Goal: Information Seeking & Learning: Learn about a topic

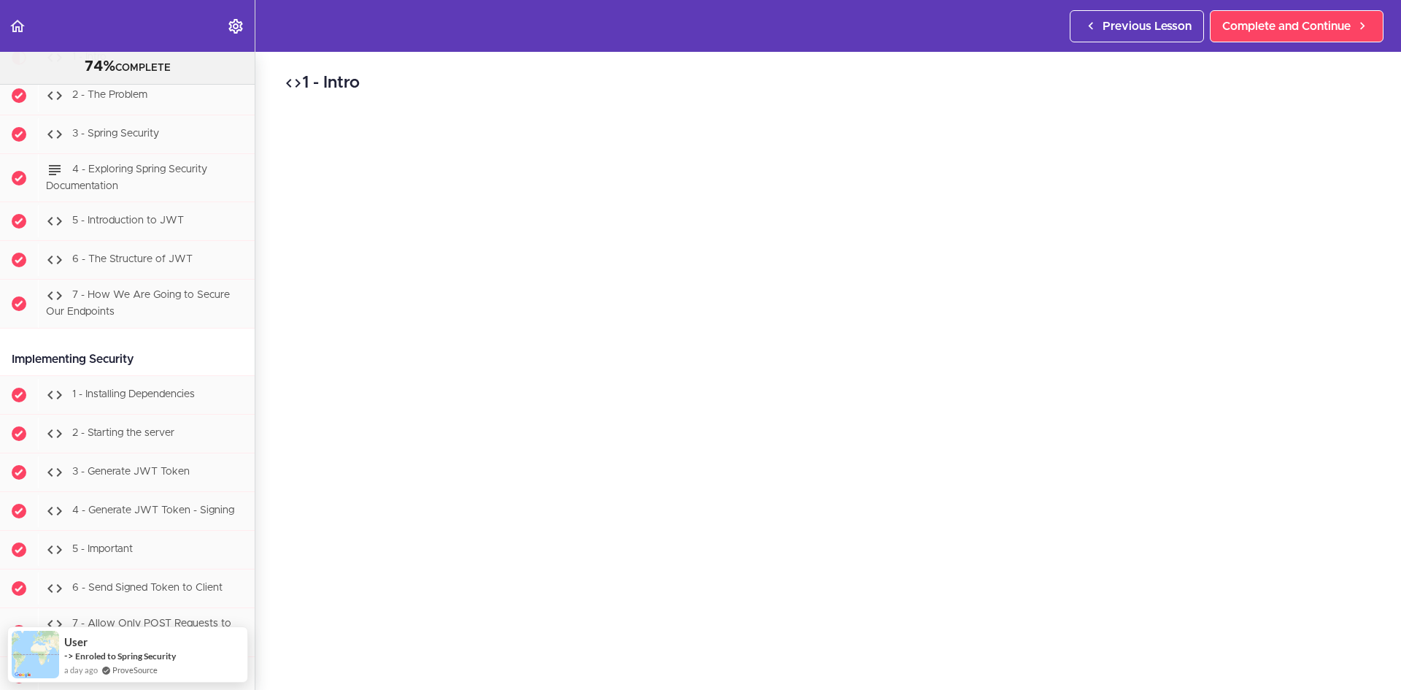
scroll to position [59, 0]
click at [143, 438] on span "2 - Starting the server" at bounding box center [123, 433] width 102 height 10
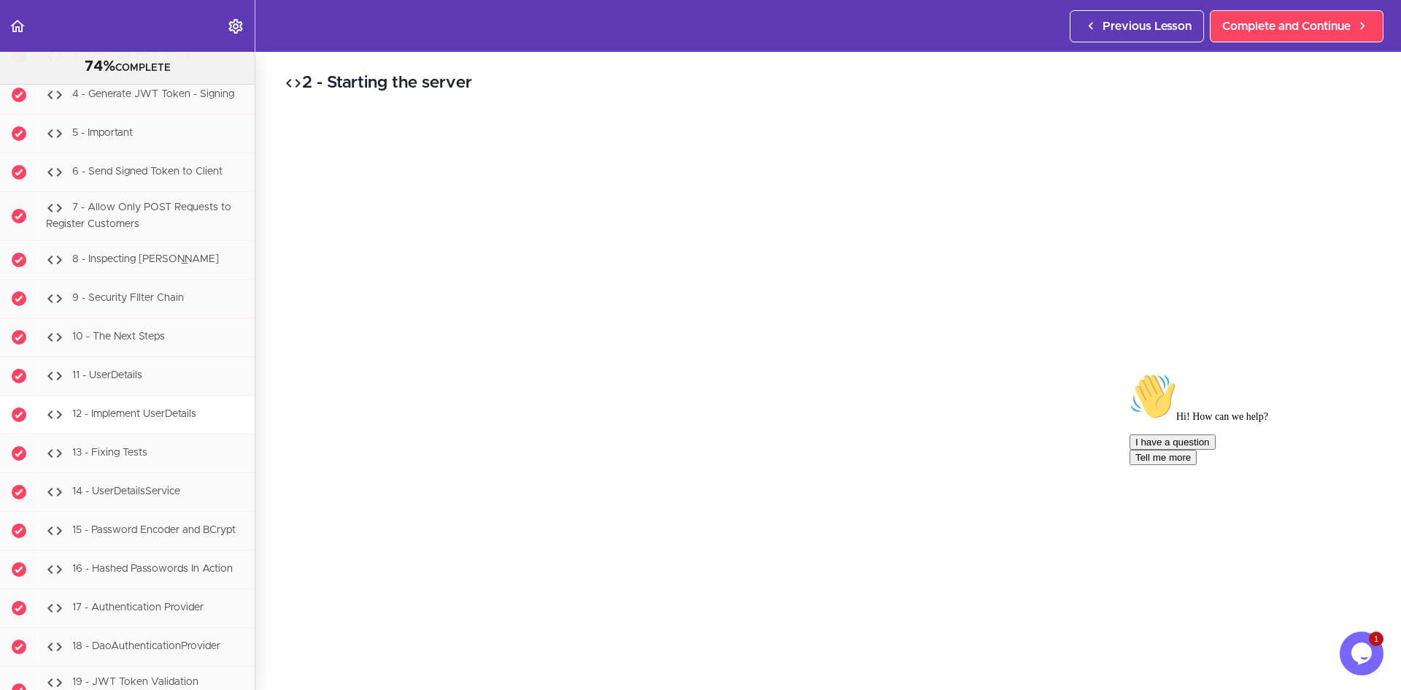
scroll to position [20500, 0]
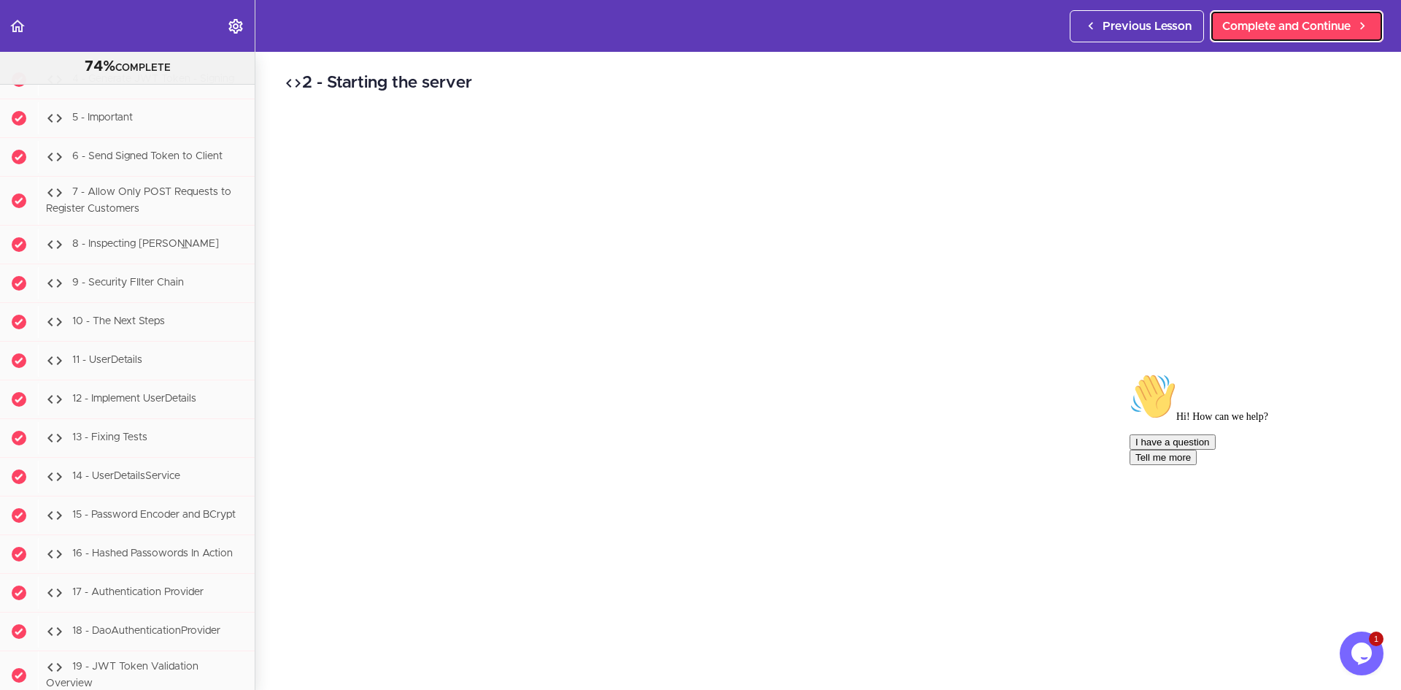
drag, startPoint x: 1257, startPoint y: 22, endPoint x: 1092, endPoint y: 57, distance: 168.6
click at [1257, 22] on span "Complete and Continue" at bounding box center [1286, 27] width 128 height 18
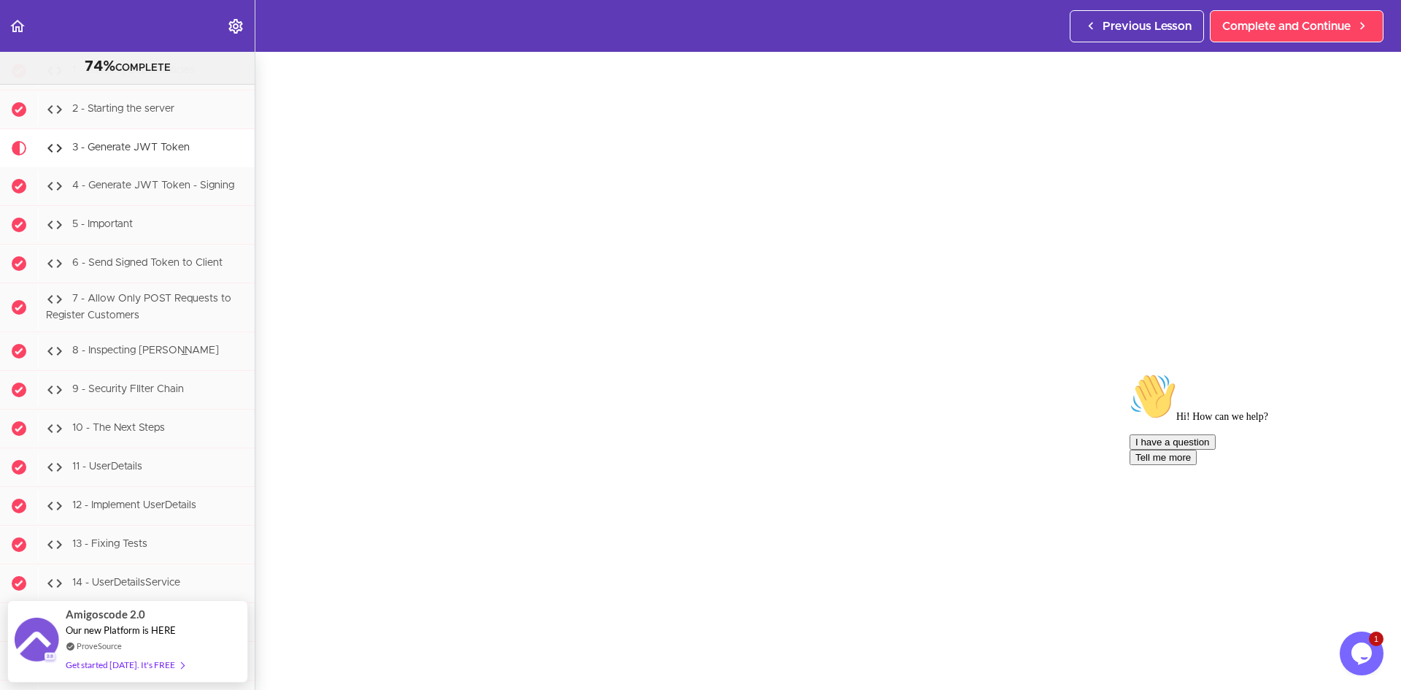
scroll to position [61, 0]
drag, startPoint x: 1184, startPoint y: 560, endPoint x: 1176, endPoint y: 688, distance: 128.7
click at [1184, 465] on div "I have a question Tell me more" at bounding box center [1261, 449] width 263 height 31
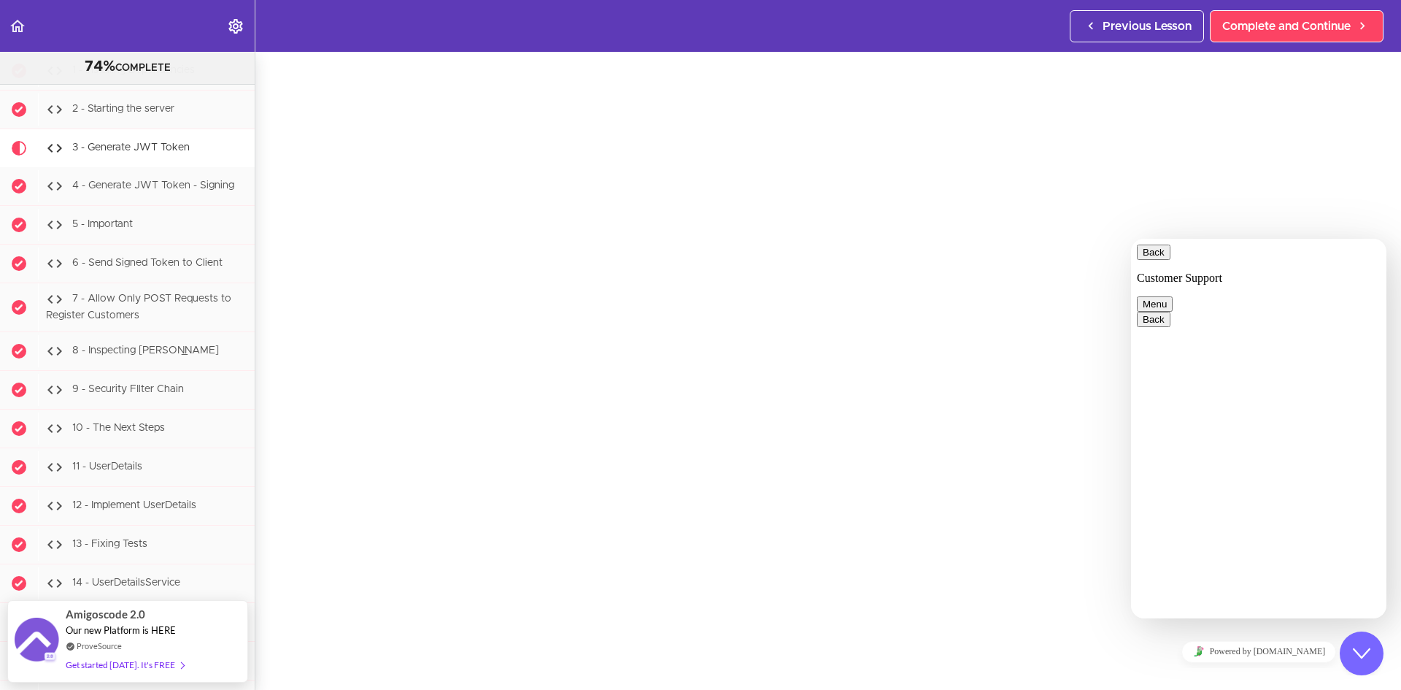
click at [1173, 296] on button "Menu" at bounding box center [1155, 303] width 36 height 15
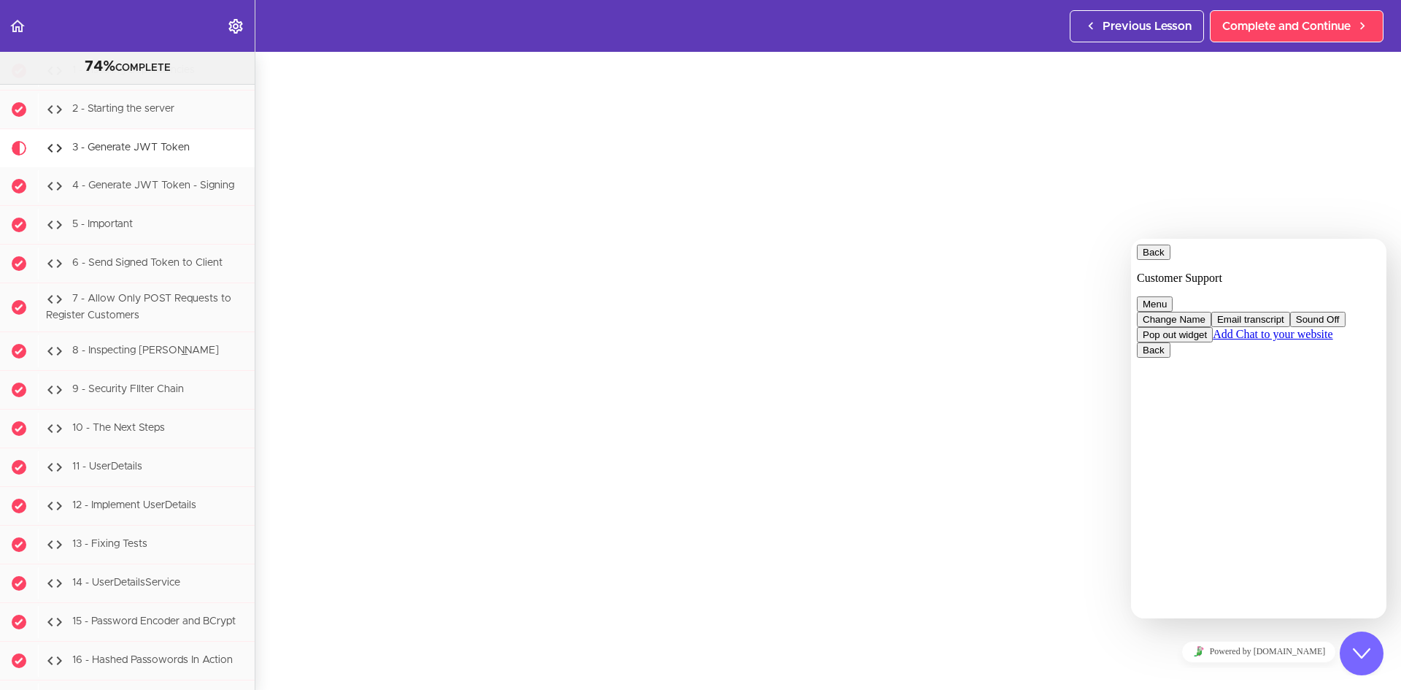
click at [1362, 650] on icon "Close Chat This icon closes the chat window." at bounding box center [1362, 653] width 18 height 18
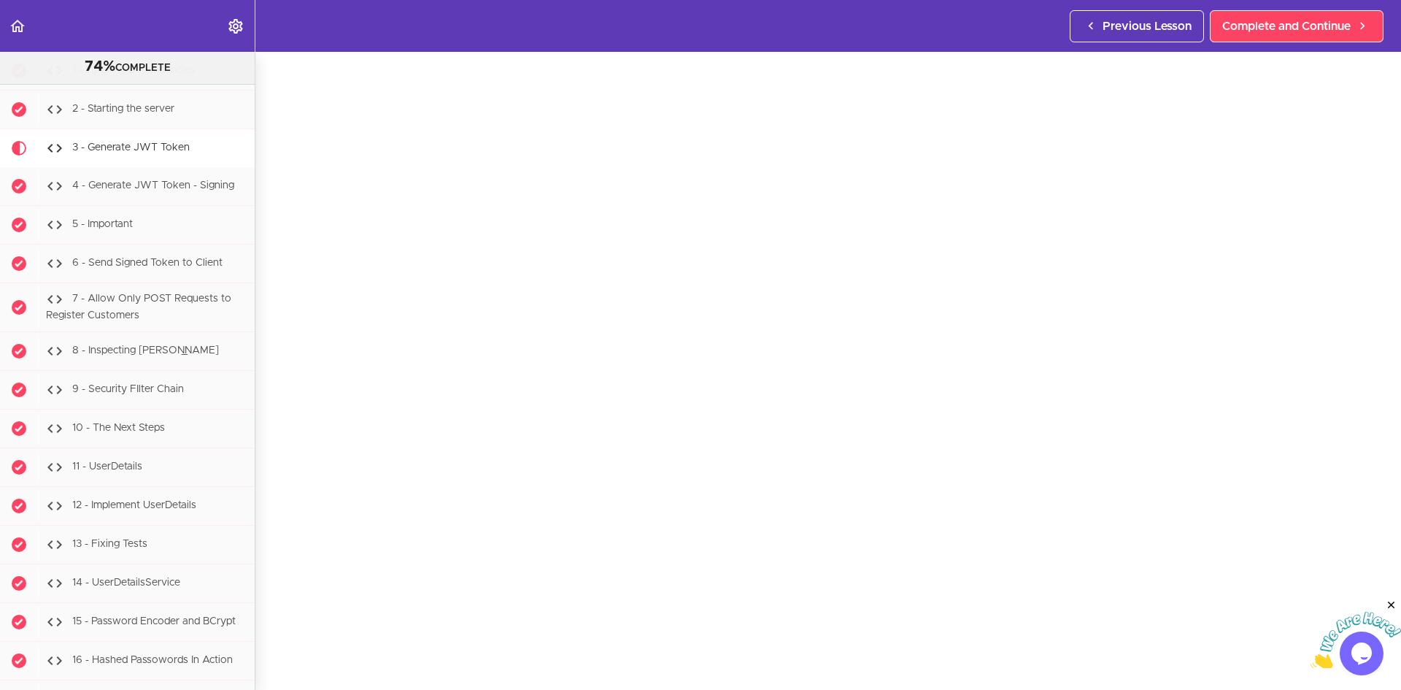
click at [1397, 603] on icon "Close" at bounding box center [1391, 604] width 13 height 13
click at [1271, 23] on span "Complete and Continue" at bounding box center [1286, 27] width 128 height 18
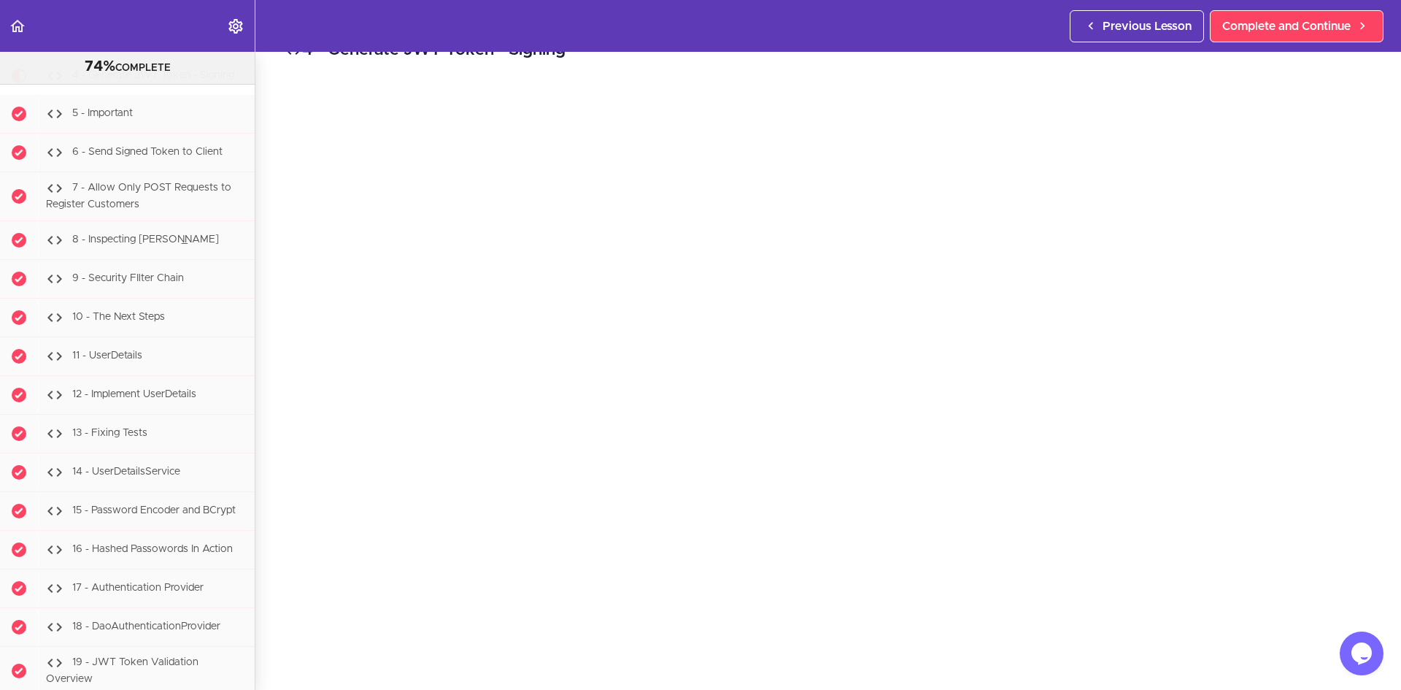
scroll to position [51, 0]
click at [1279, 26] on span "Complete and Continue" at bounding box center [1286, 27] width 128 height 18
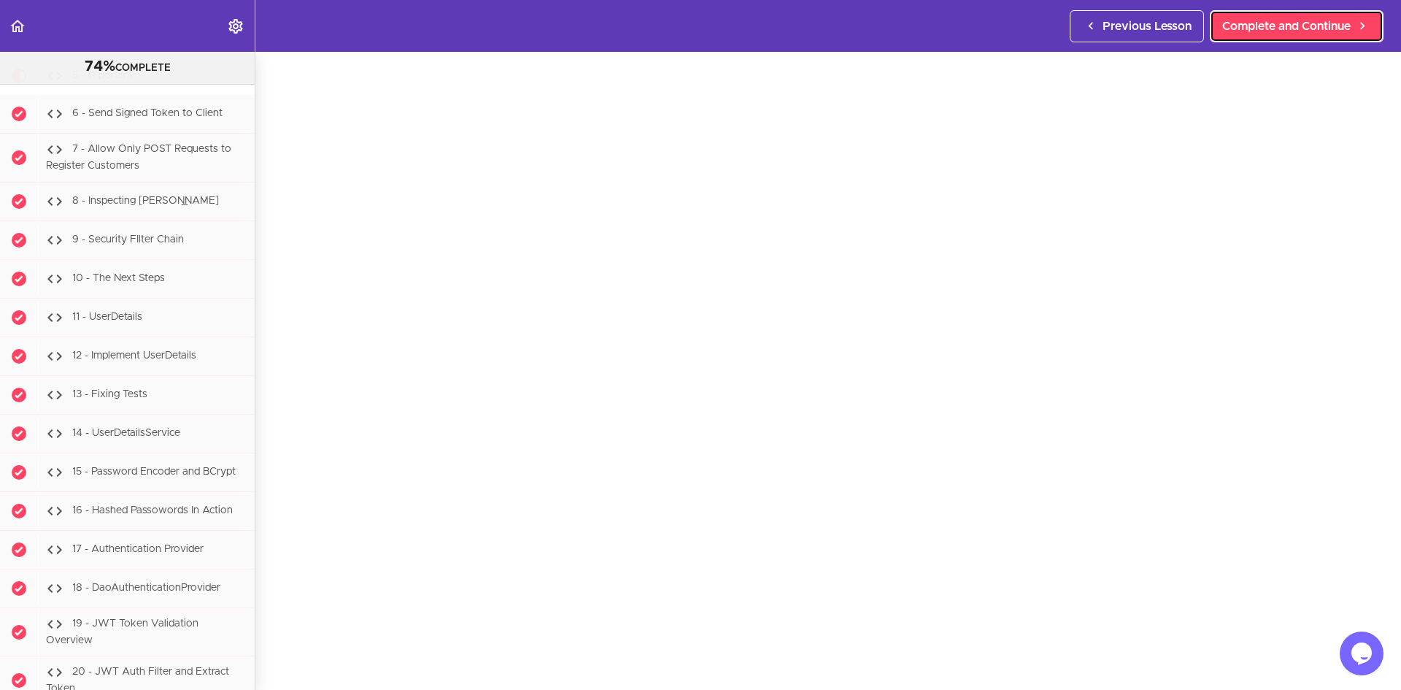
scroll to position [82, 0]
click at [1284, 23] on span "Complete and Continue" at bounding box center [1286, 27] width 128 height 18
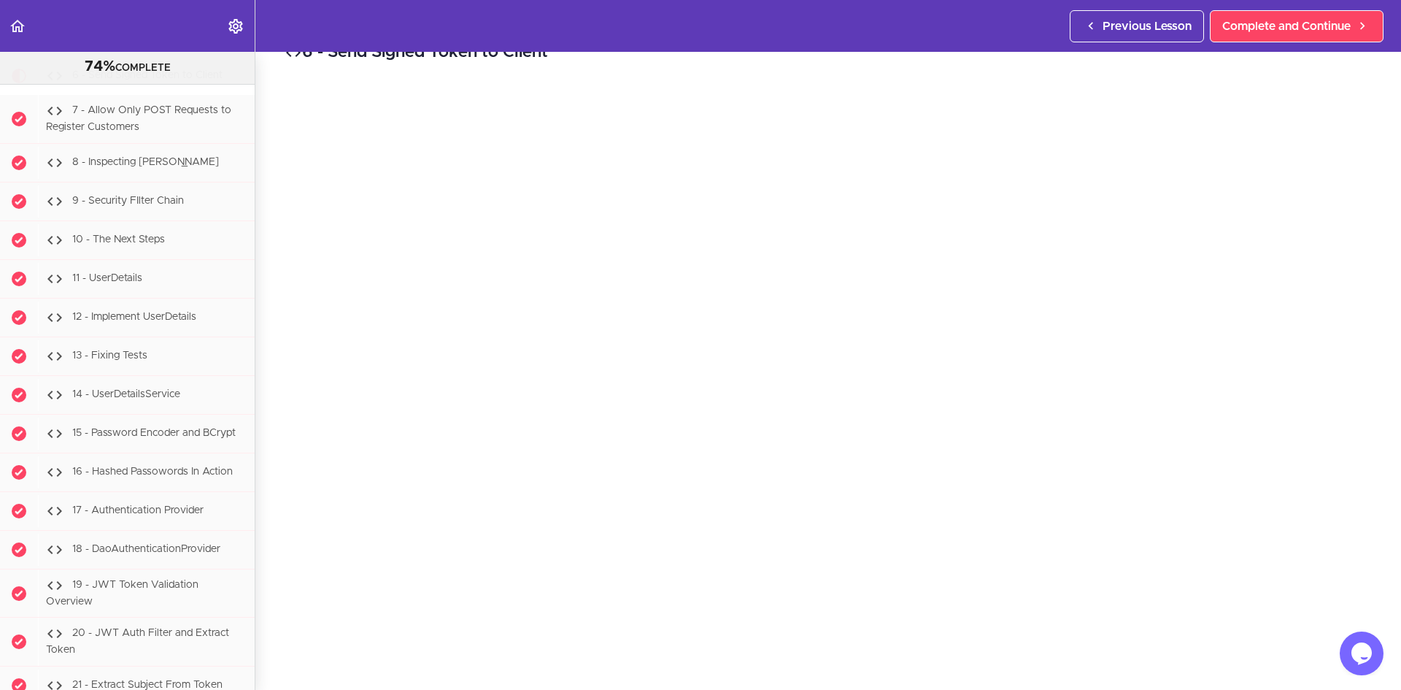
scroll to position [39, 0]
click at [1274, 22] on span "Complete and Continue" at bounding box center [1286, 27] width 128 height 18
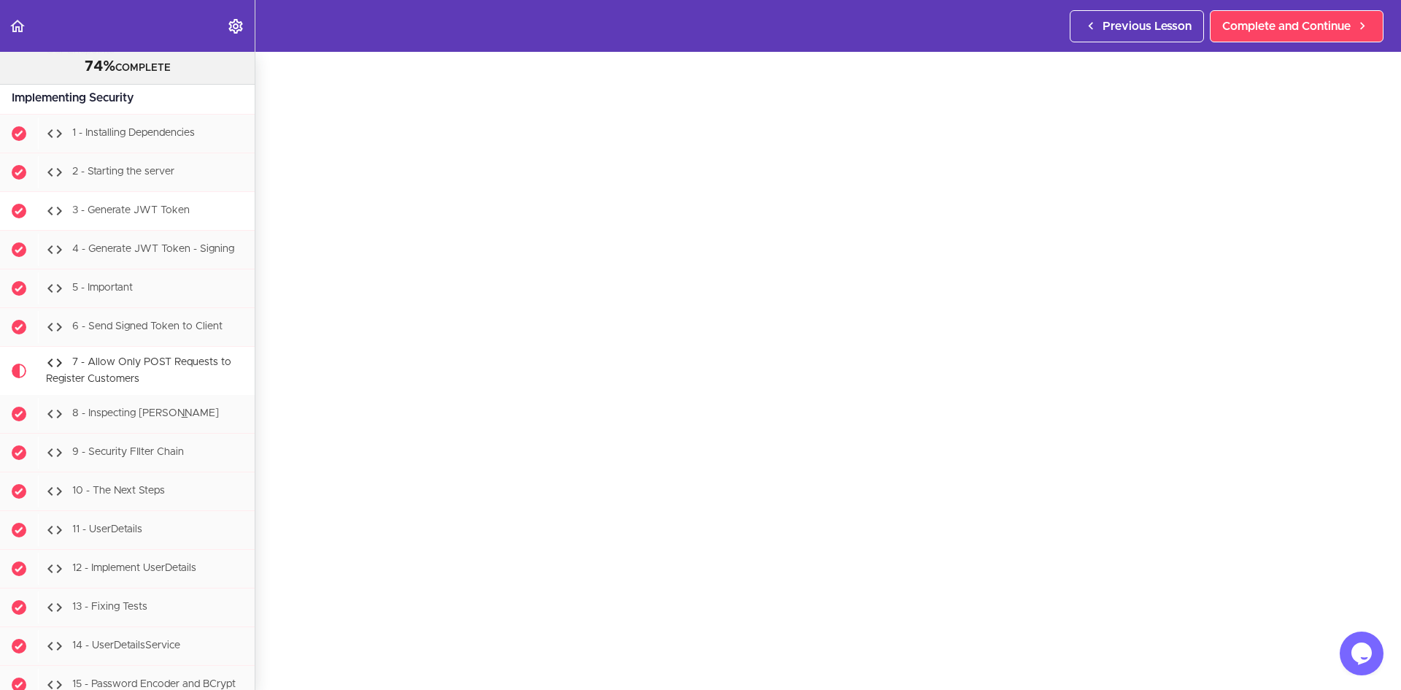
scroll to position [20330, 0]
click at [127, 151] on div "1 - Installing Dependencies" at bounding box center [146, 135] width 217 height 32
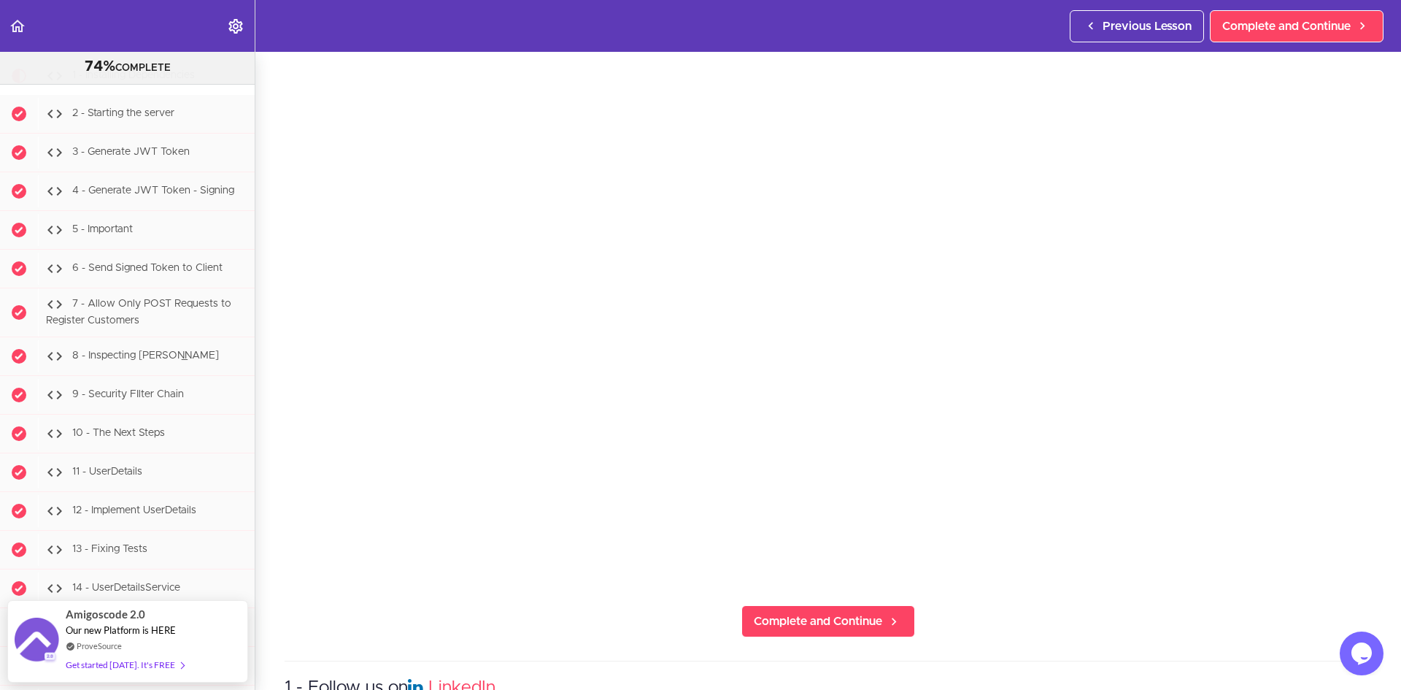
scroll to position [146, 0]
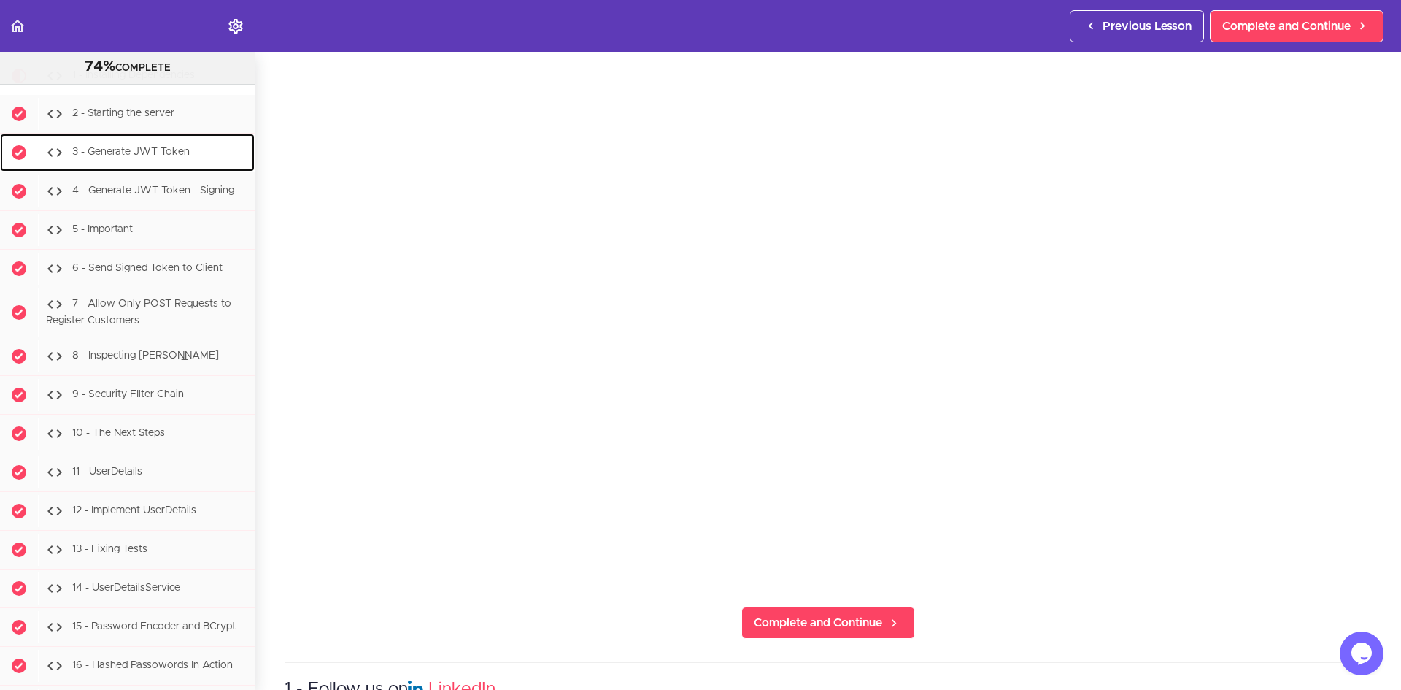
click at [145, 157] on span "3 - Generate JWT Token" at bounding box center [130, 152] width 117 height 10
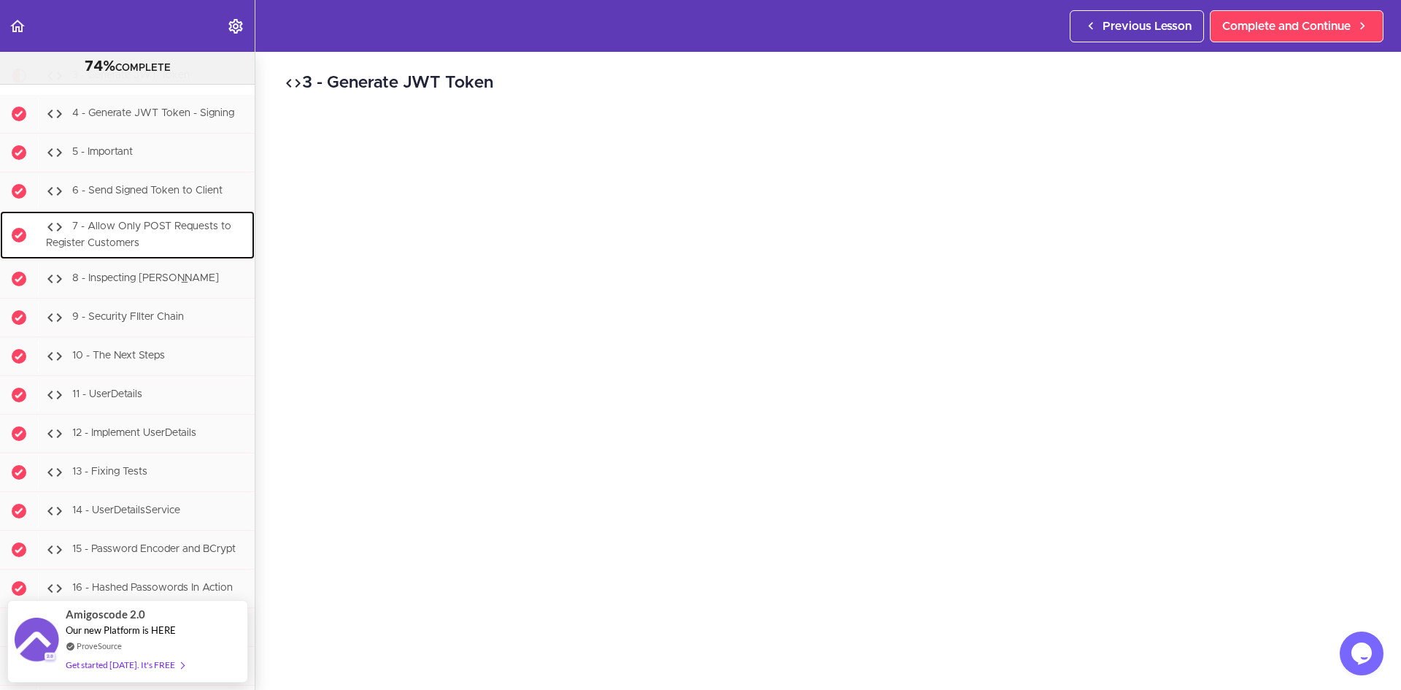
click at [135, 248] on span "7 - Allow Only POST Requests to Register Customers" at bounding box center [138, 234] width 185 height 27
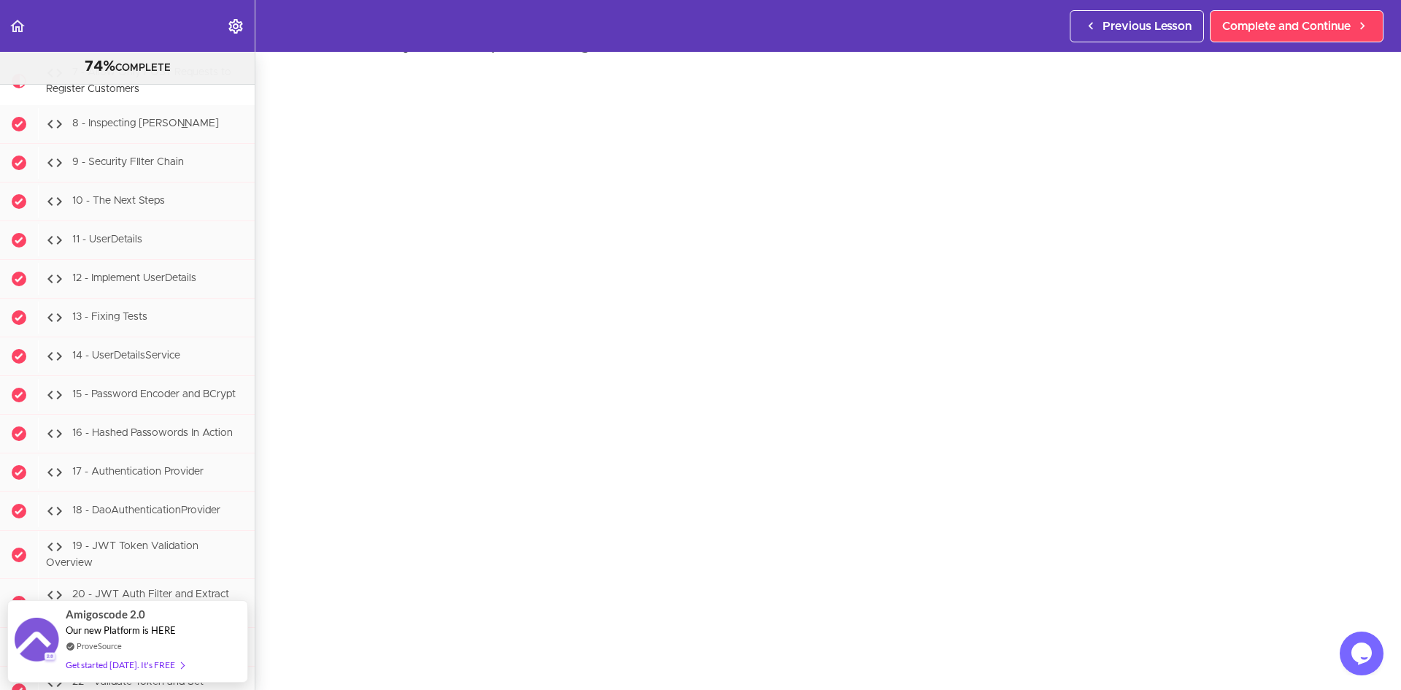
scroll to position [47, 0]
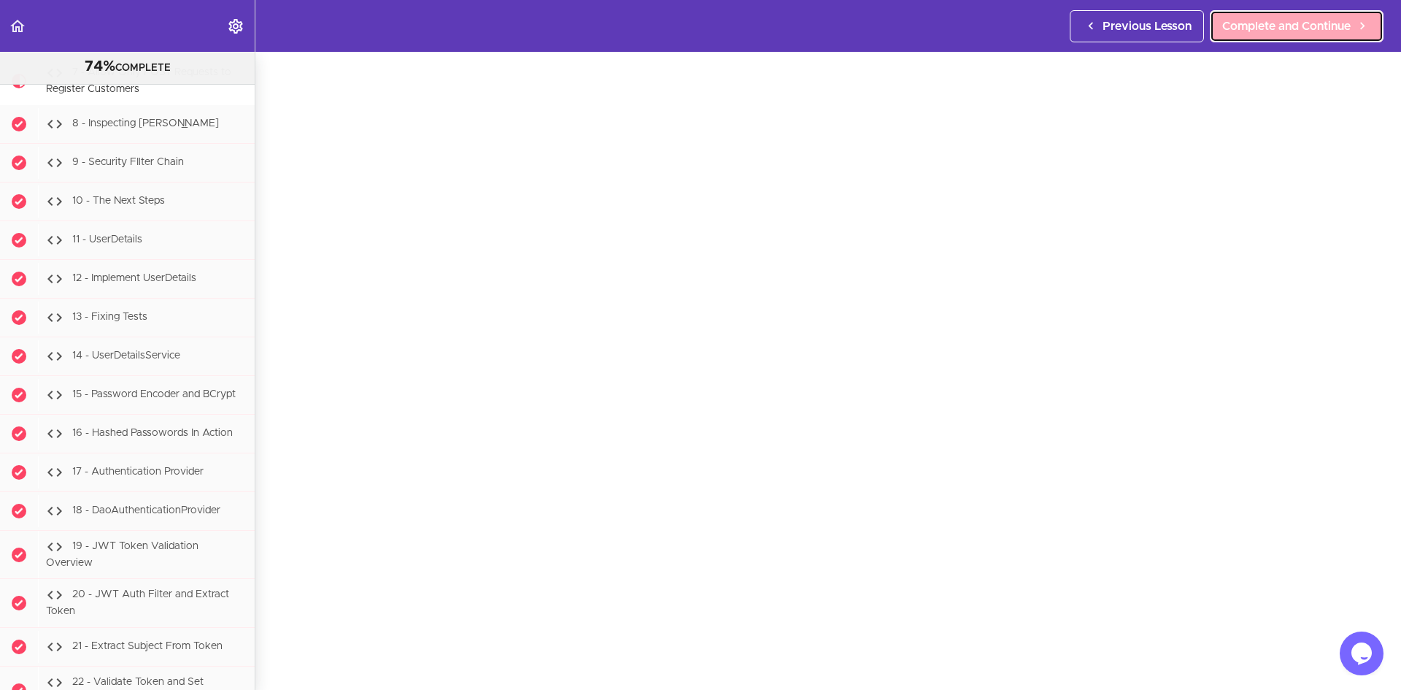
click at [1263, 31] on span "Complete and Continue" at bounding box center [1286, 27] width 128 height 18
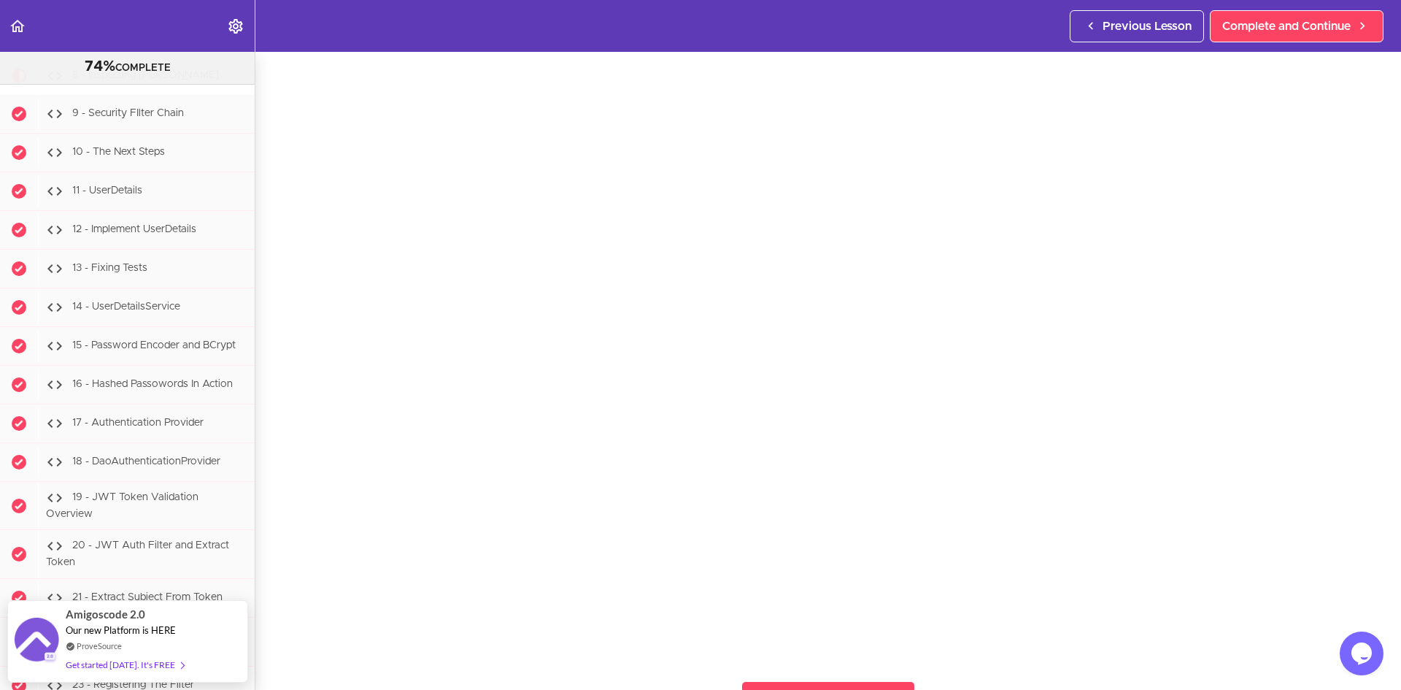
scroll to position [72, 0]
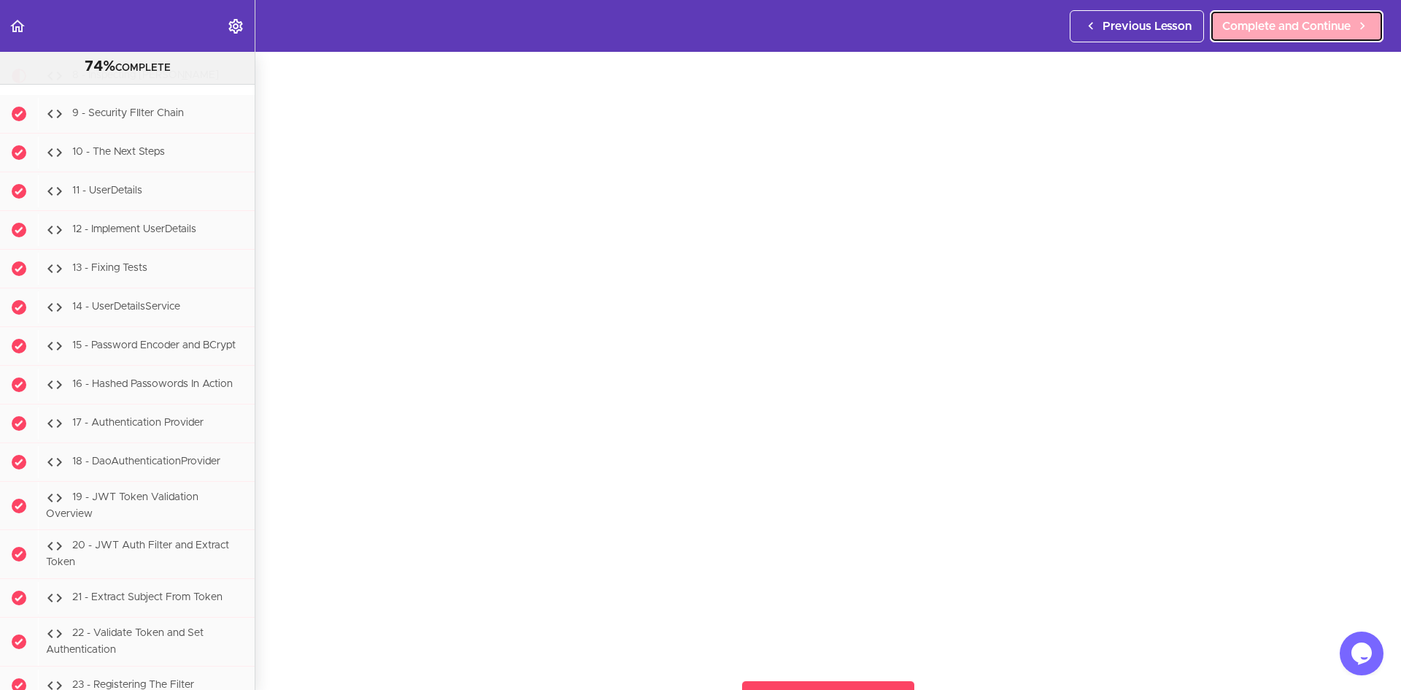
click at [1307, 19] on span "Complete and Continue" at bounding box center [1286, 27] width 128 height 18
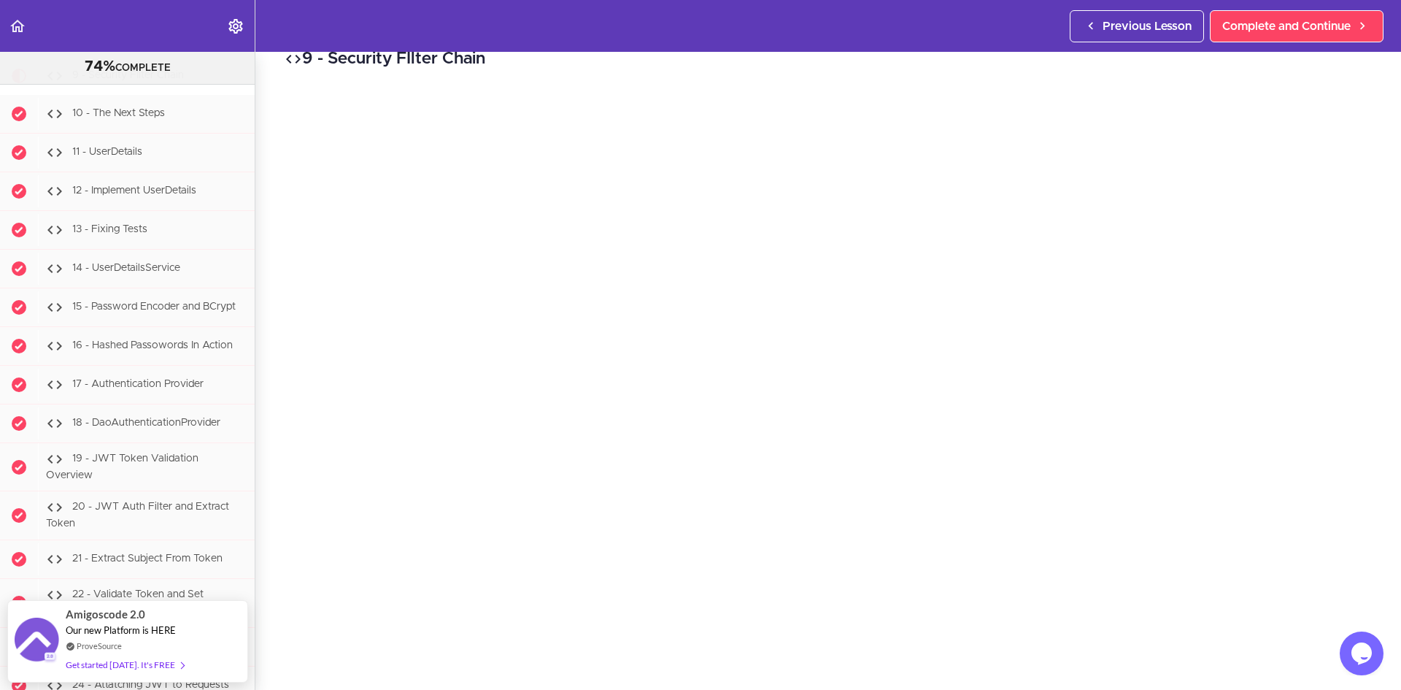
scroll to position [45, 0]
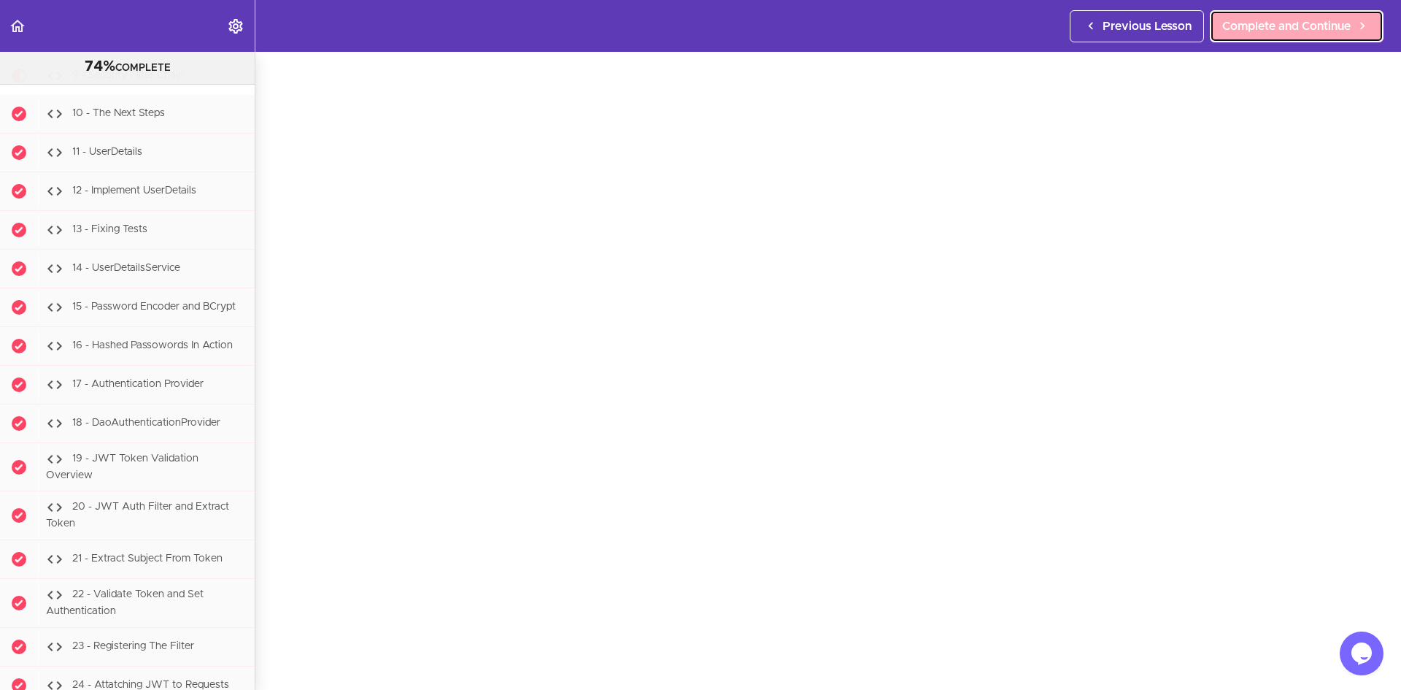
click at [1263, 22] on span "Complete and Continue" at bounding box center [1286, 27] width 128 height 18
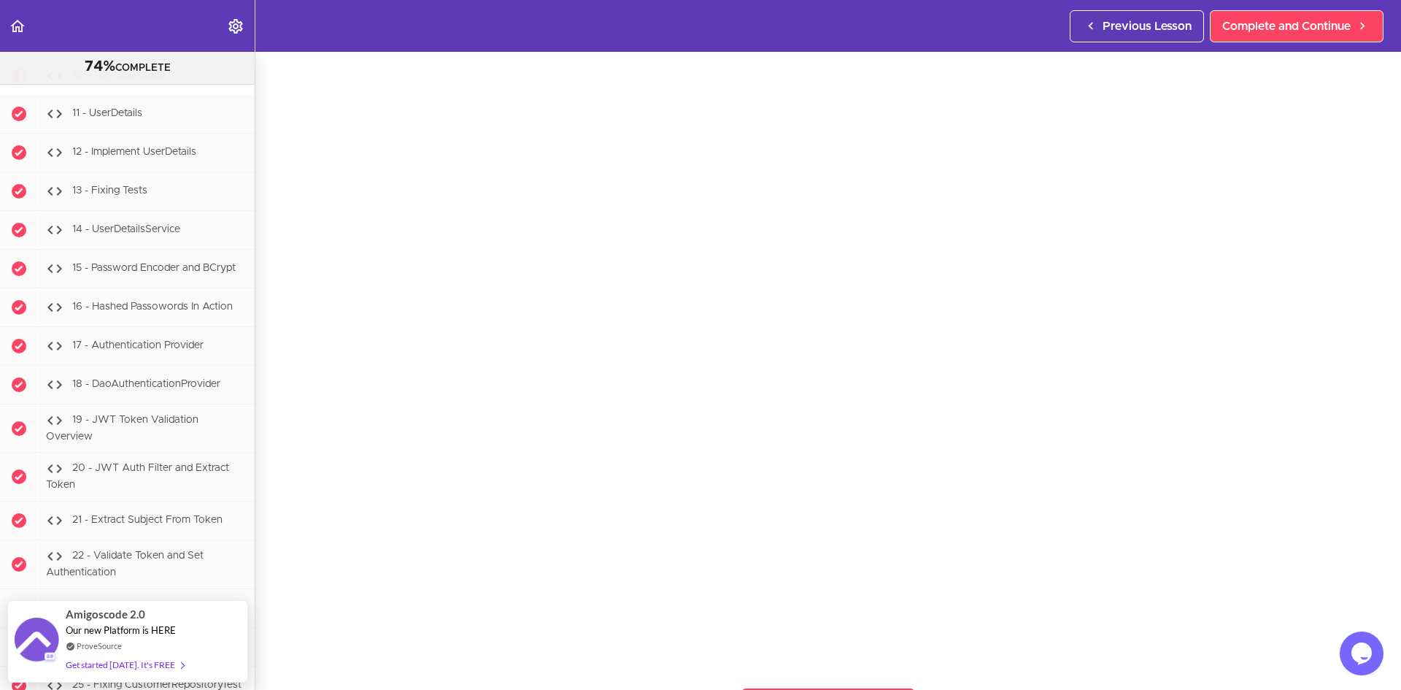
scroll to position [70, 0]
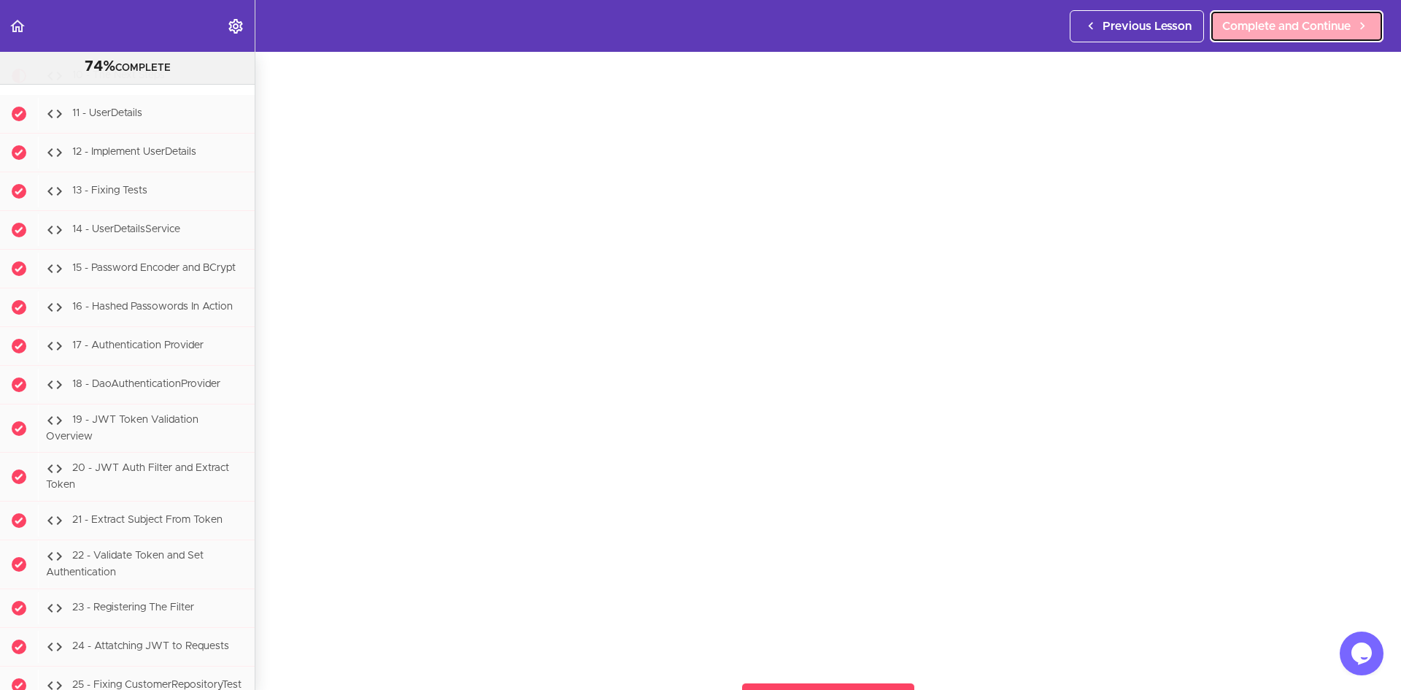
click at [1313, 31] on span "Complete and Continue" at bounding box center [1286, 27] width 128 height 18
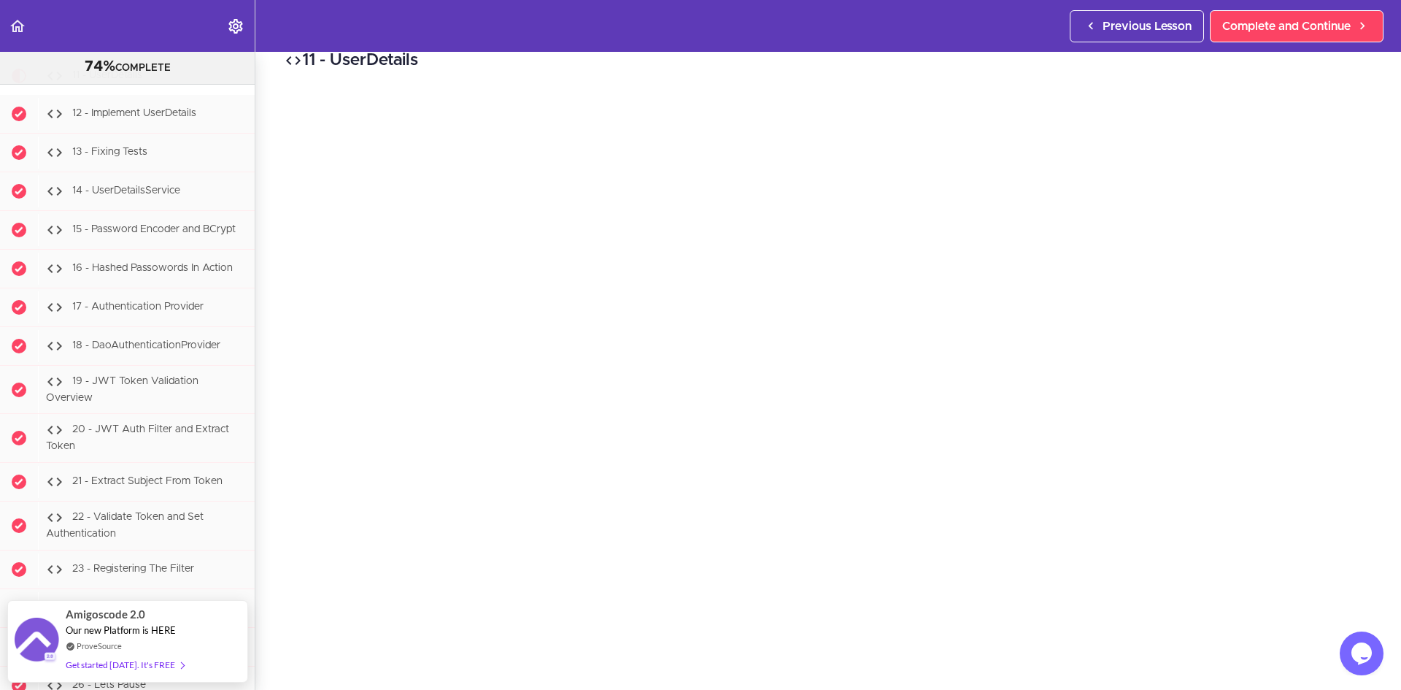
scroll to position [33, 0]
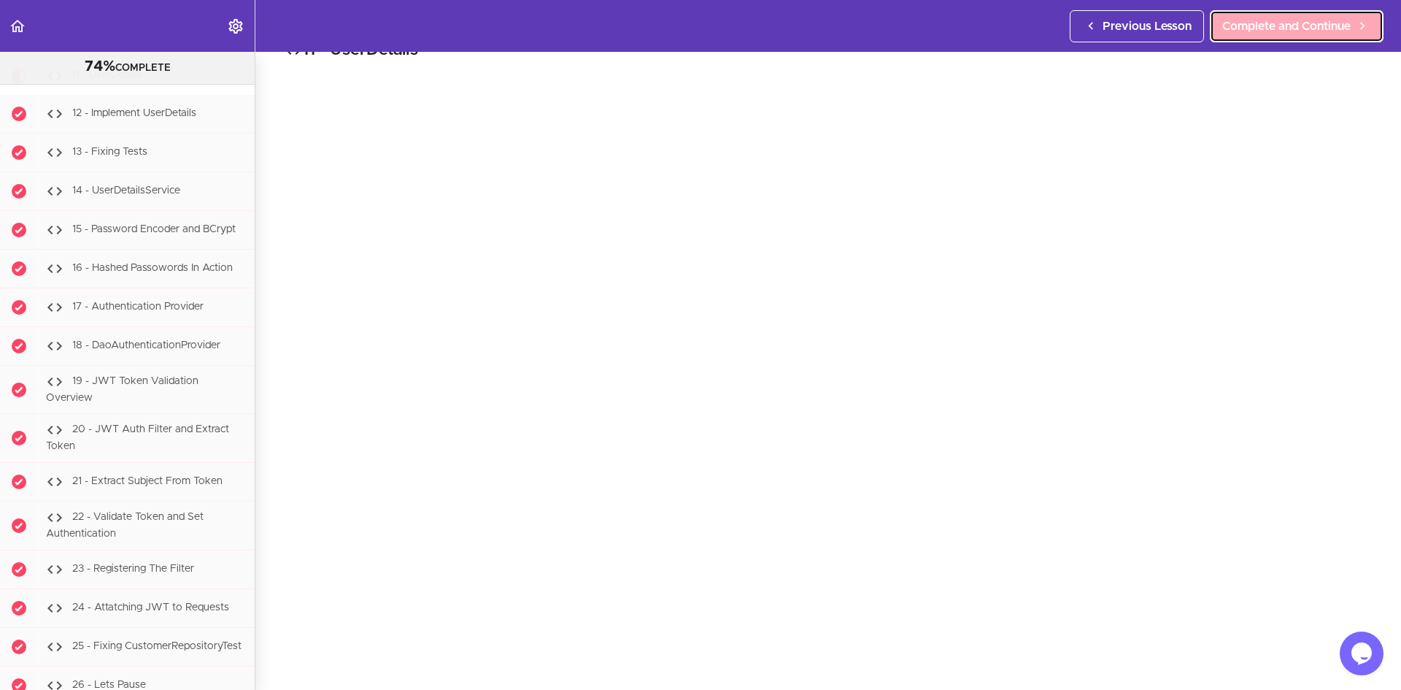
click at [1222, 29] on span "Complete and Continue" at bounding box center [1286, 27] width 128 height 18
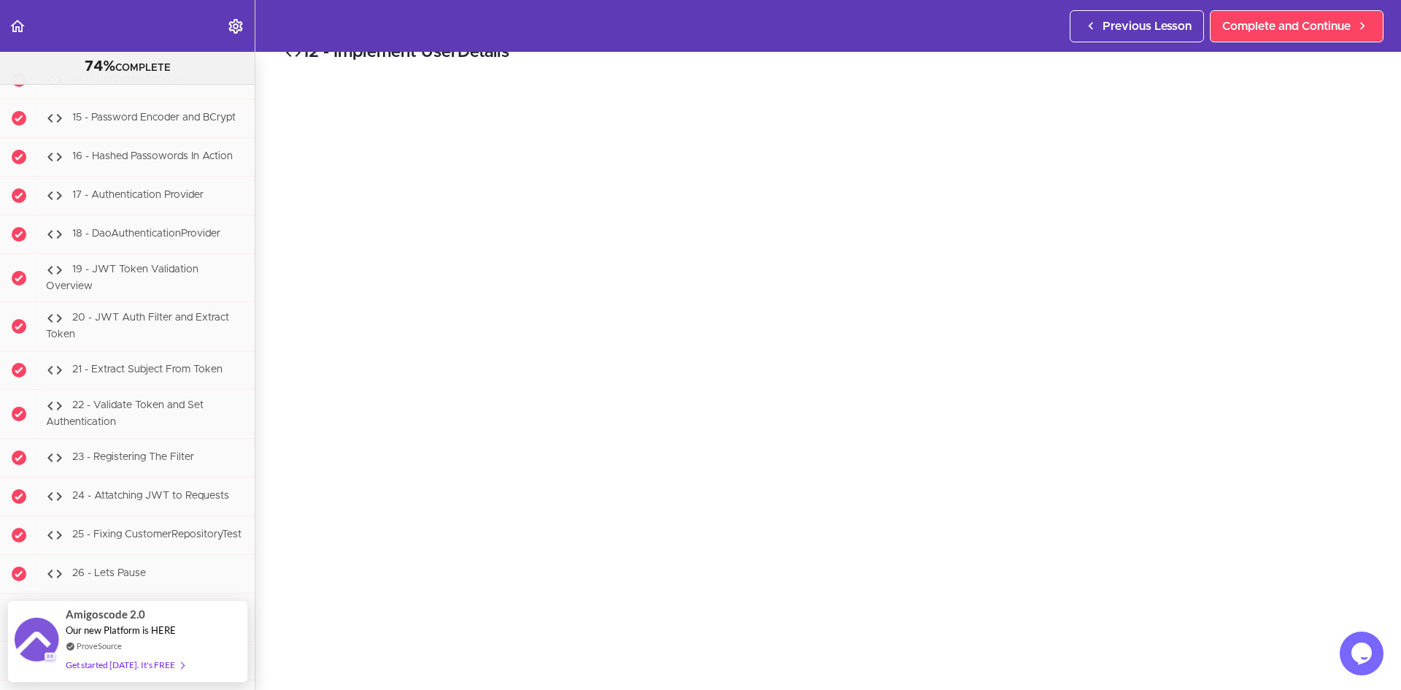
scroll to position [47, 0]
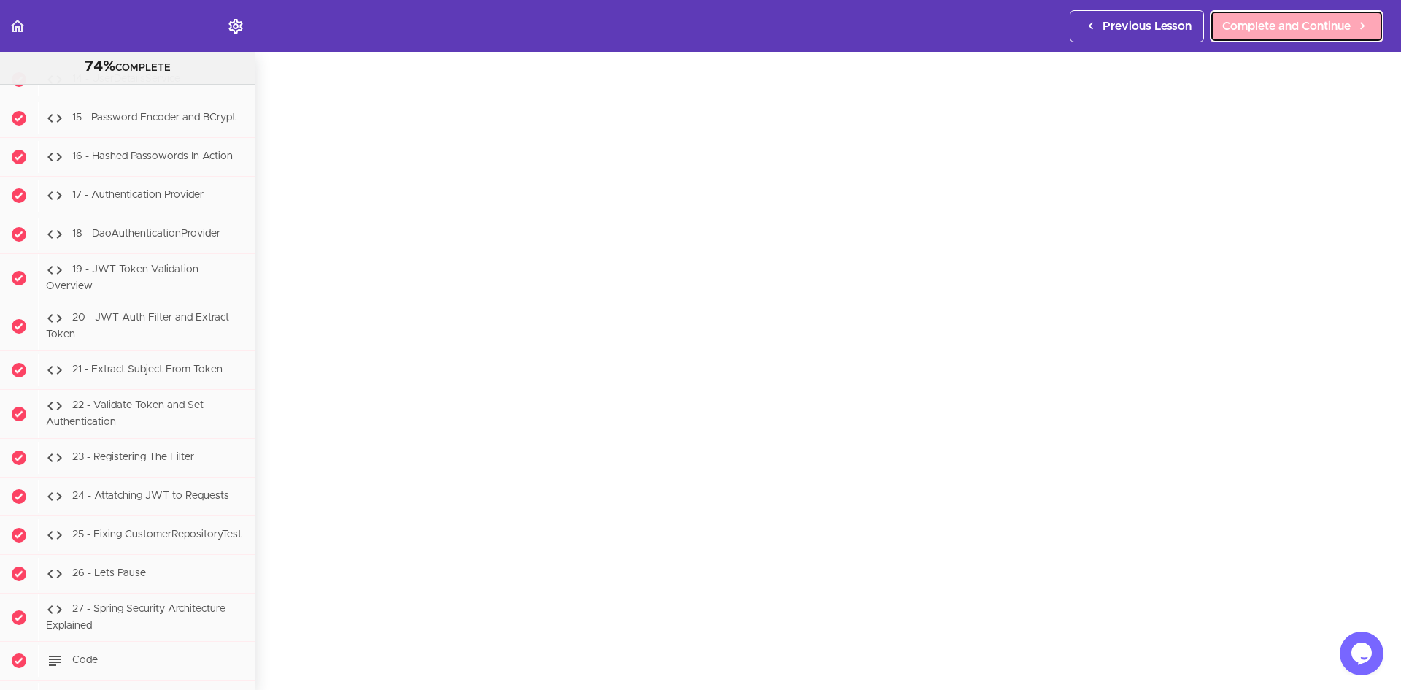
click at [1255, 19] on span "Complete and Continue" at bounding box center [1286, 27] width 128 height 18
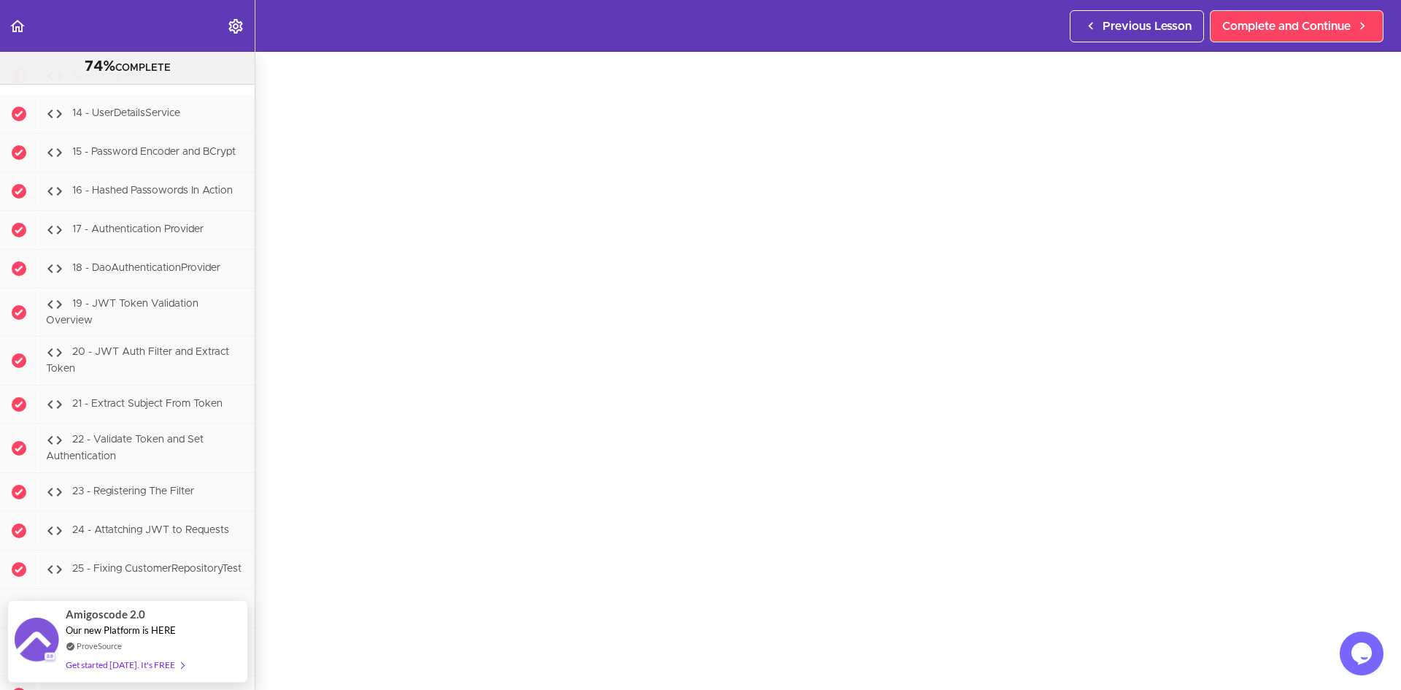
scroll to position [55, 0]
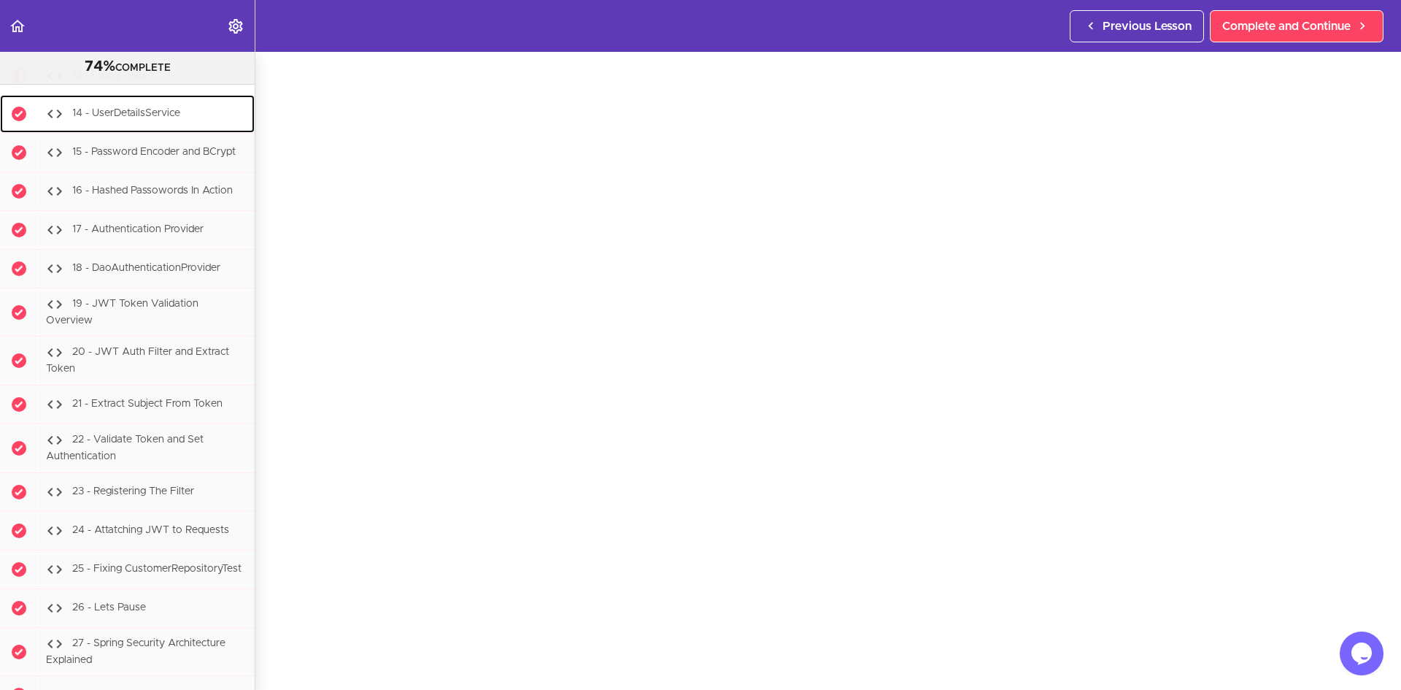
click at [125, 118] on span "14 - UserDetailsService" at bounding box center [126, 113] width 108 height 10
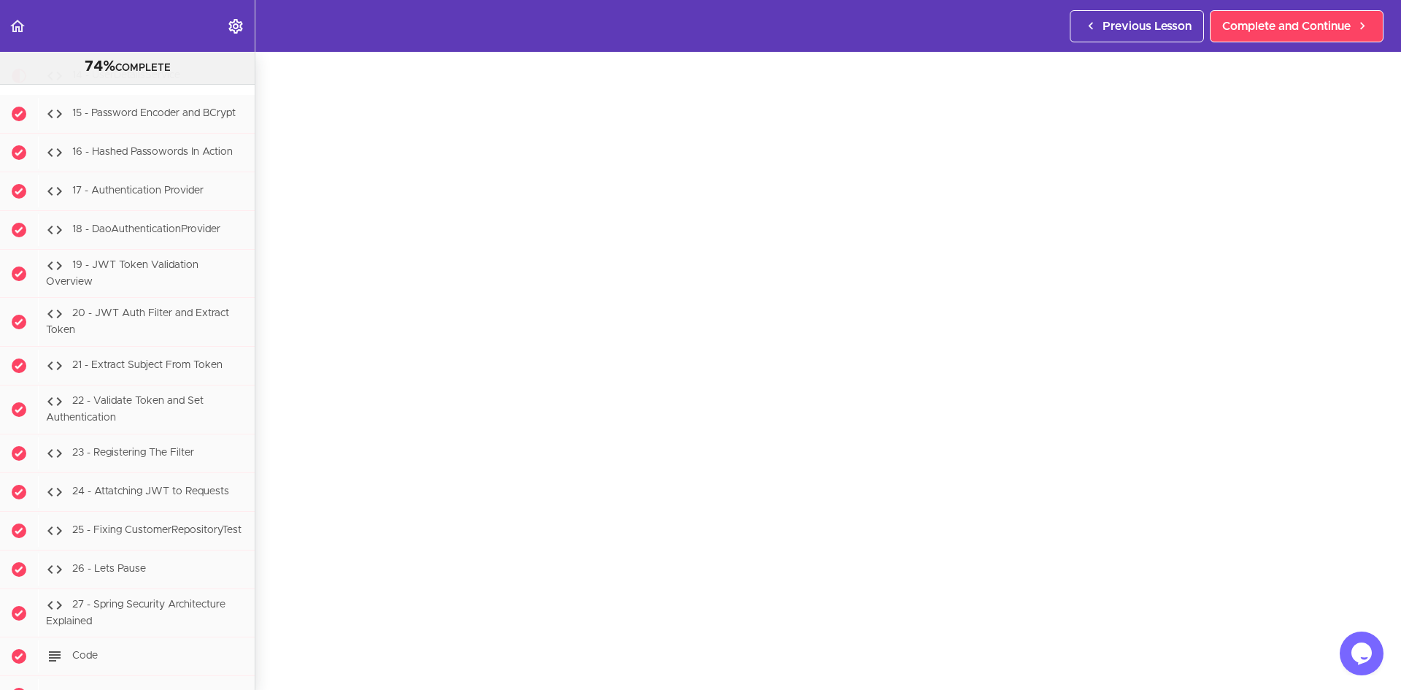
scroll to position [56, 0]
click at [121, 118] on span "15 - Password Encoder and BCrypt" at bounding box center [153, 113] width 163 height 10
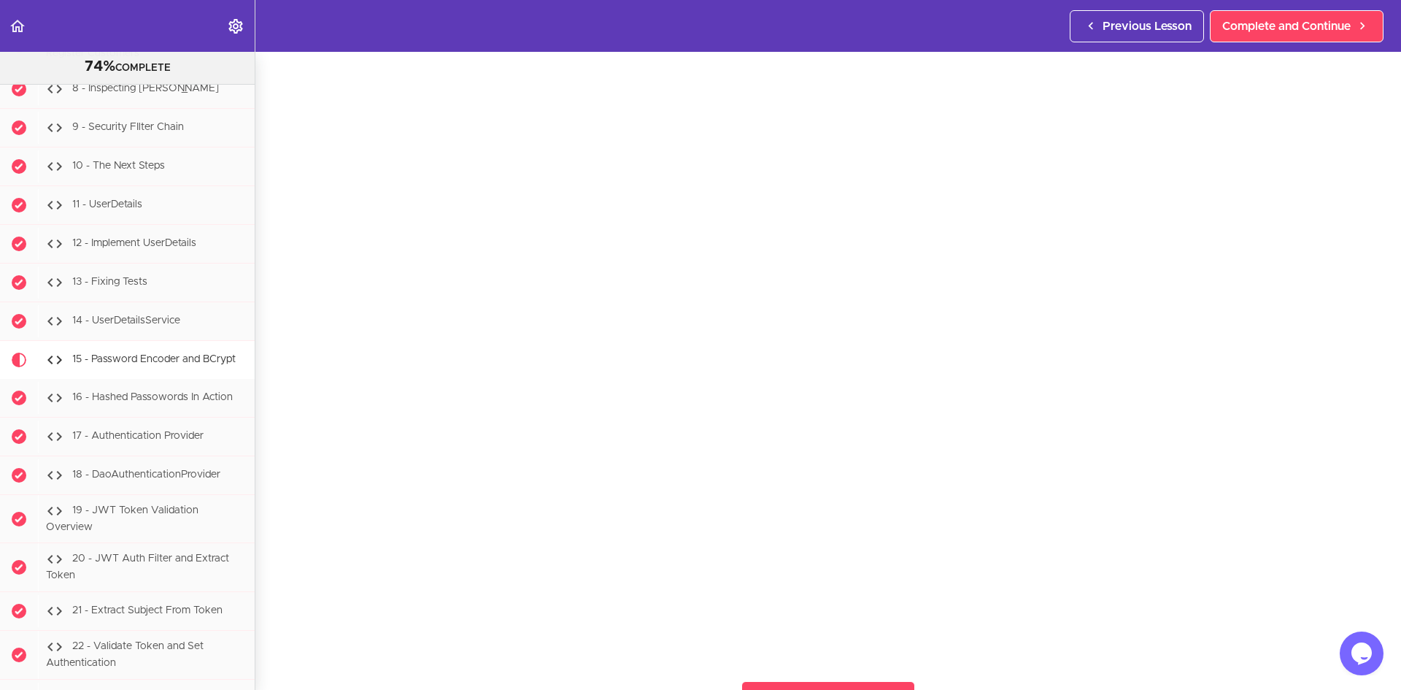
scroll to position [20657, 0]
click at [101, 401] on span "16 - Hashed Passowords In Action" at bounding box center [152, 396] width 161 height 10
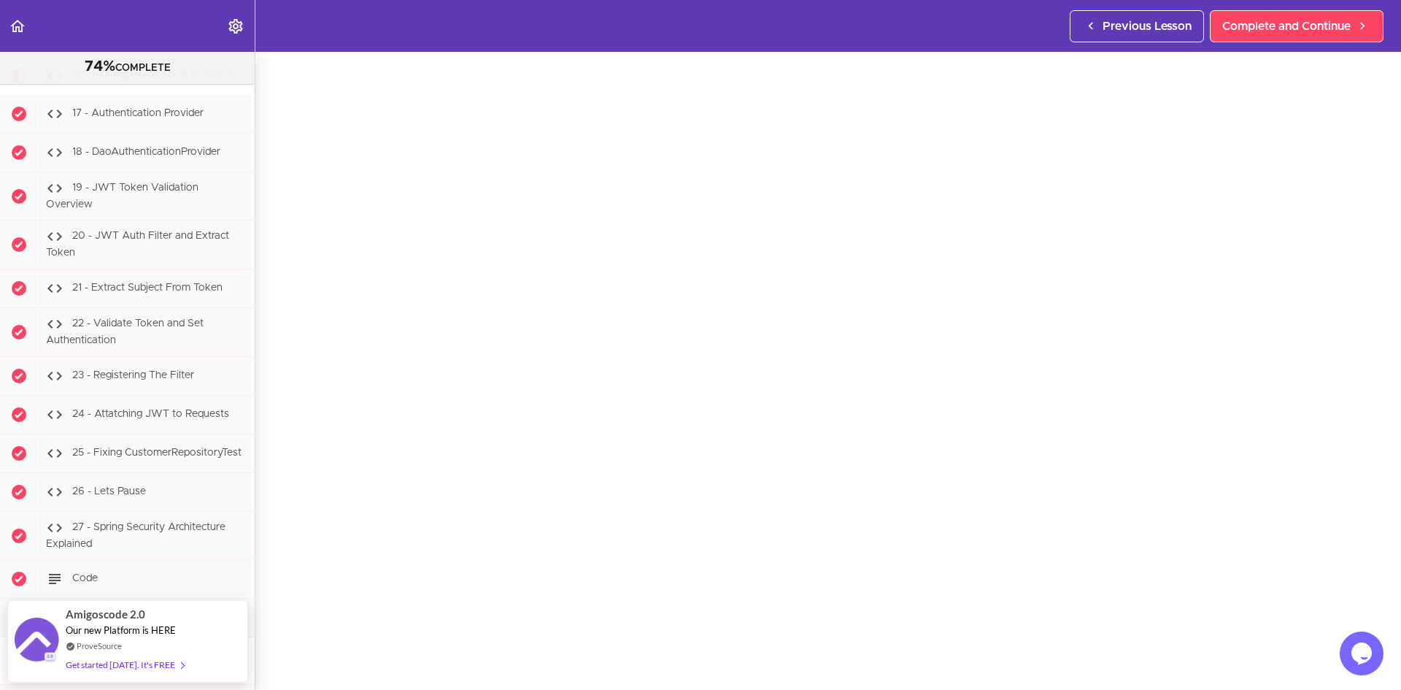
scroll to position [45, 0]
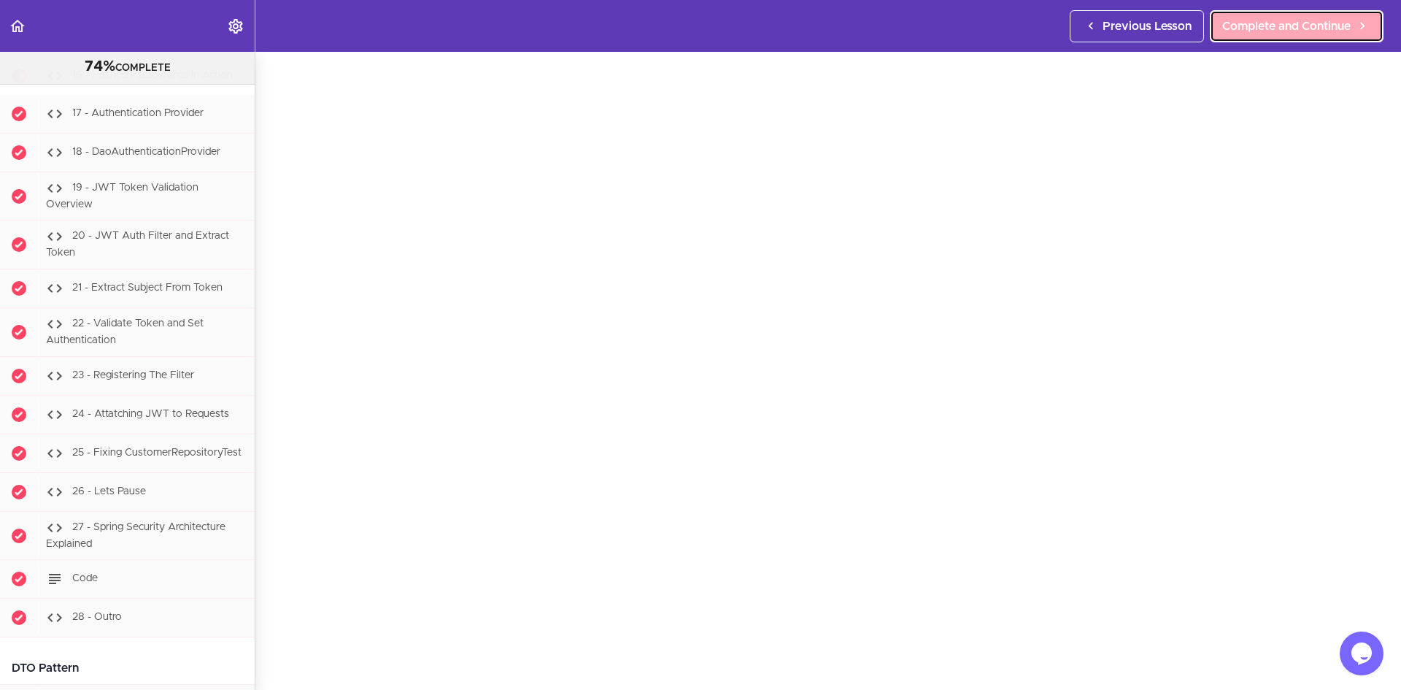
click at [1242, 23] on span "Complete and Continue" at bounding box center [1286, 27] width 128 height 18
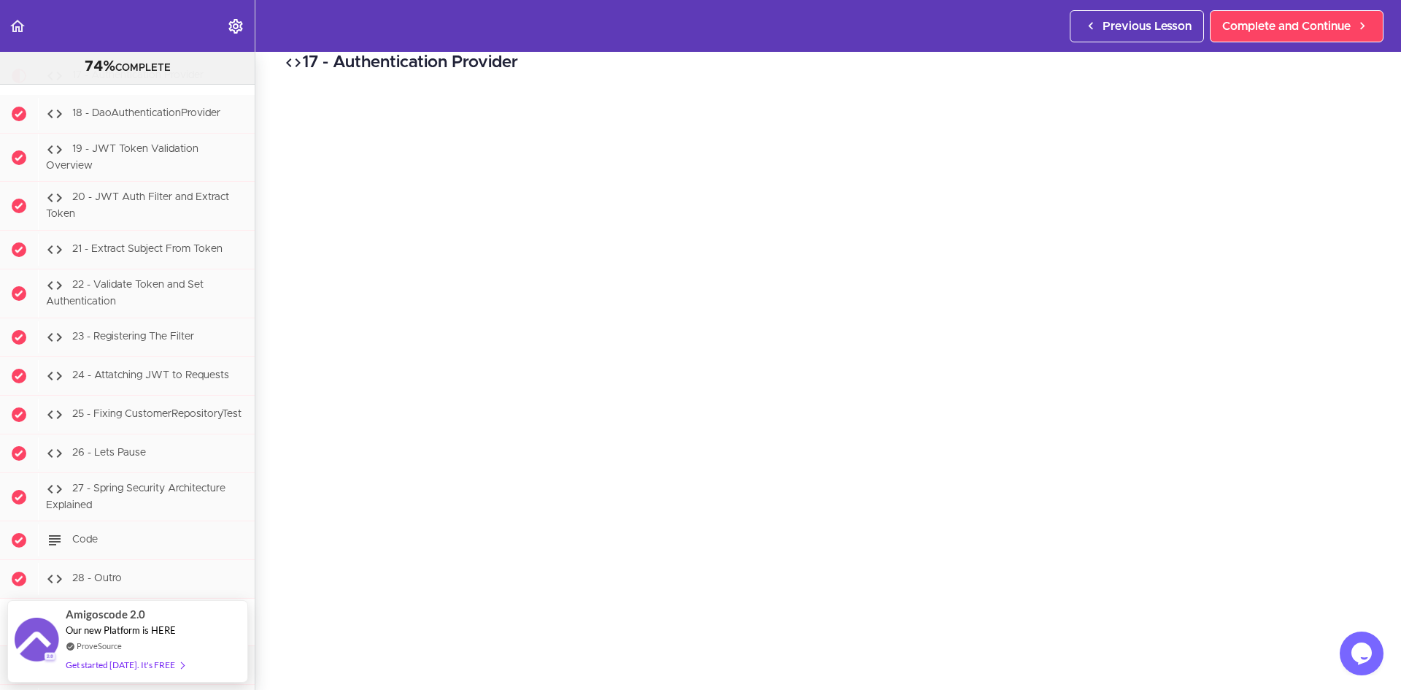
scroll to position [31, 0]
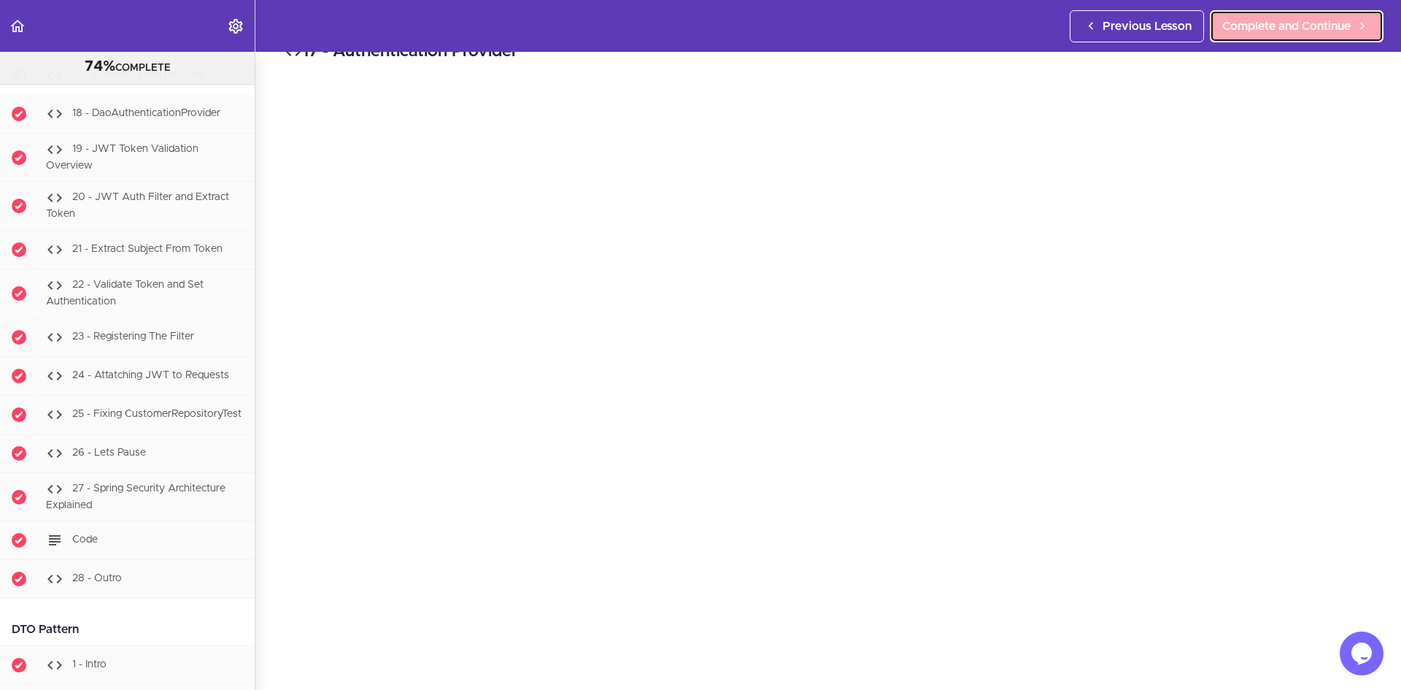
click at [1255, 28] on span "Complete and Continue" at bounding box center [1286, 27] width 128 height 18
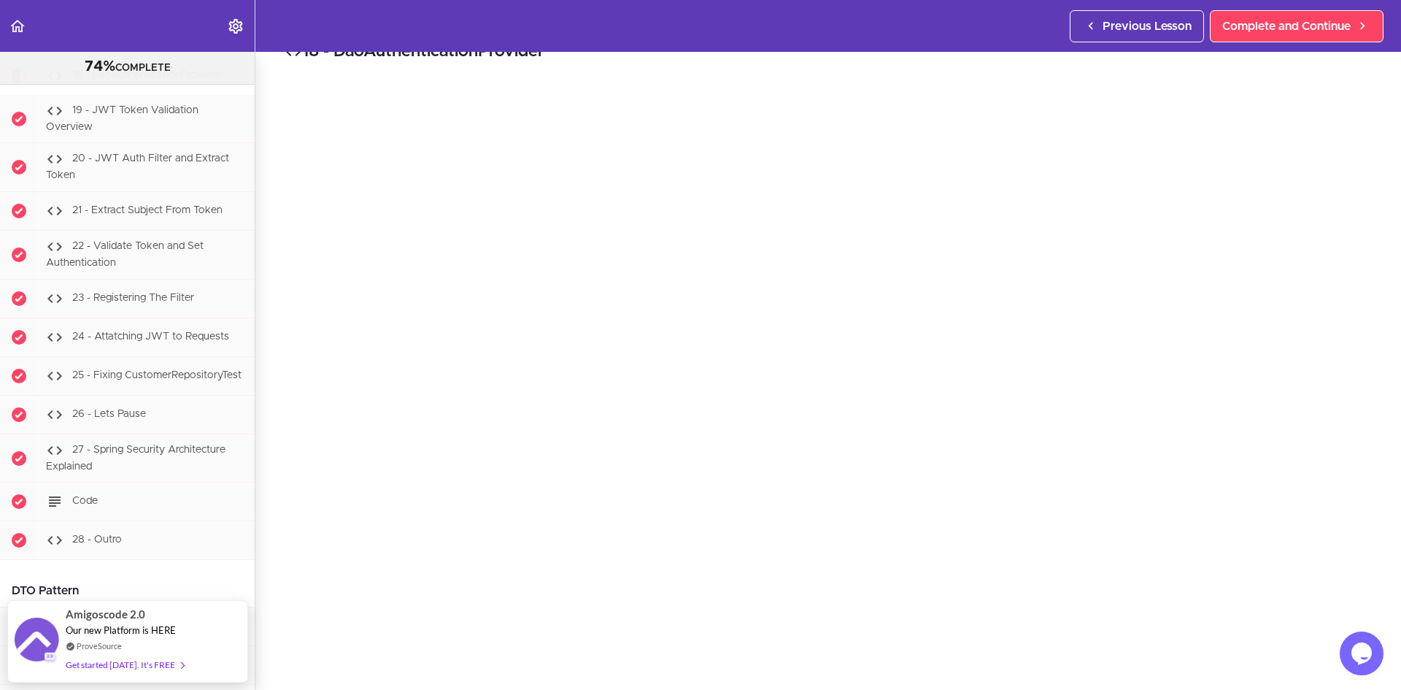
scroll to position [33, 0]
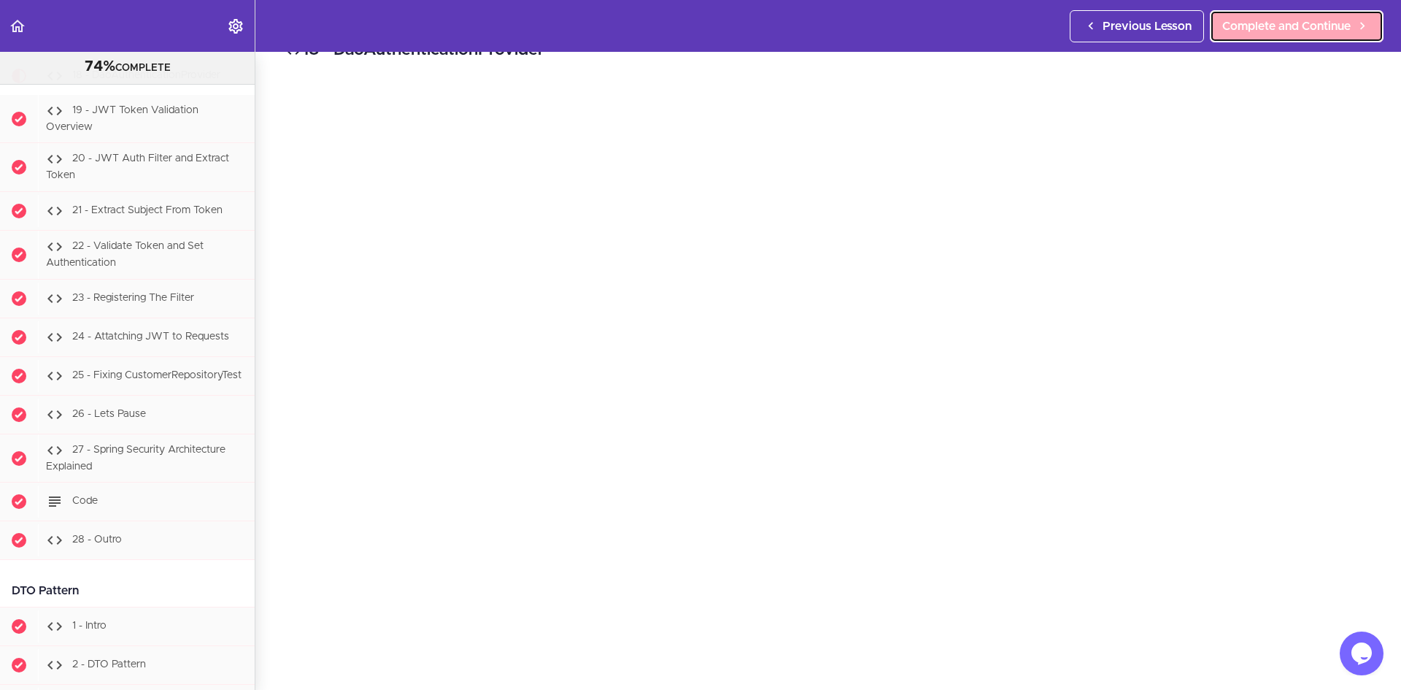
click at [1274, 21] on span "Complete and Continue" at bounding box center [1286, 27] width 128 height 18
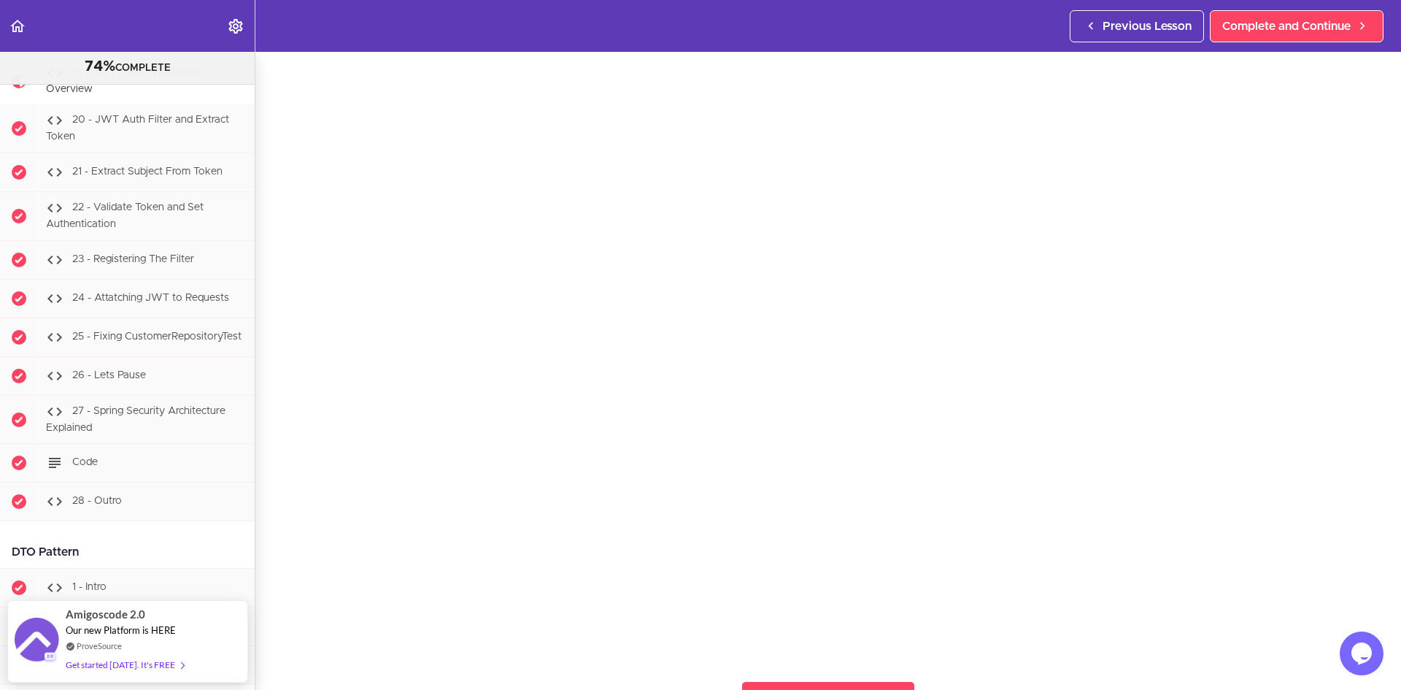
scroll to position [58, 0]
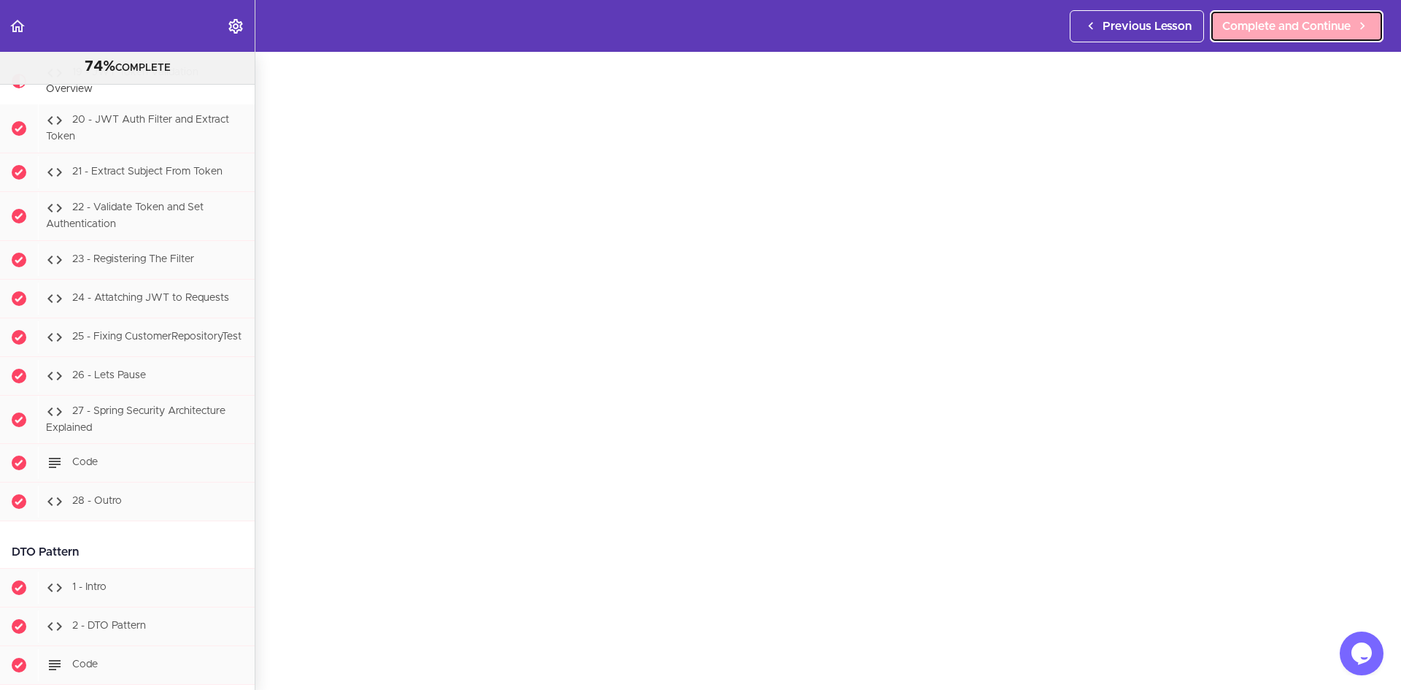
click at [1306, 26] on span "Complete and Continue" at bounding box center [1286, 27] width 128 height 18
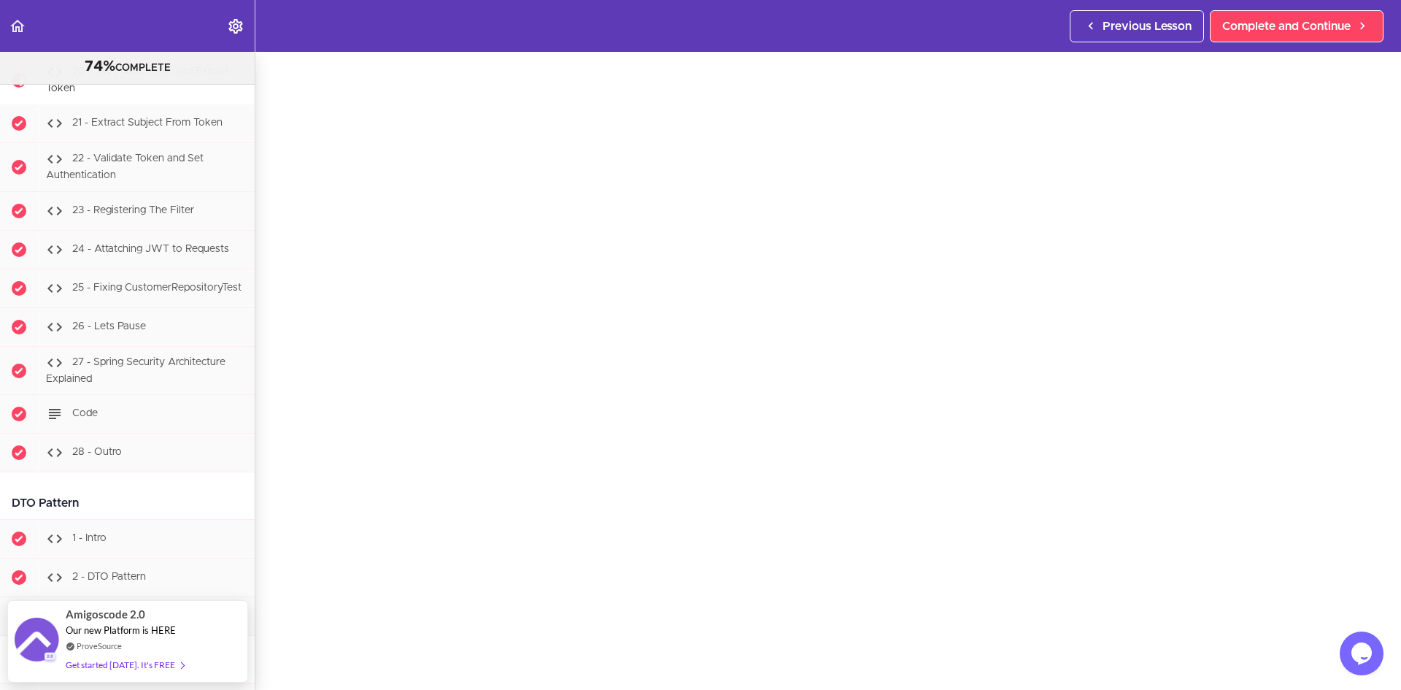
scroll to position [52, 0]
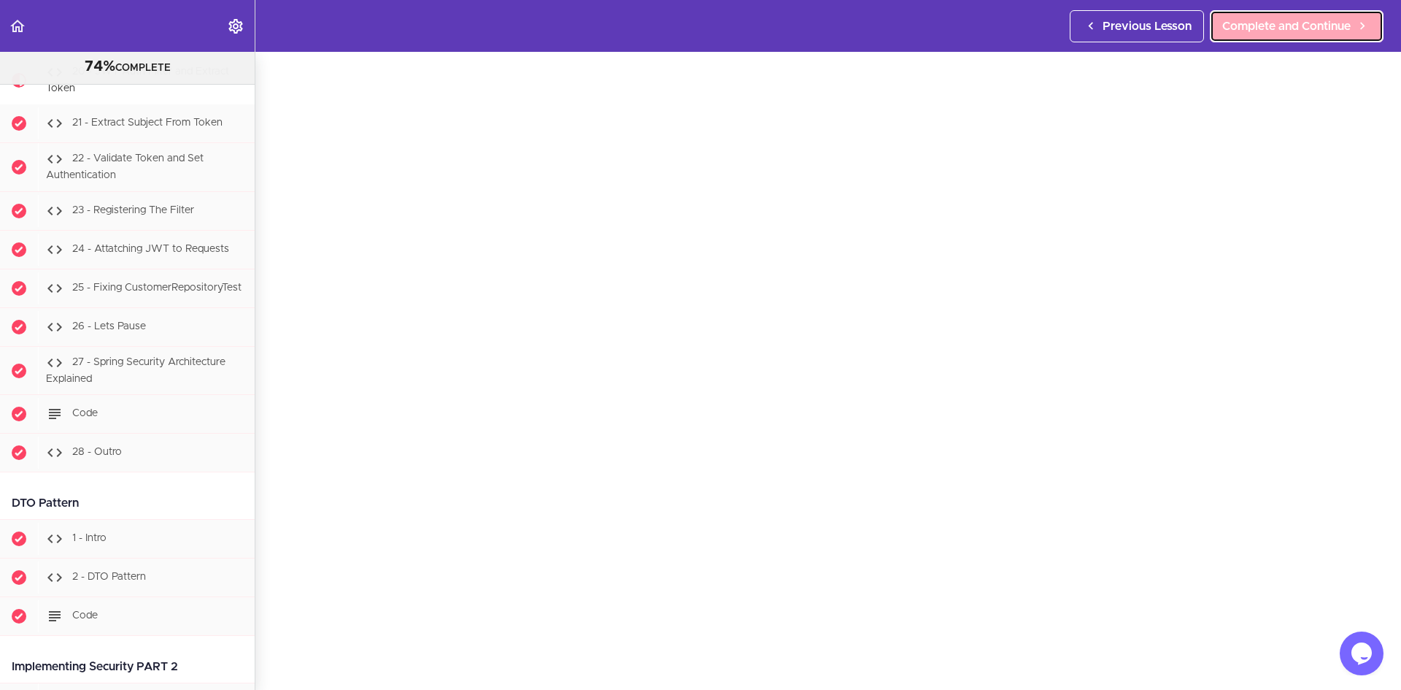
click at [1273, 26] on span "Complete and Continue" at bounding box center [1286, 27] width 128 height 18
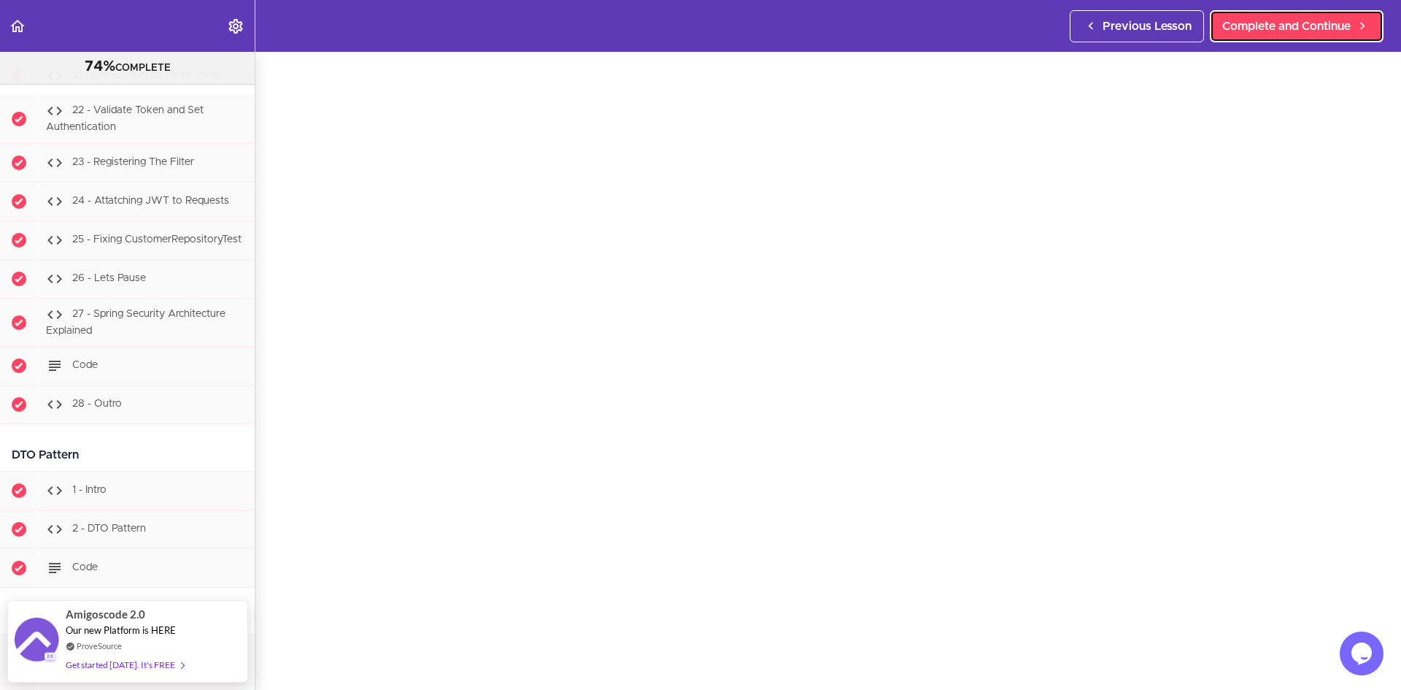
scroll to position [53, 0]
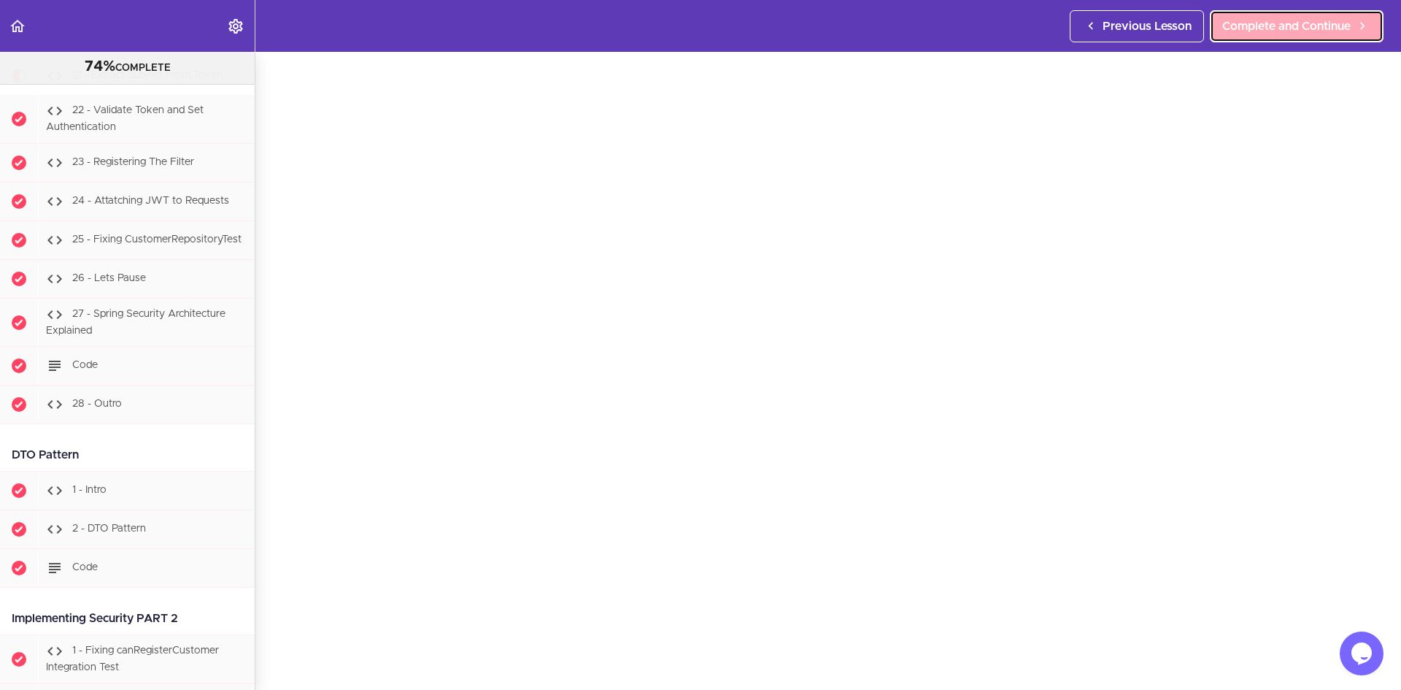
click at [1255, 23] on span "Complete and Continue" at bounding box center [1286, 27] width 128 height 18
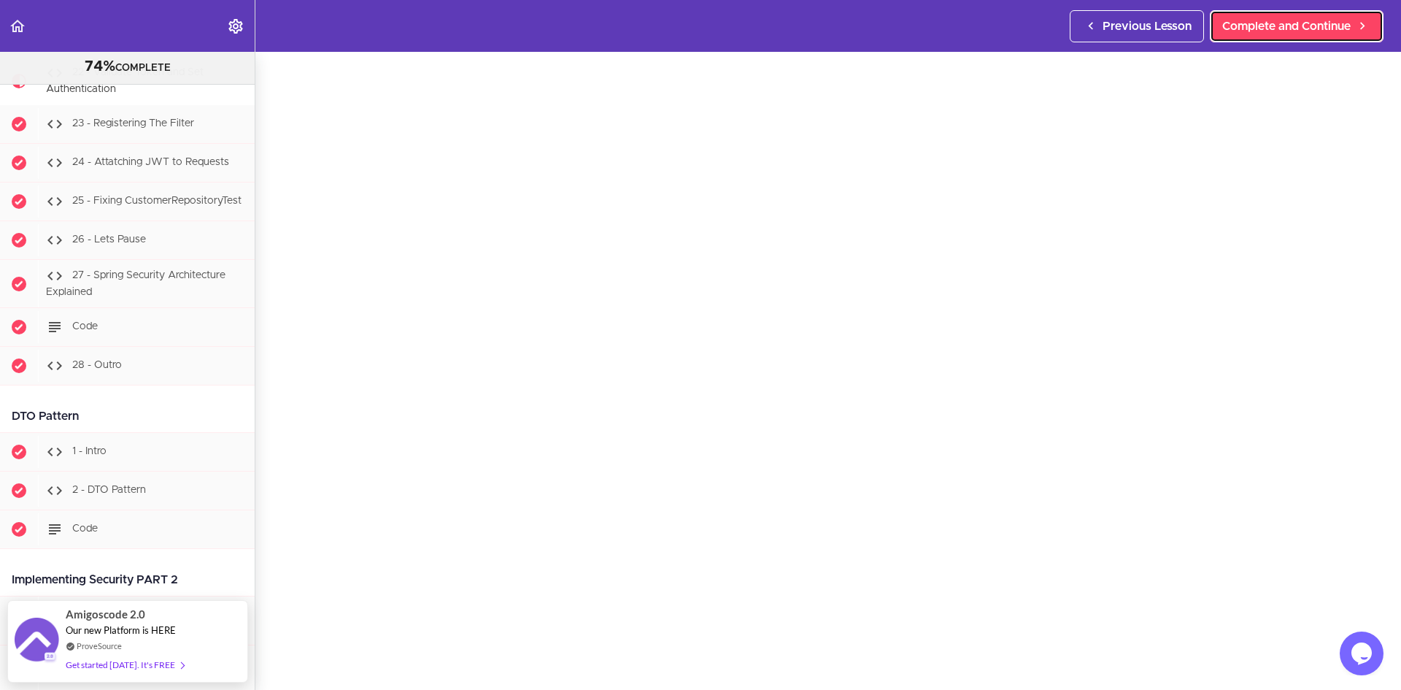
scroll to position [50, 0]
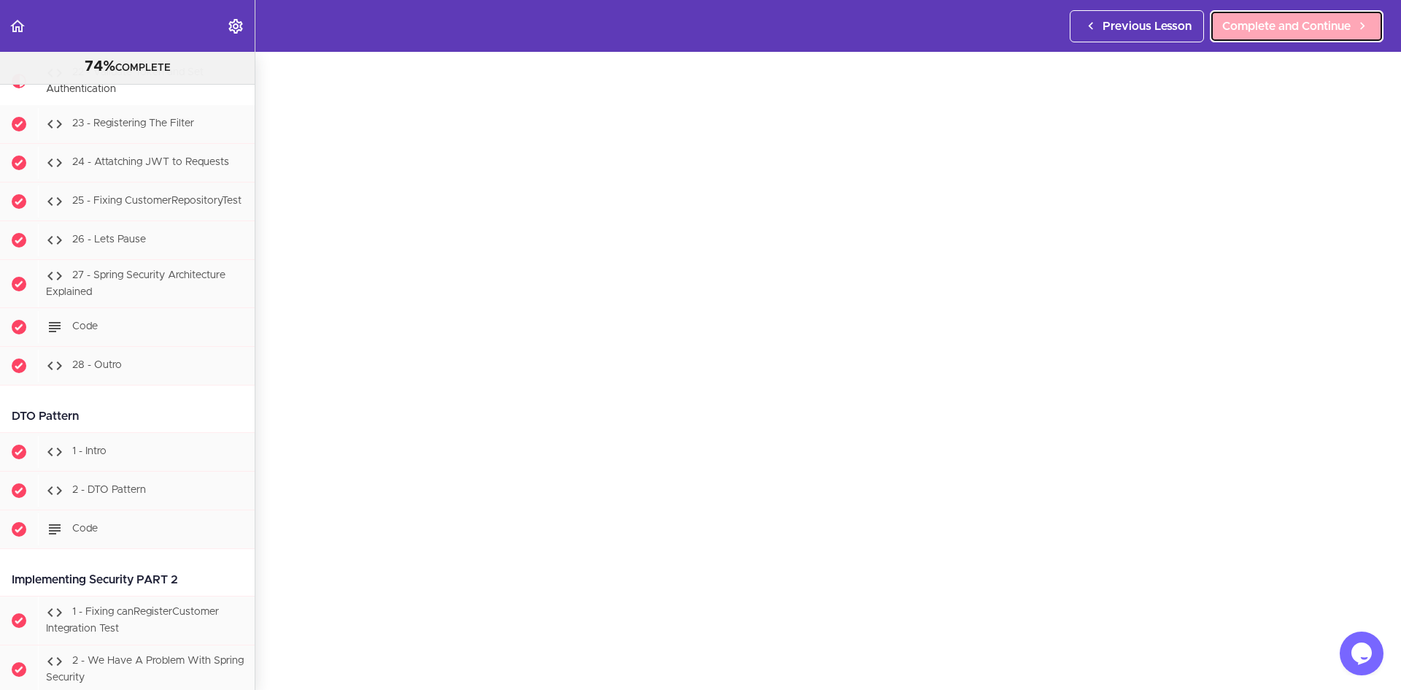
click at [1247, 31] on span "Complete and Continue" at bounding box center [1286, 27] width 128 height 18
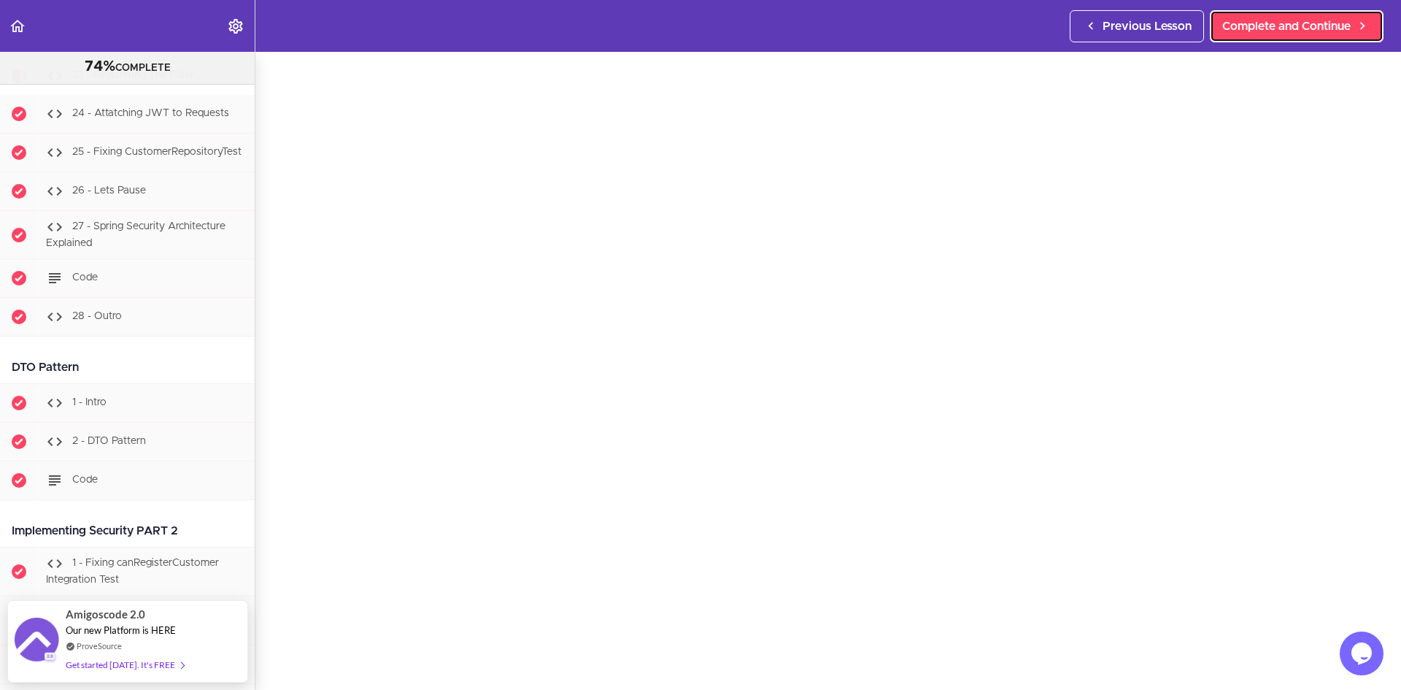
scroll to position [55, 0]
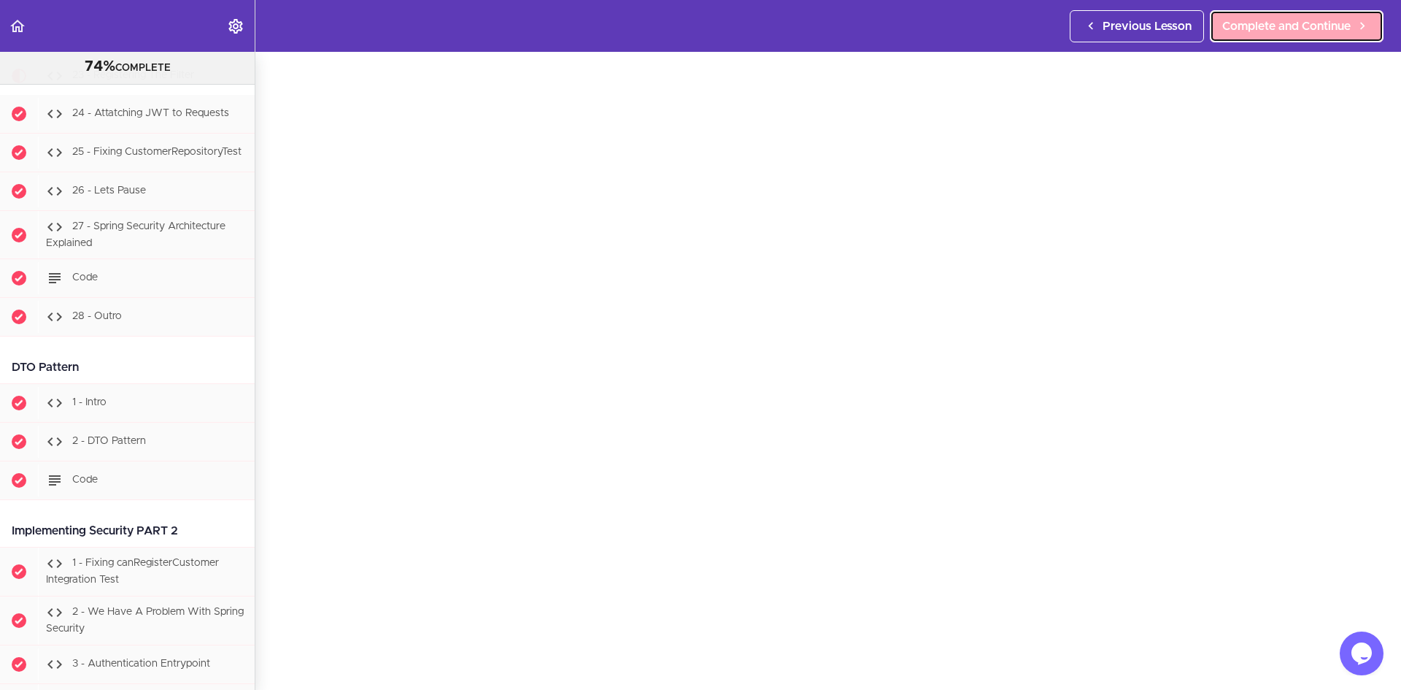
click at [1288, 27] on span "Complete and Continue" at bounding box center [1286, 27] width 128 height 18
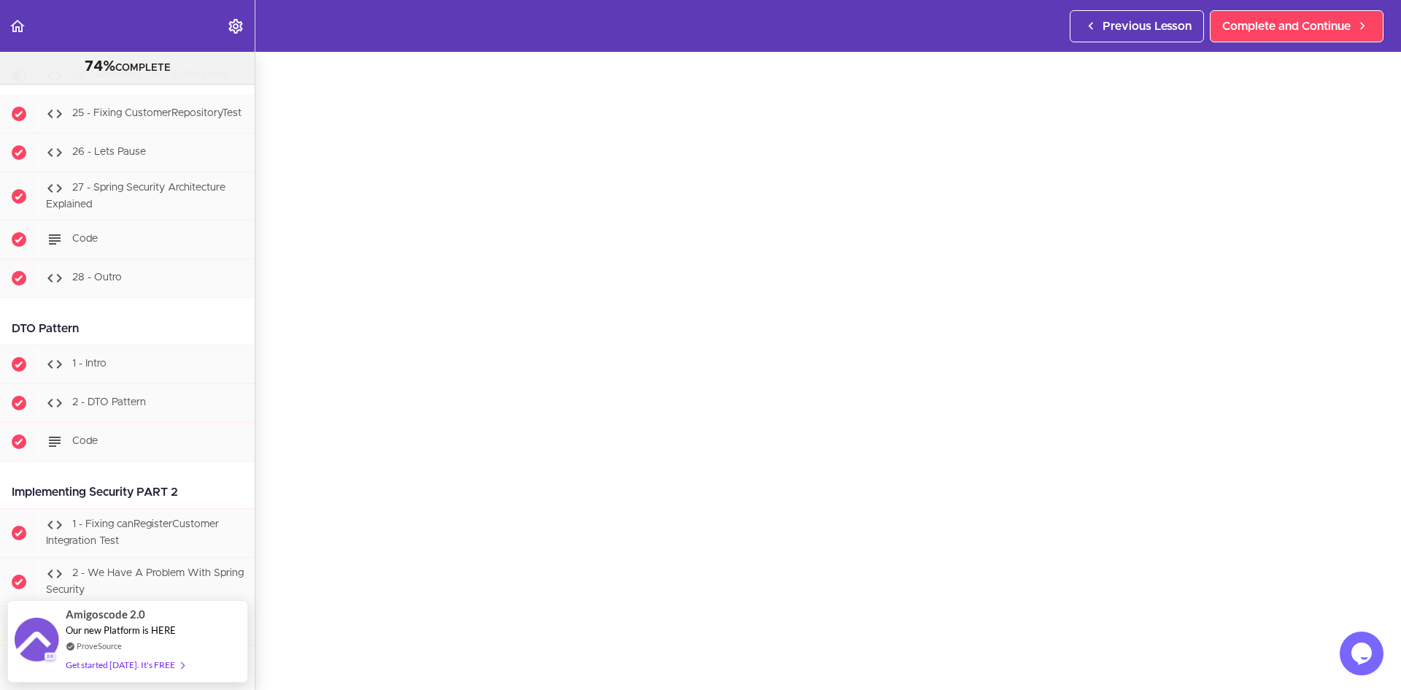
scroll to position [53, 0]
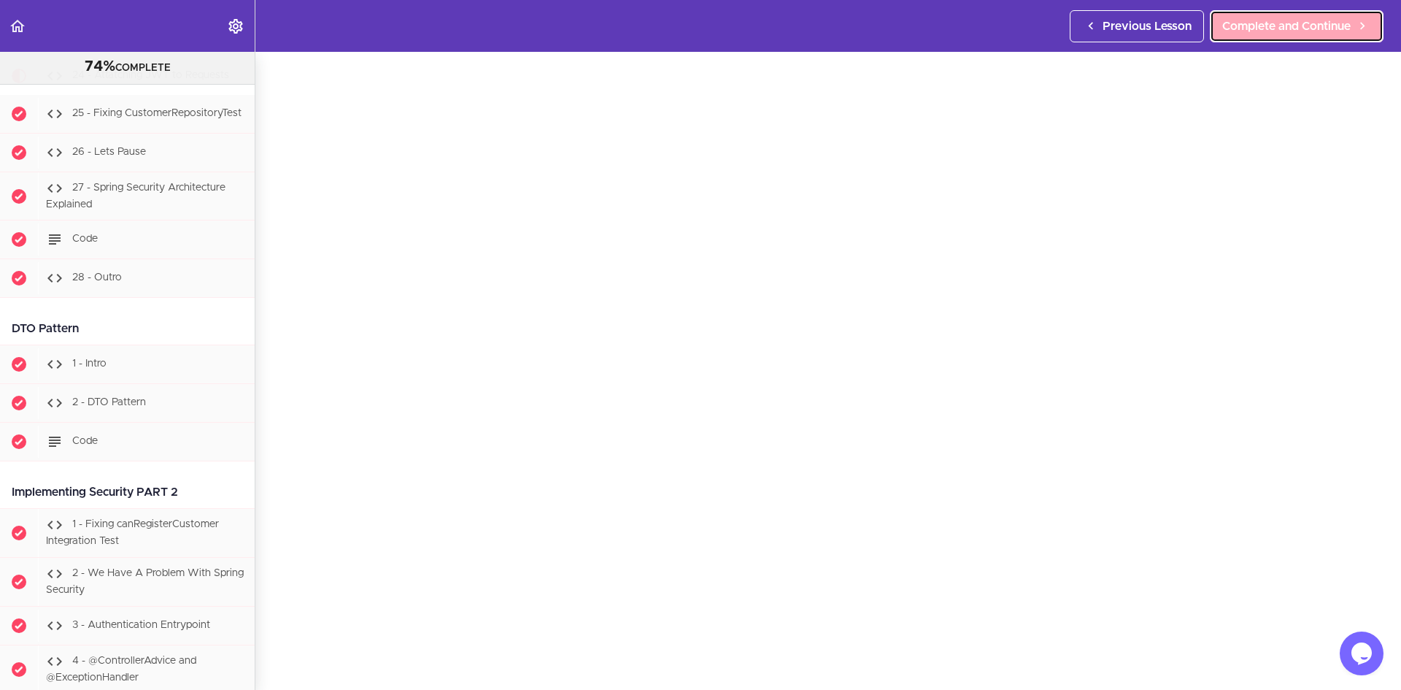
click at [1273, 26] on span "Complete and Continue" at bounding box center [1286, 27] width 128 height 18
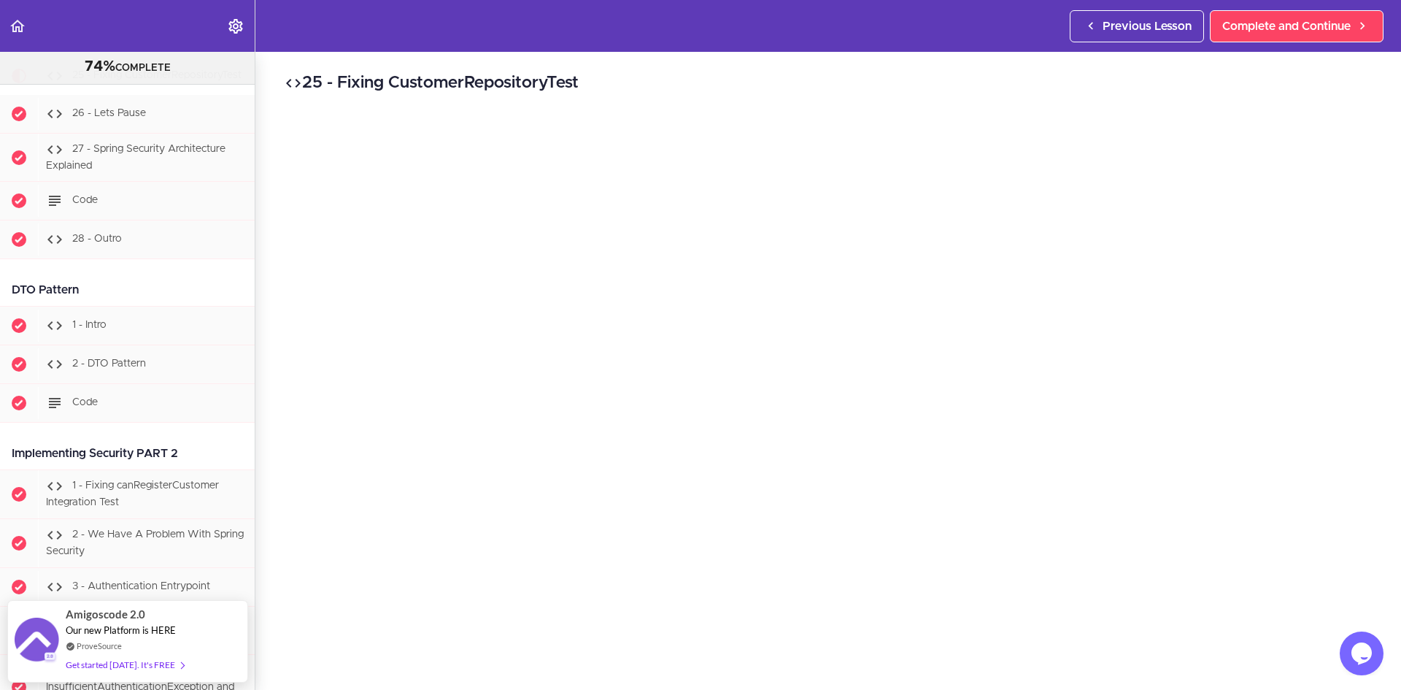
scroll to position [57, 0]
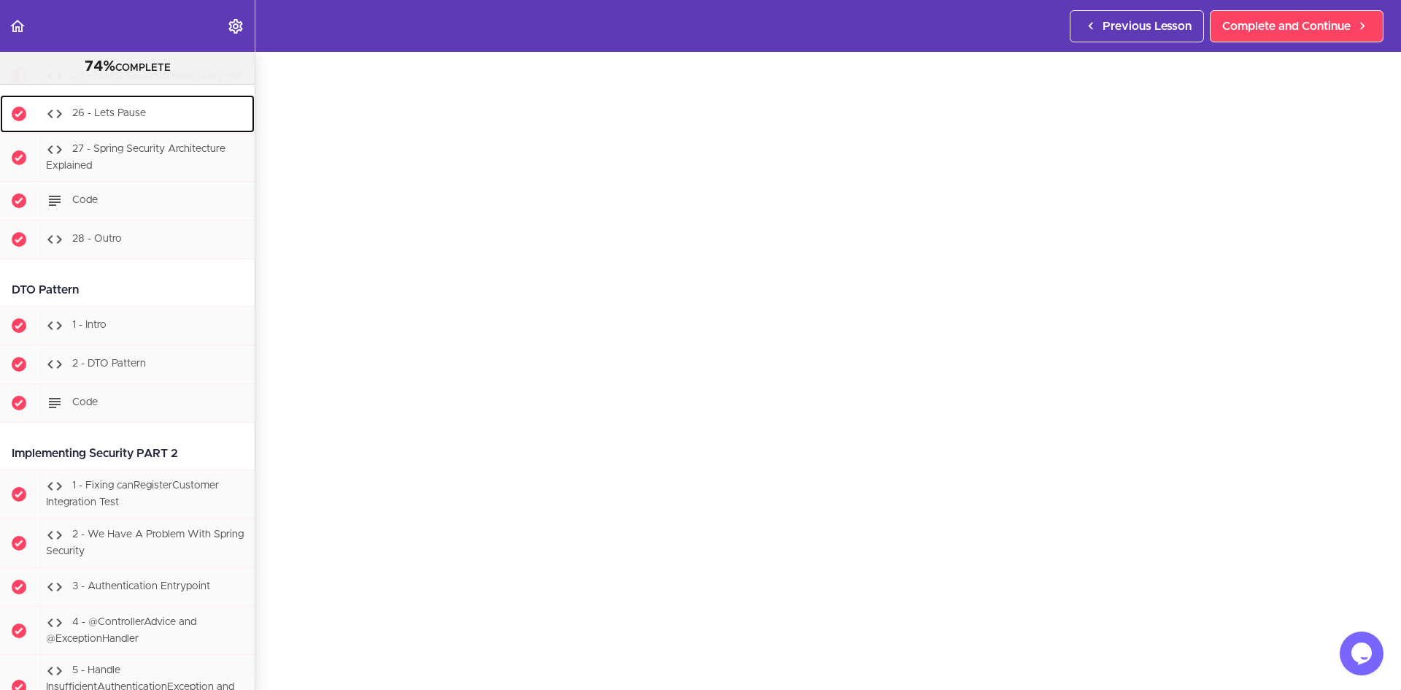
click at [152, 130] on div "26 - Lets Pause" at bounding box center [146, 114] width 217 height 32
click at [129, 172] on div "27 - Spring Security Architecture Explained" at bounding box center [146, 158] width 217 height 48
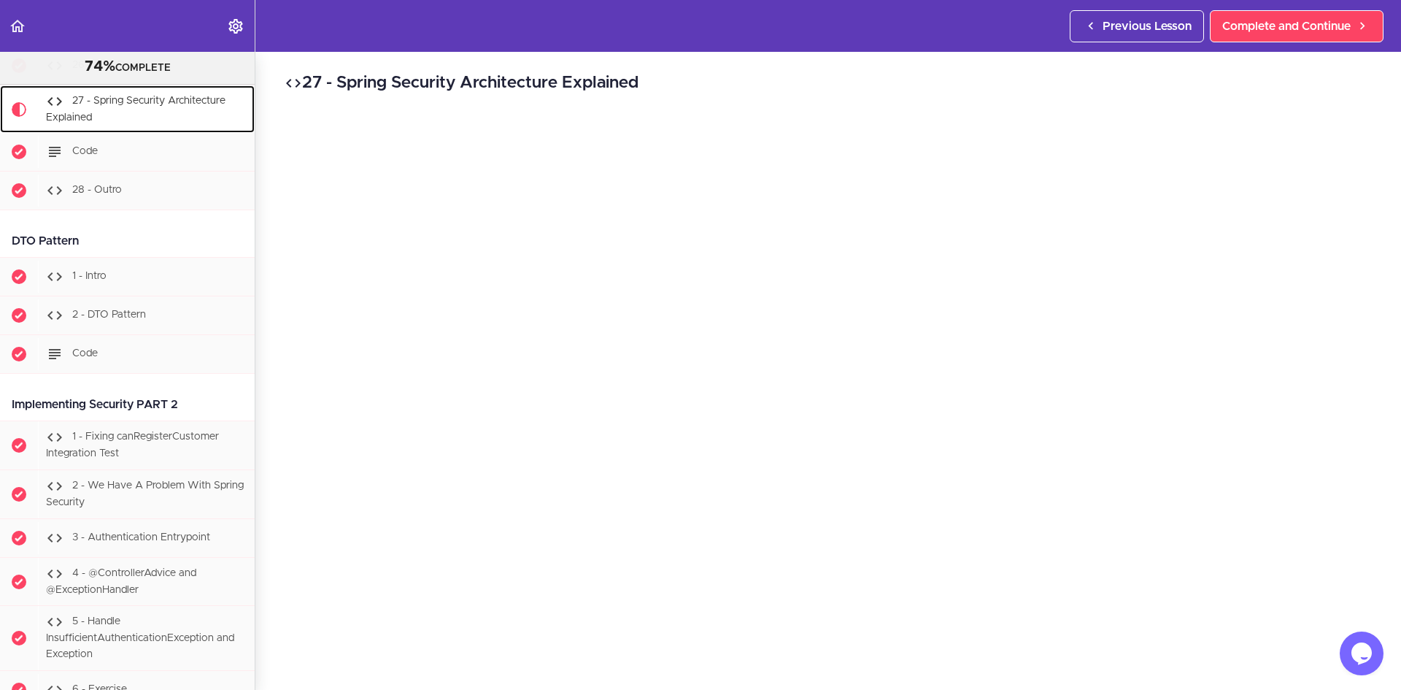
scroll to position [21445, 0]
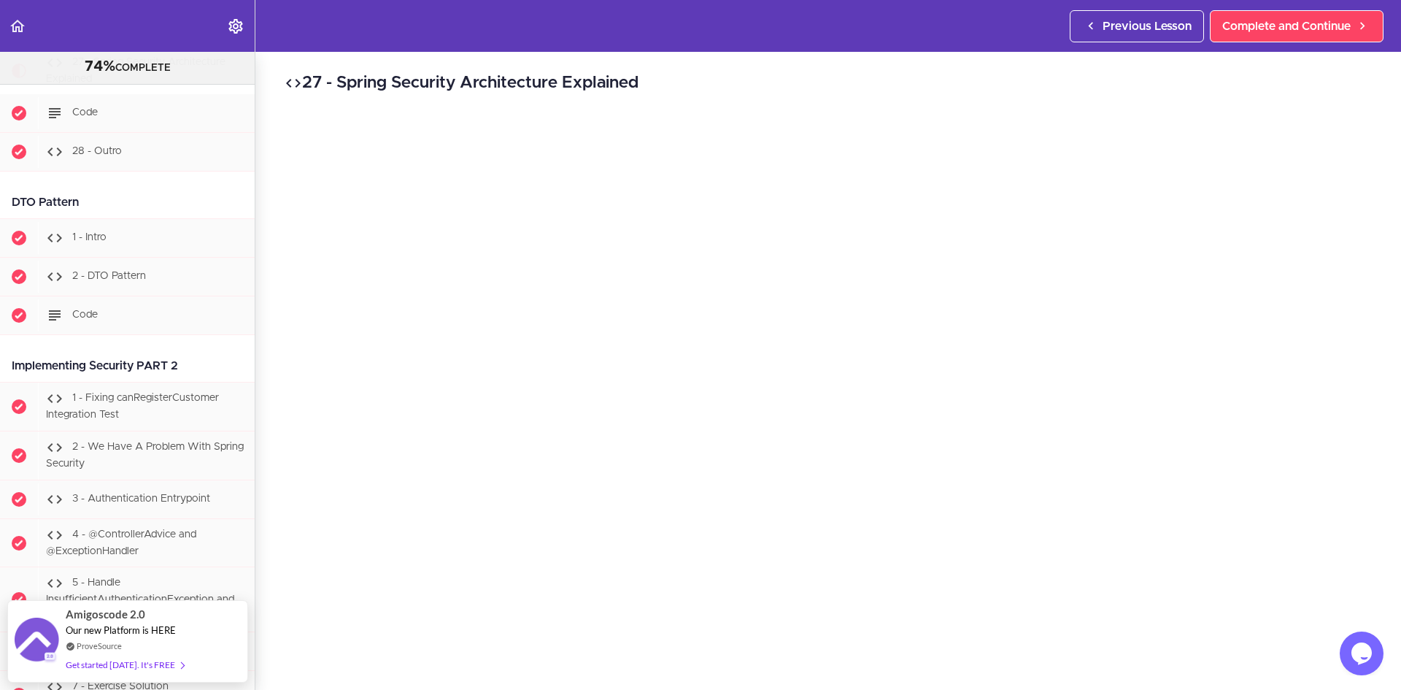
click at [132, 31] on span "26 - Lets Pause" at bounding box center [109, 26] width 74 height 10
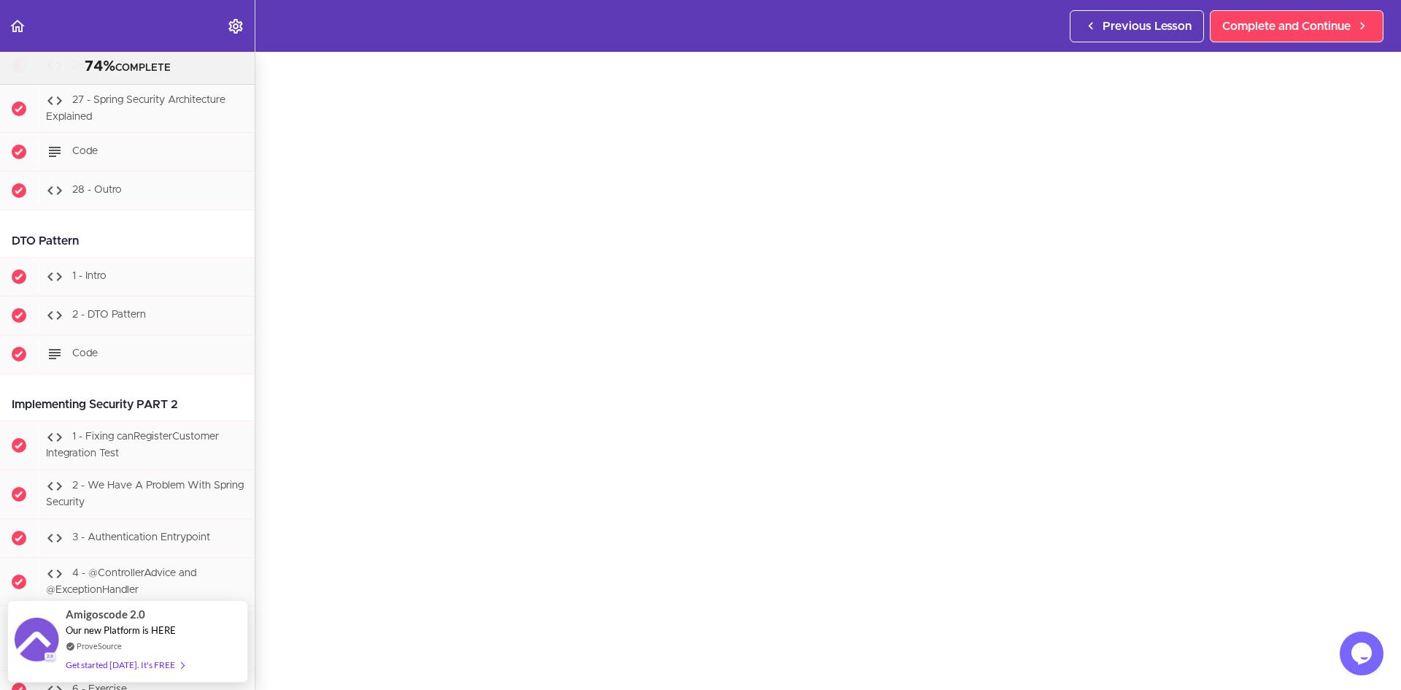
scroll to position [23, 0]
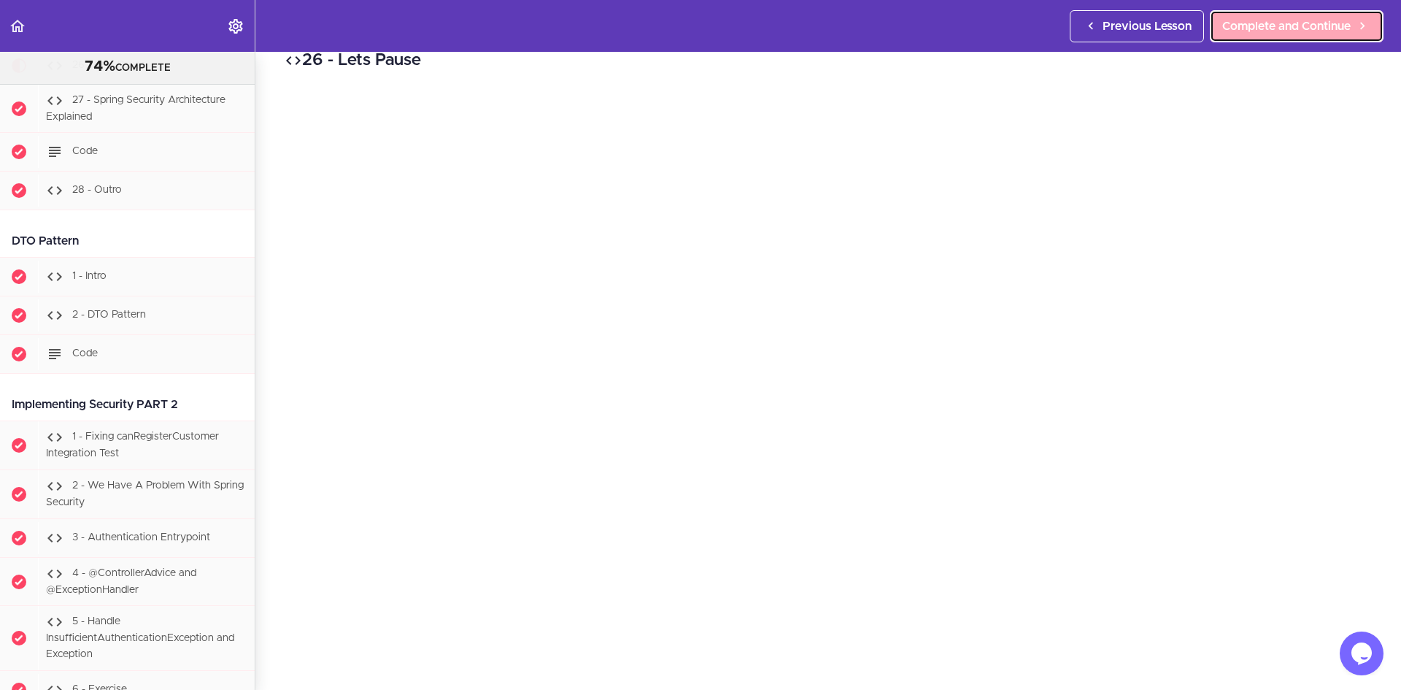
click at [1288, 25] on span "Complete and Continue" at bounding box center [1286, 27] width 128 height 18
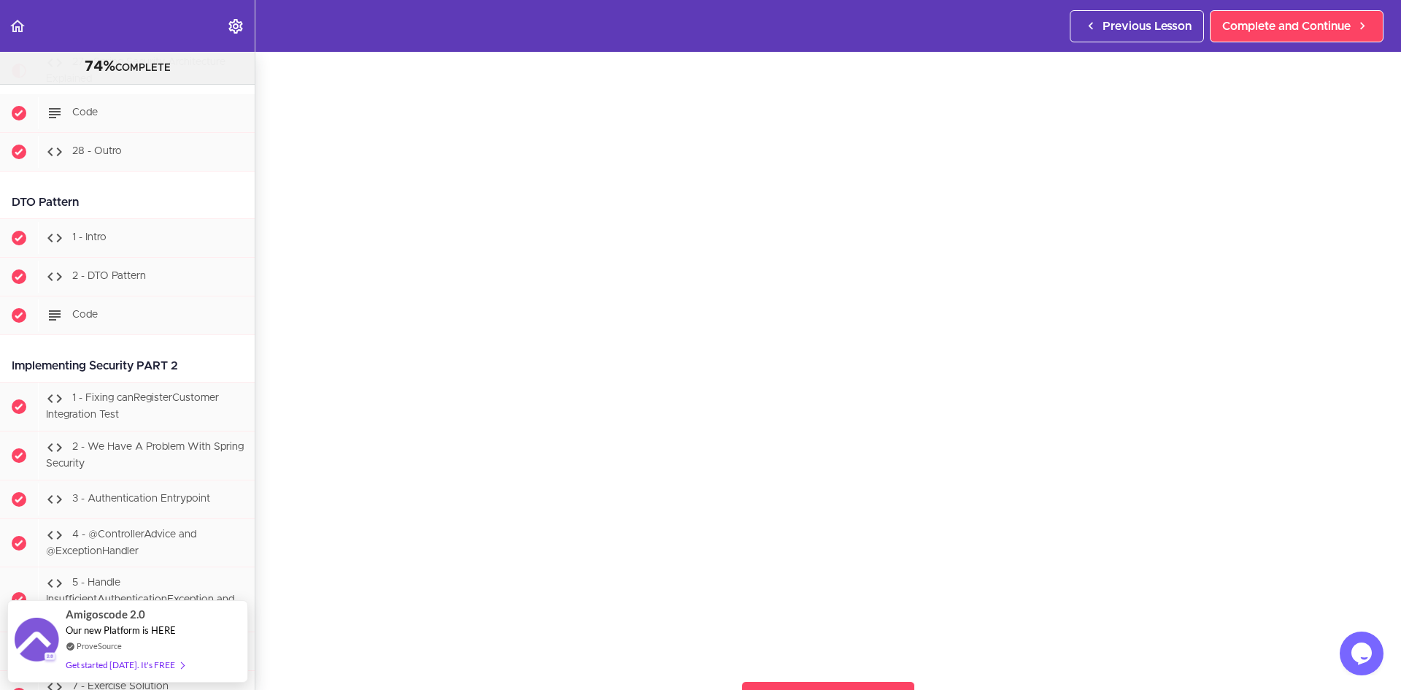
scroll to position [61, 0]
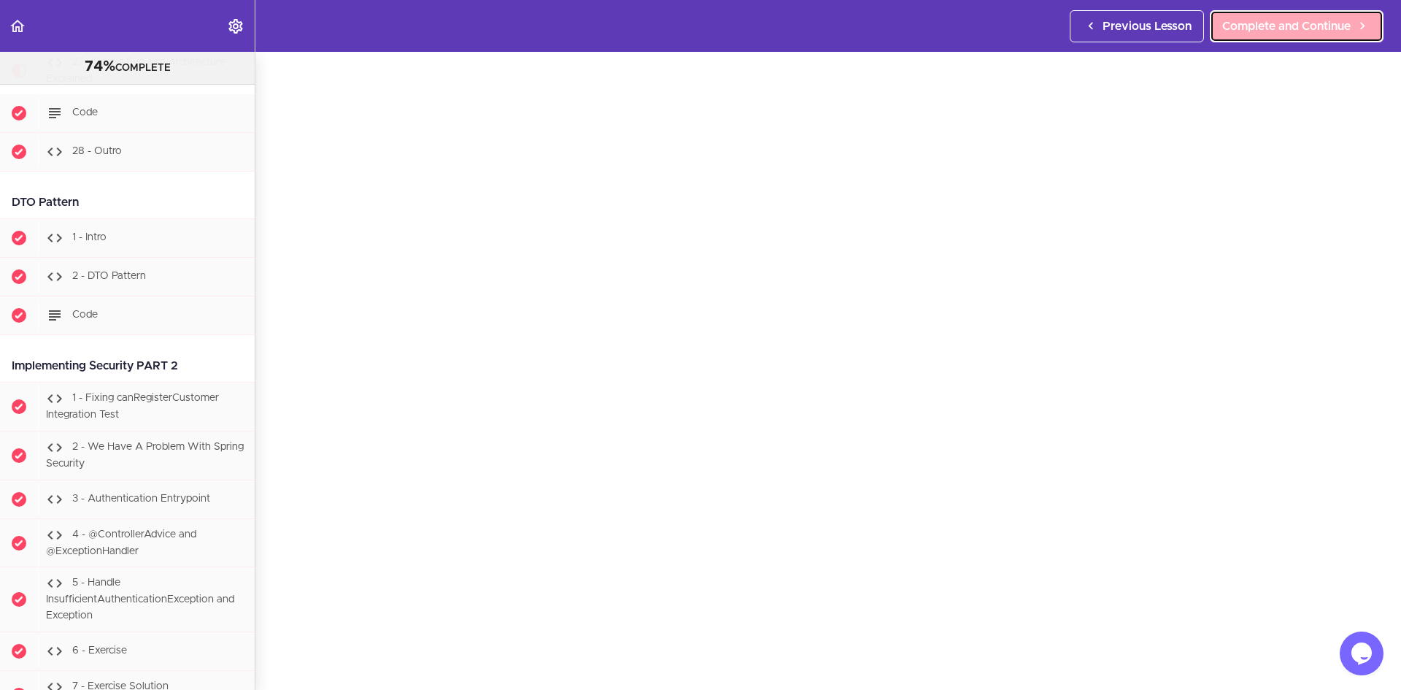
click at [1324, 23] on span "Complete and Continue" at bounding box center [1286, 27] width 128 height 18
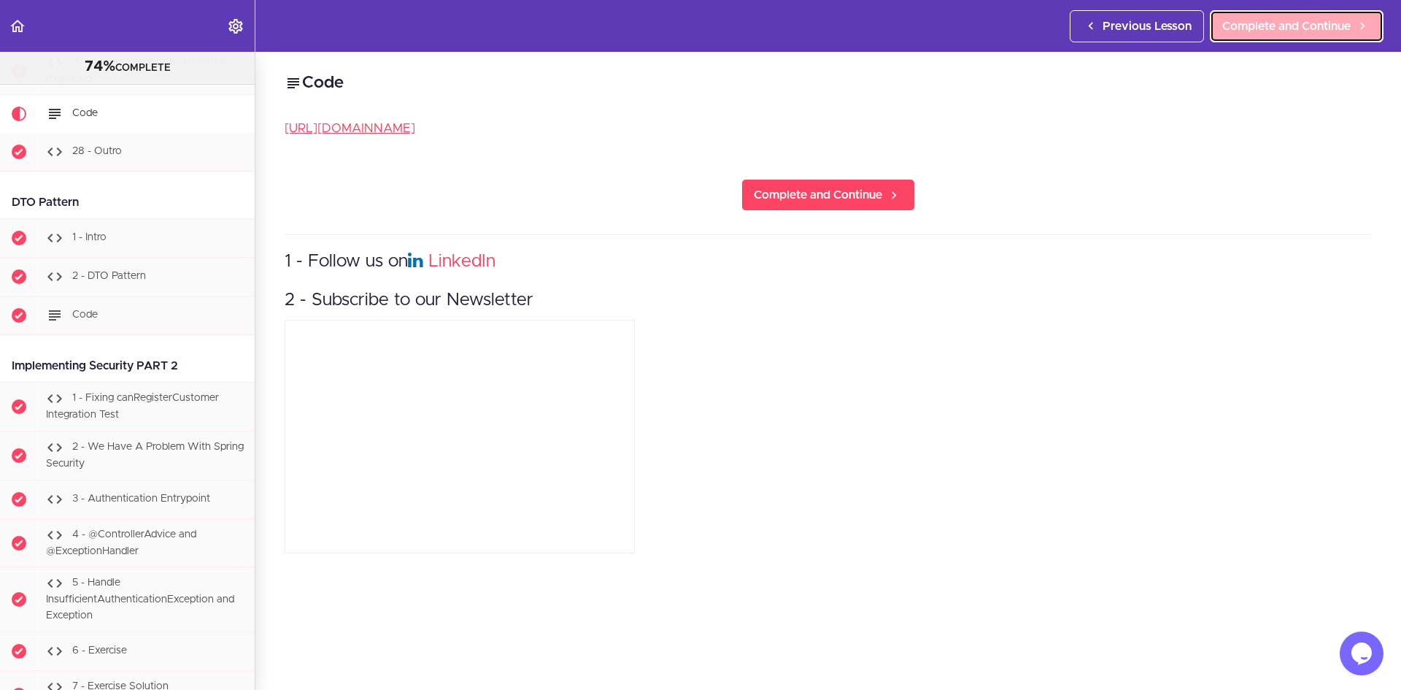
scroll to position [21493, 0]
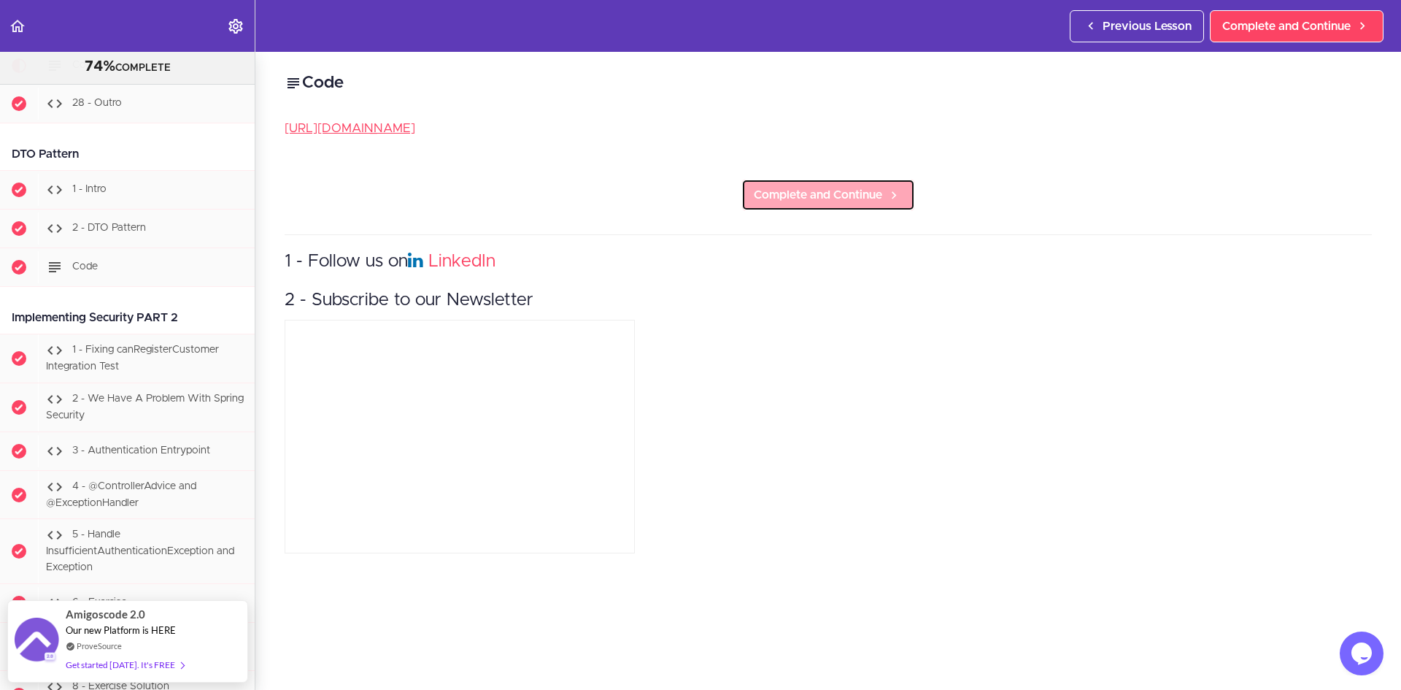
click at [872, 199] on span "Complete and Continue" at bounding box center [818, 195] width 128 height 18
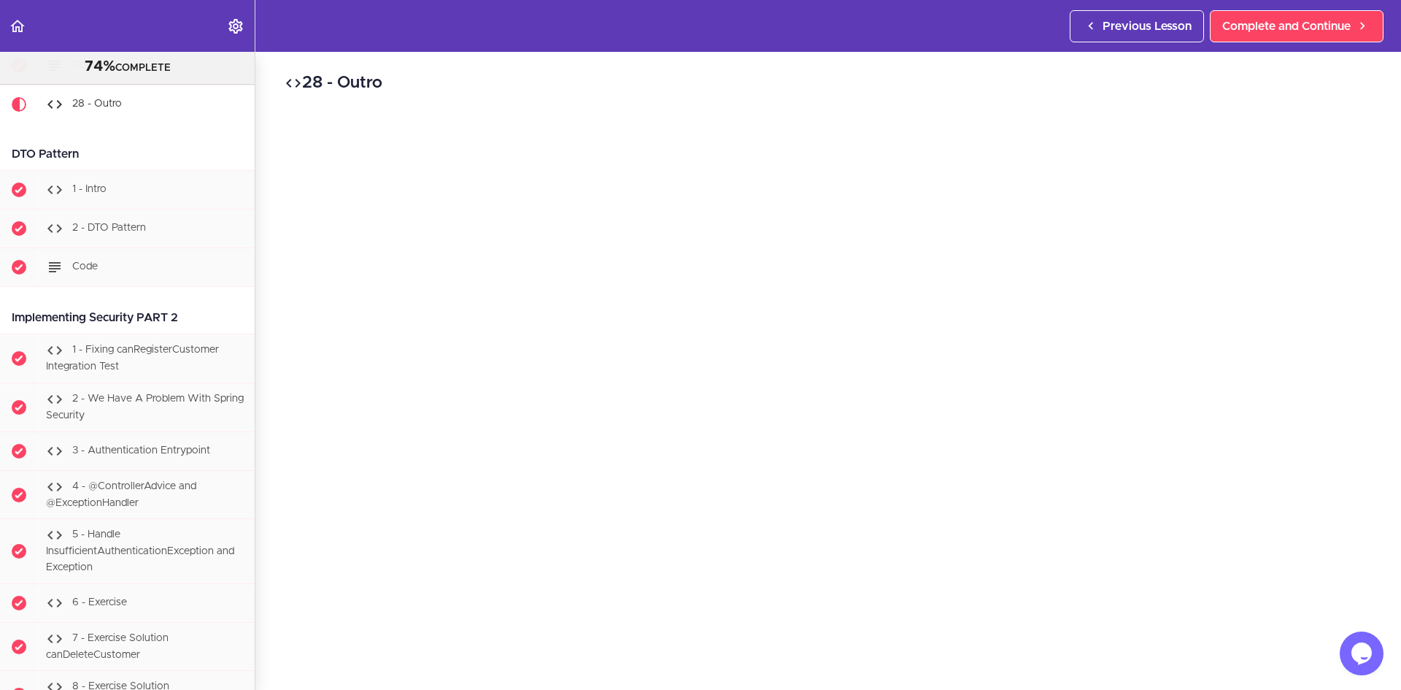
scroll to position [21532, 0]
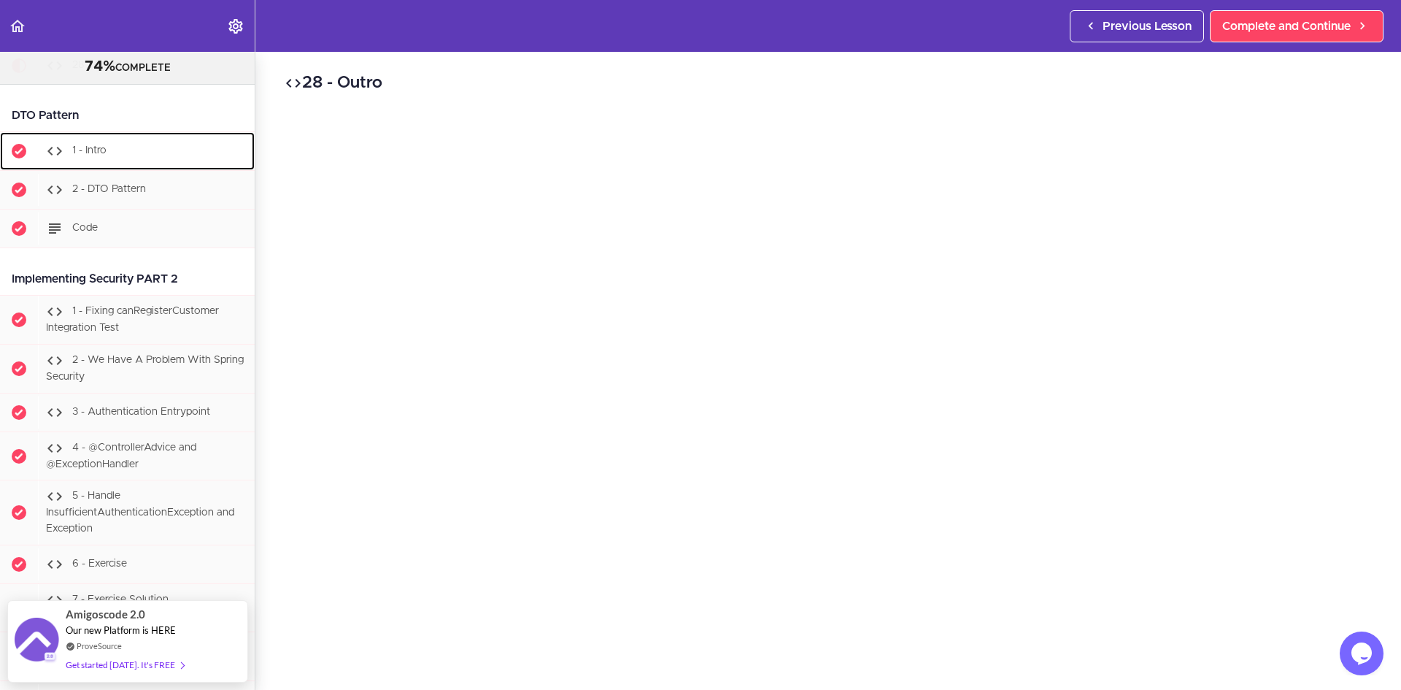
click at [140, 167] on div "1 - Intro" at bounding box center [146, 151] width 217 height 32
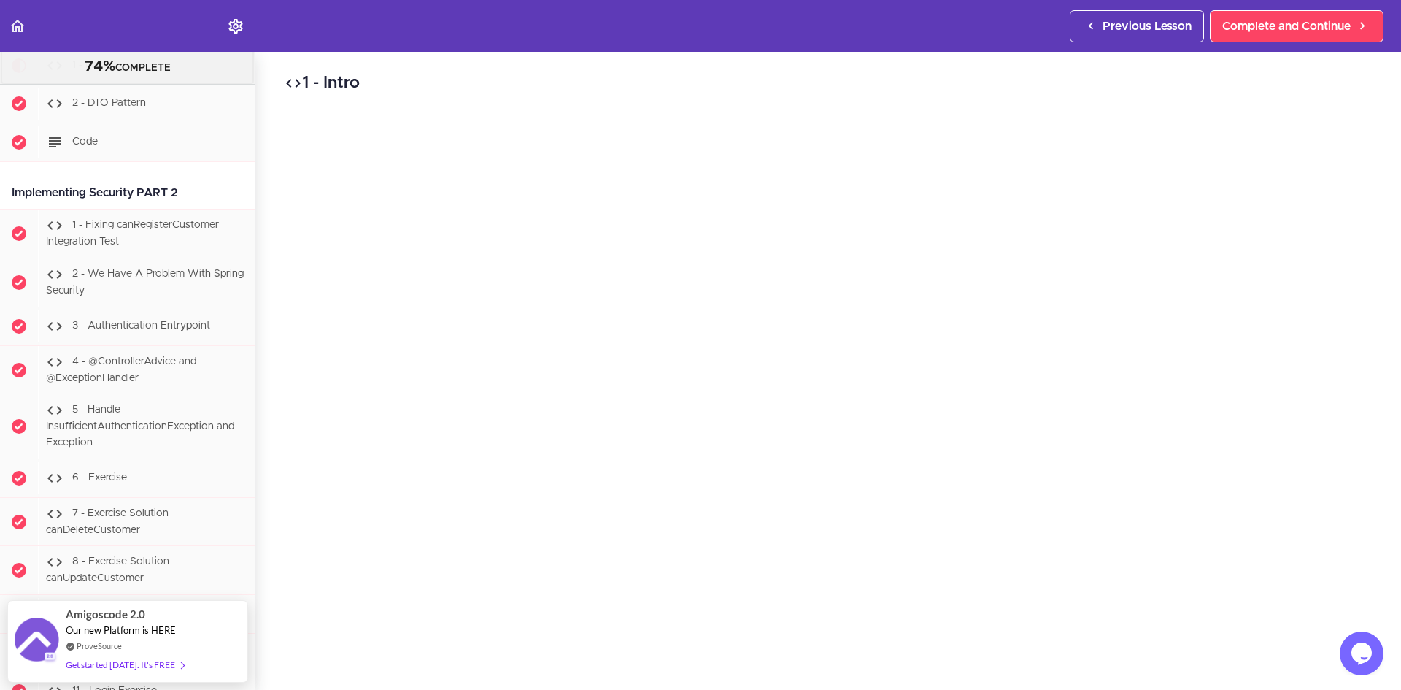
scroll to position [62, 0]
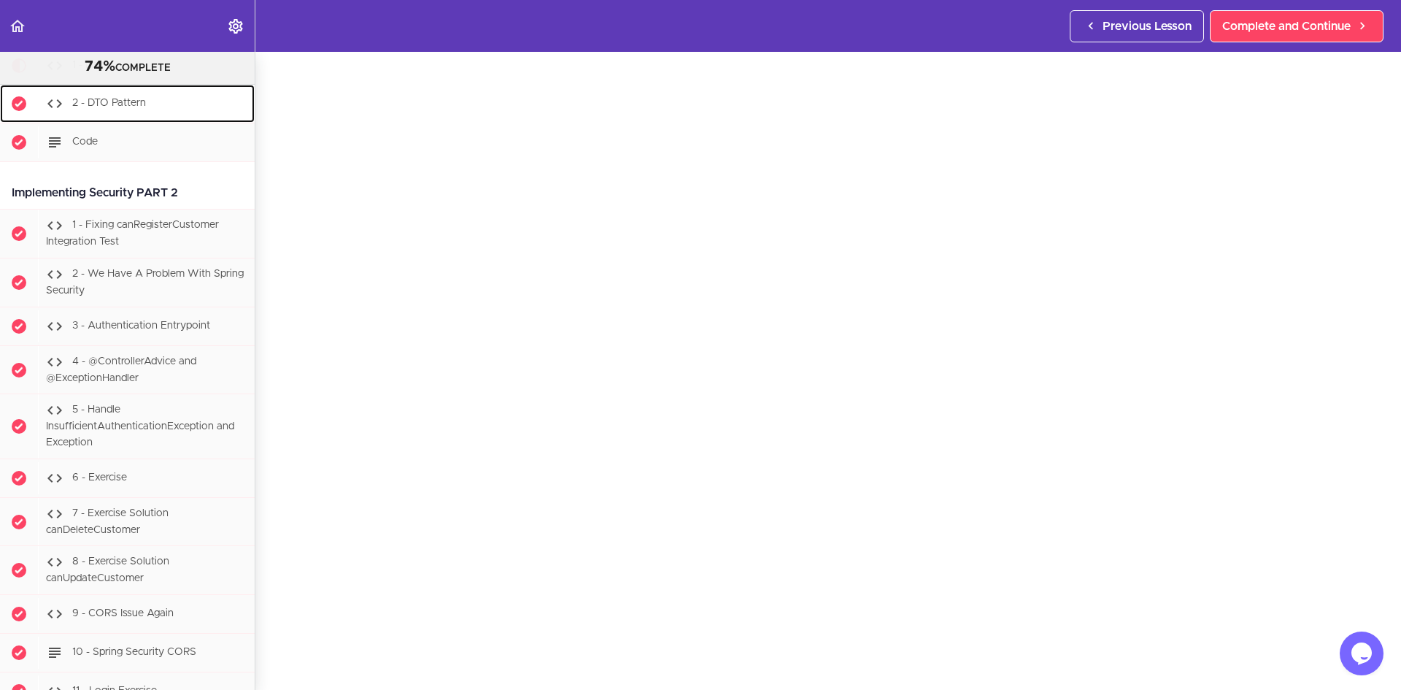
click at [147, 120] on div "2 - DTO Pattern" at bounding box center [146, 104] width 217 height 32
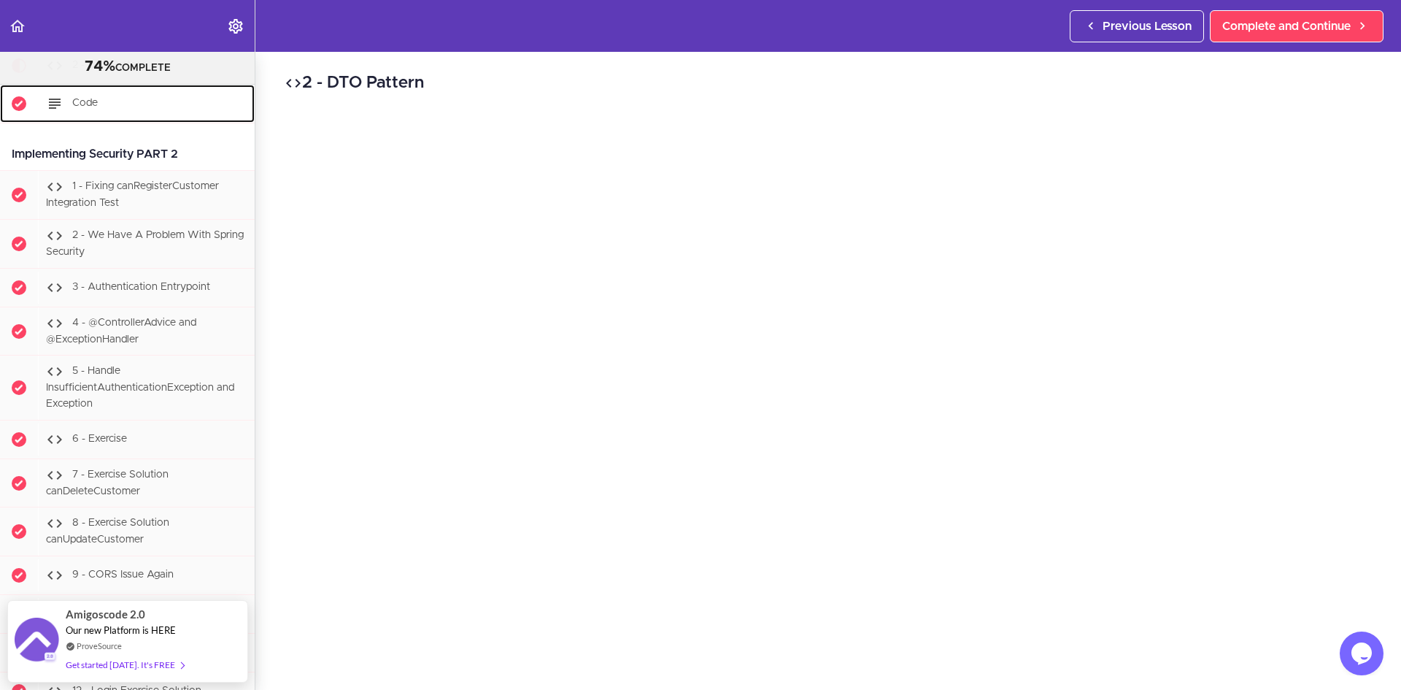
click at [82, 120] on div "Code" at bounding box center [146, 104] width 217 height 32
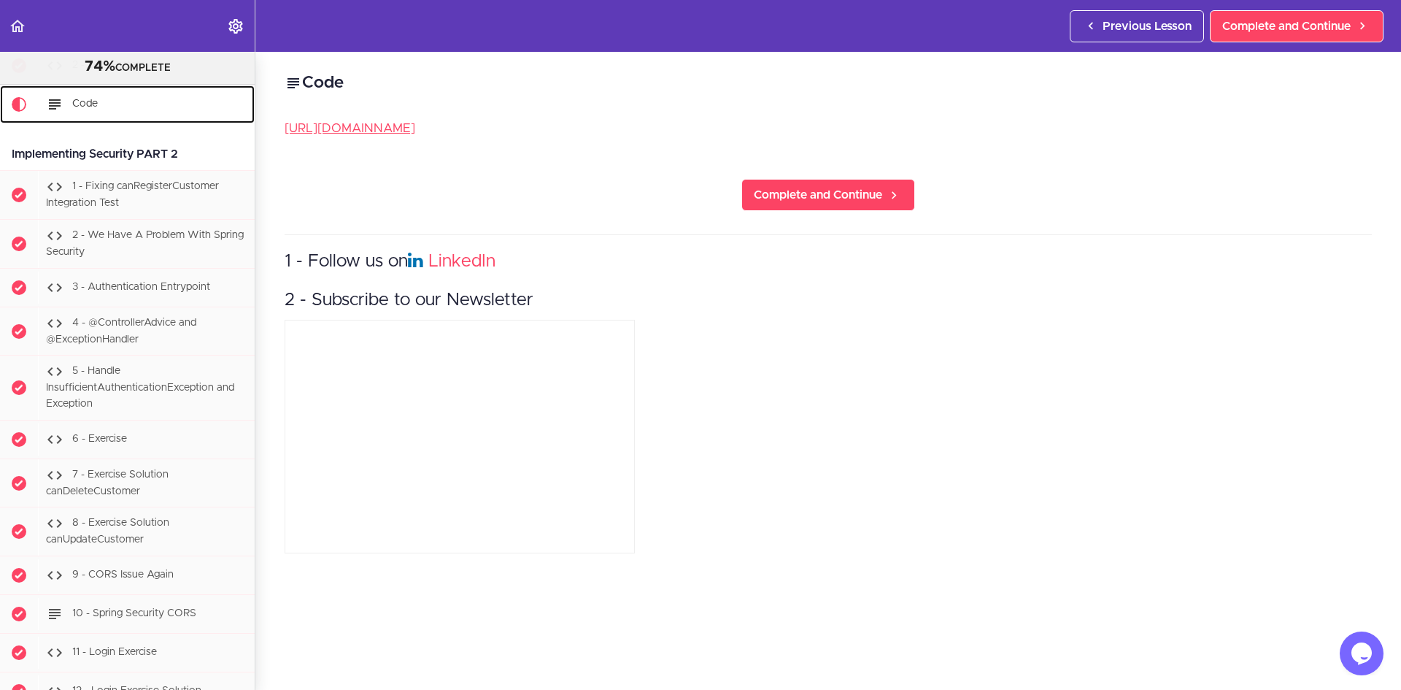
scroll to position [21695, 0]
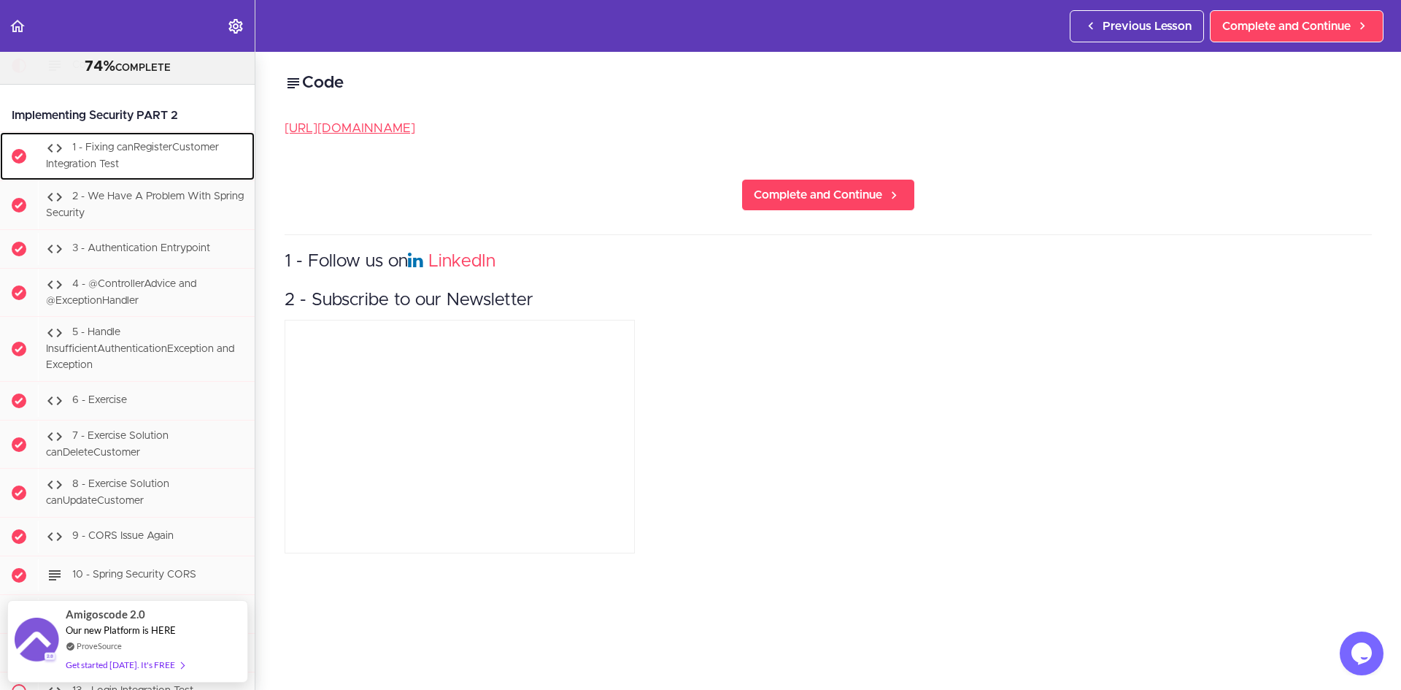
click at [116, 180] on div "1 - Fixing canRegisterCustomer Integration Test" at bounding box center [146, 156] width 217 height 48
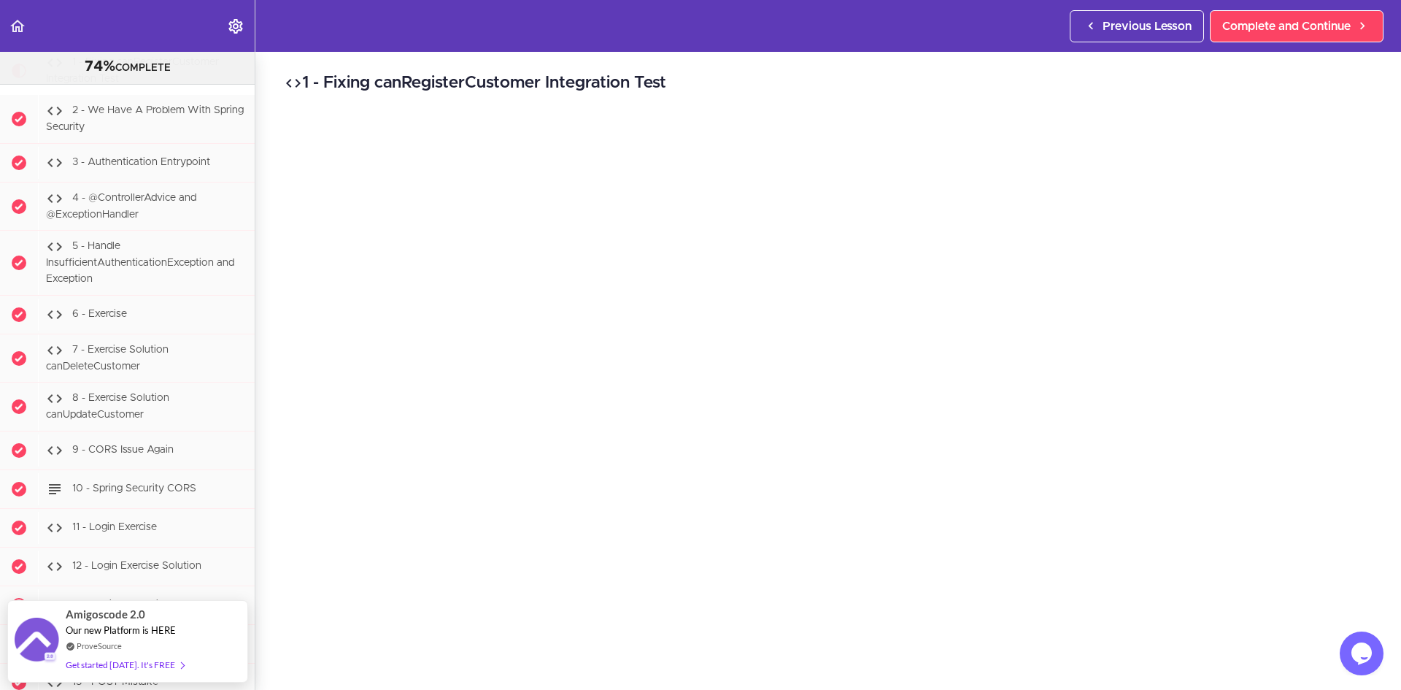
scroll to position [39, 0]
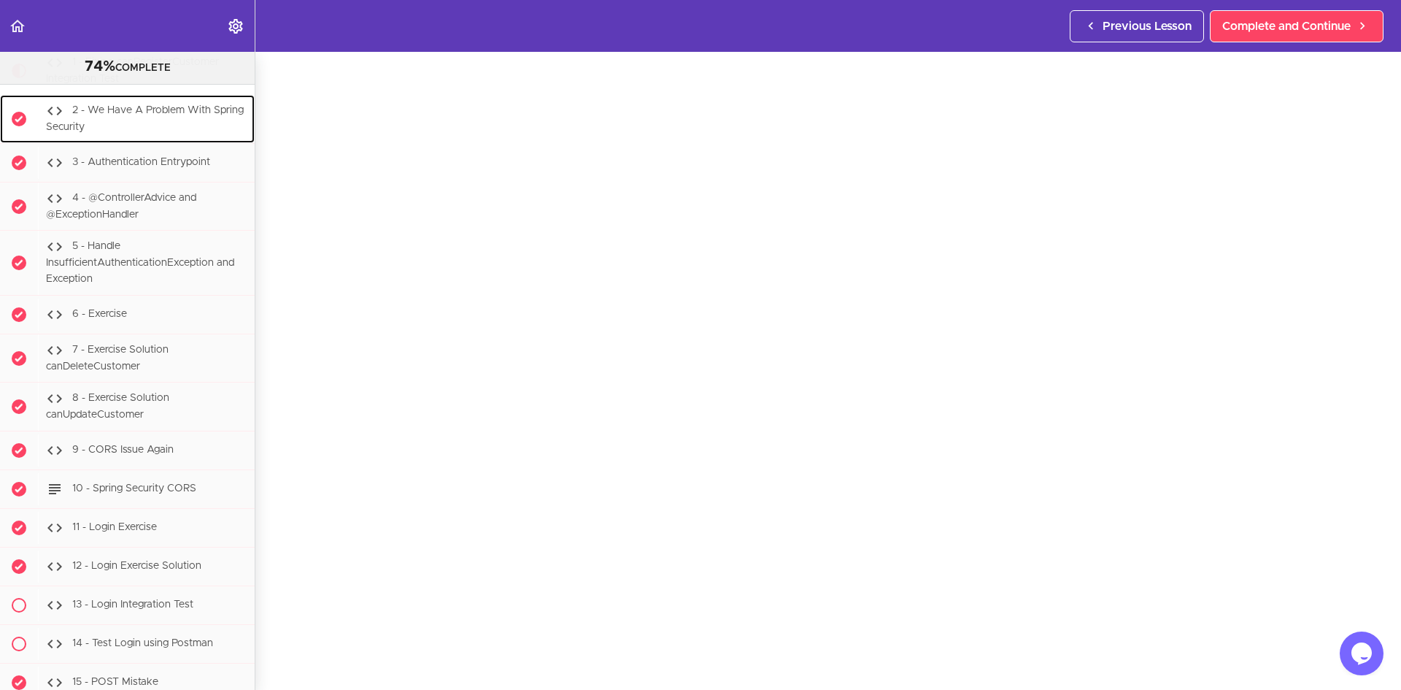
click at [97, 132] on span "2 - We Have A Problem With Spring Security" at bounding box center [145, 118] width 198 height 27
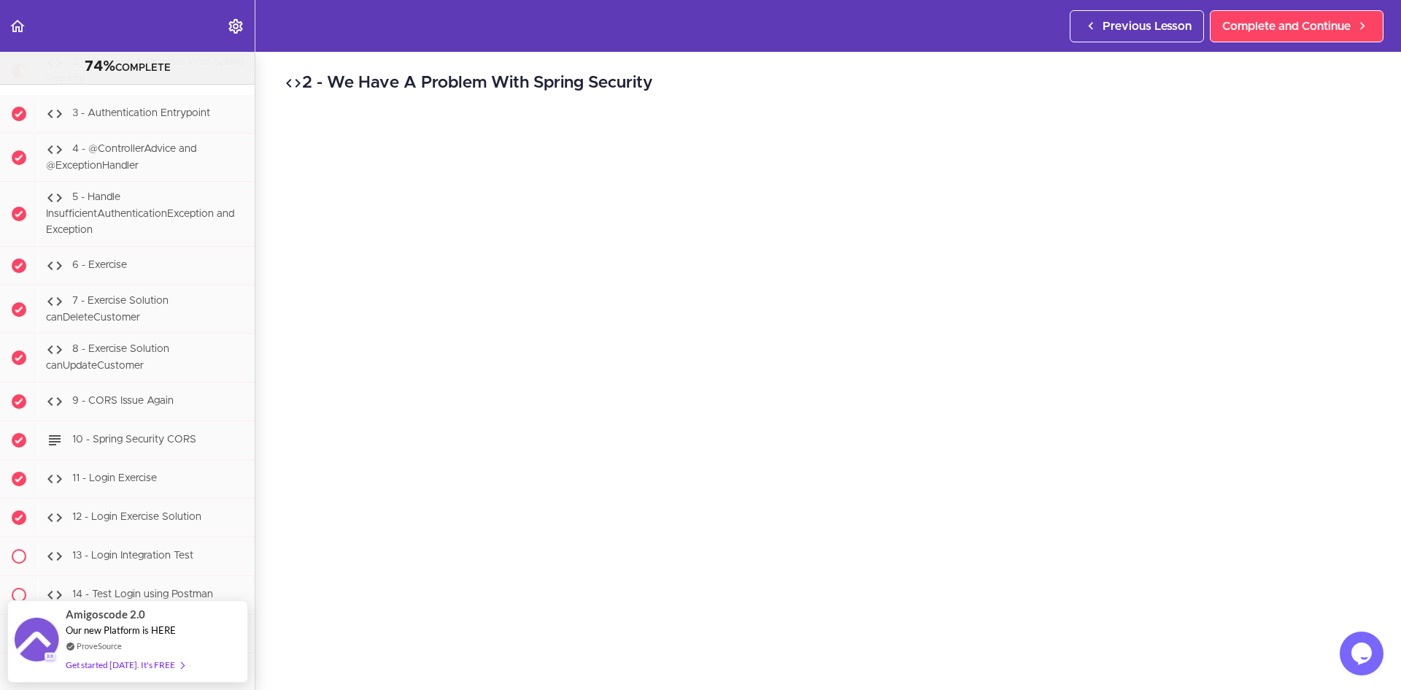
scroll to position [64, 0]
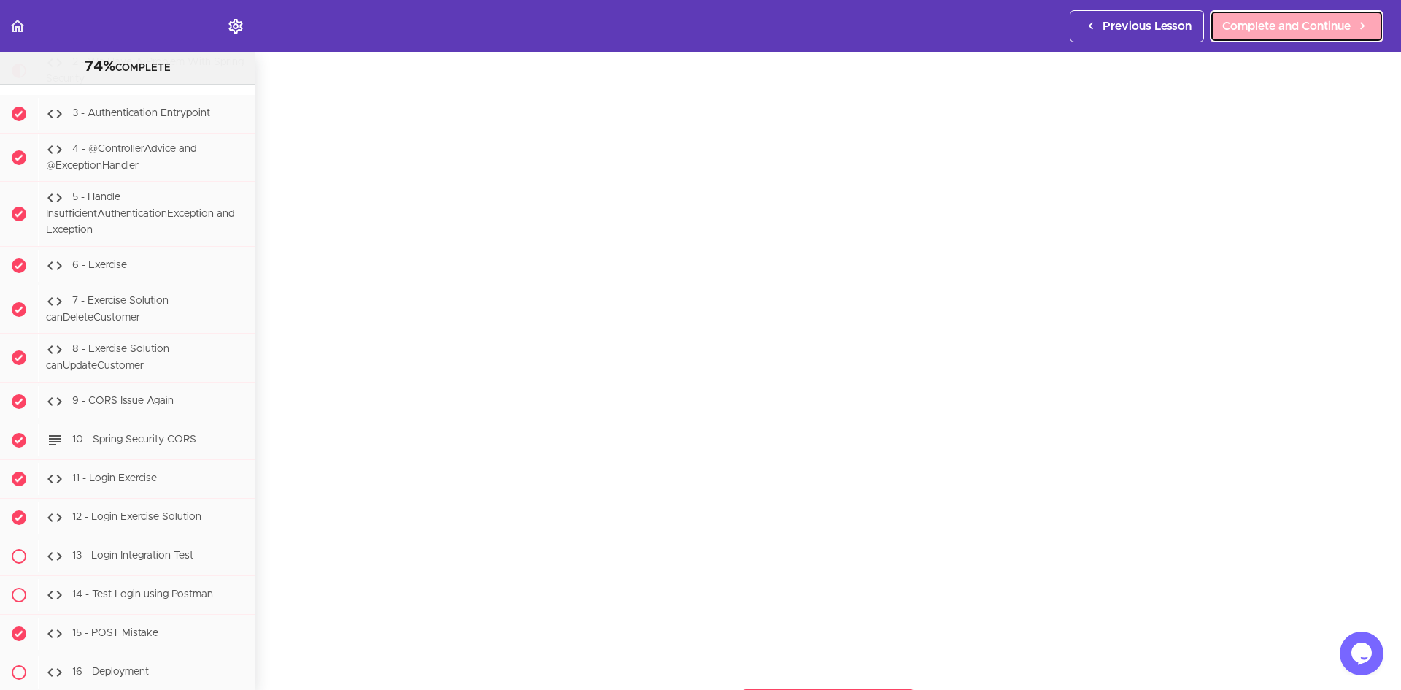
click at [1262, 22] on span "Complete and Continue" at bounding box center [1286, 27] width 128 height 18
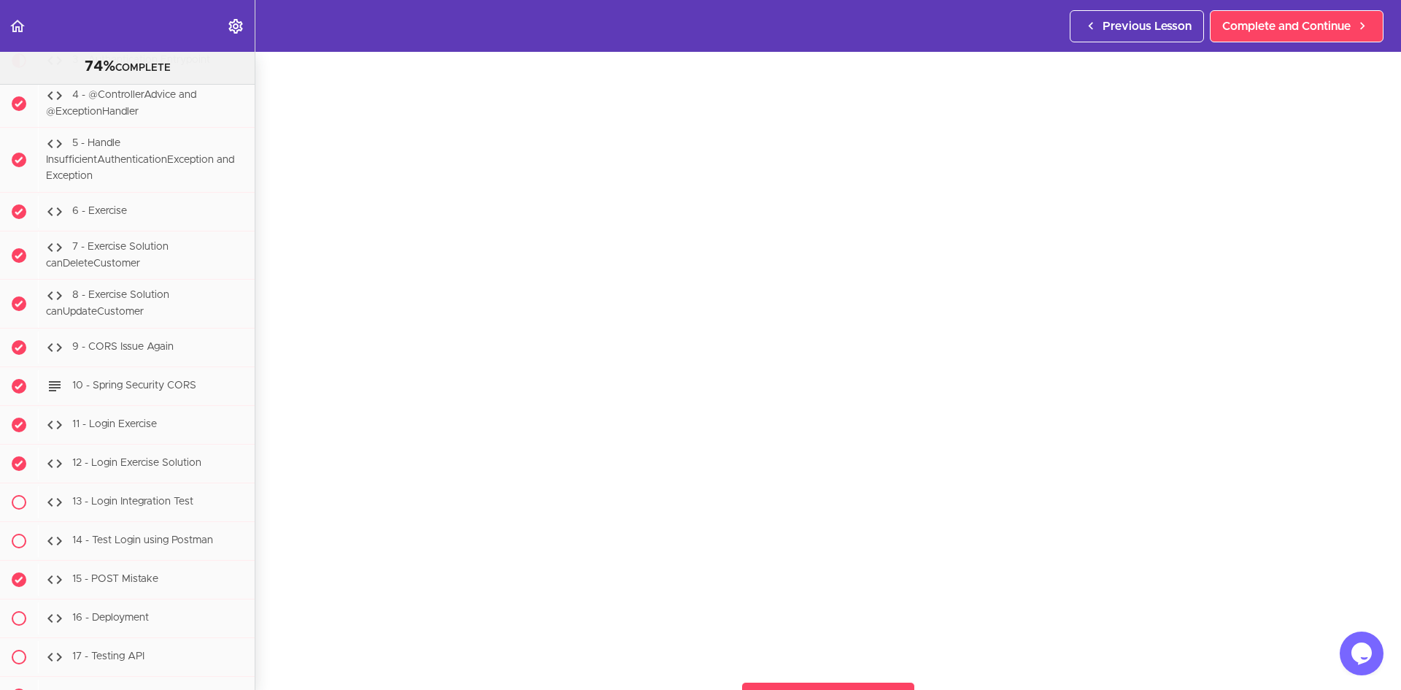
scroll to position [70, 0]
click at [1285, 20] on span "Complete and Continue" at bounding box center [1286, 27] width 128 height 18
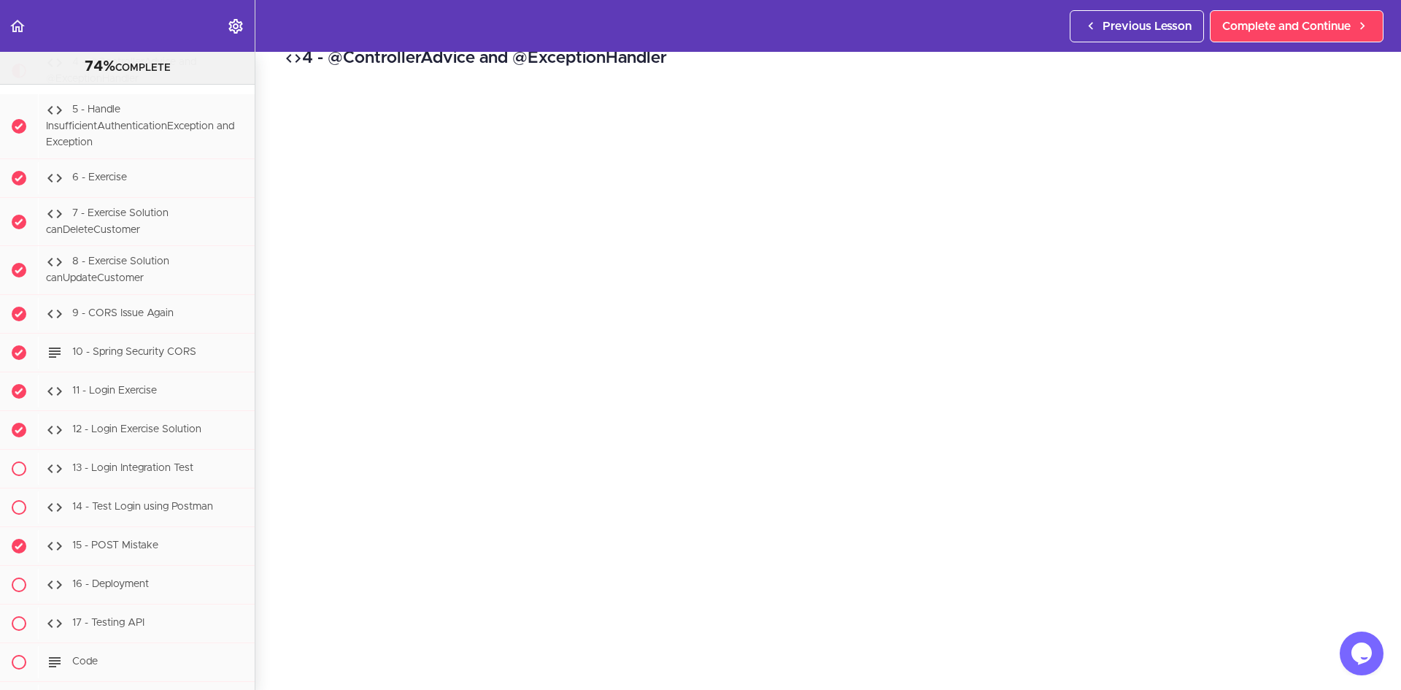
scroll to position [37, 0]
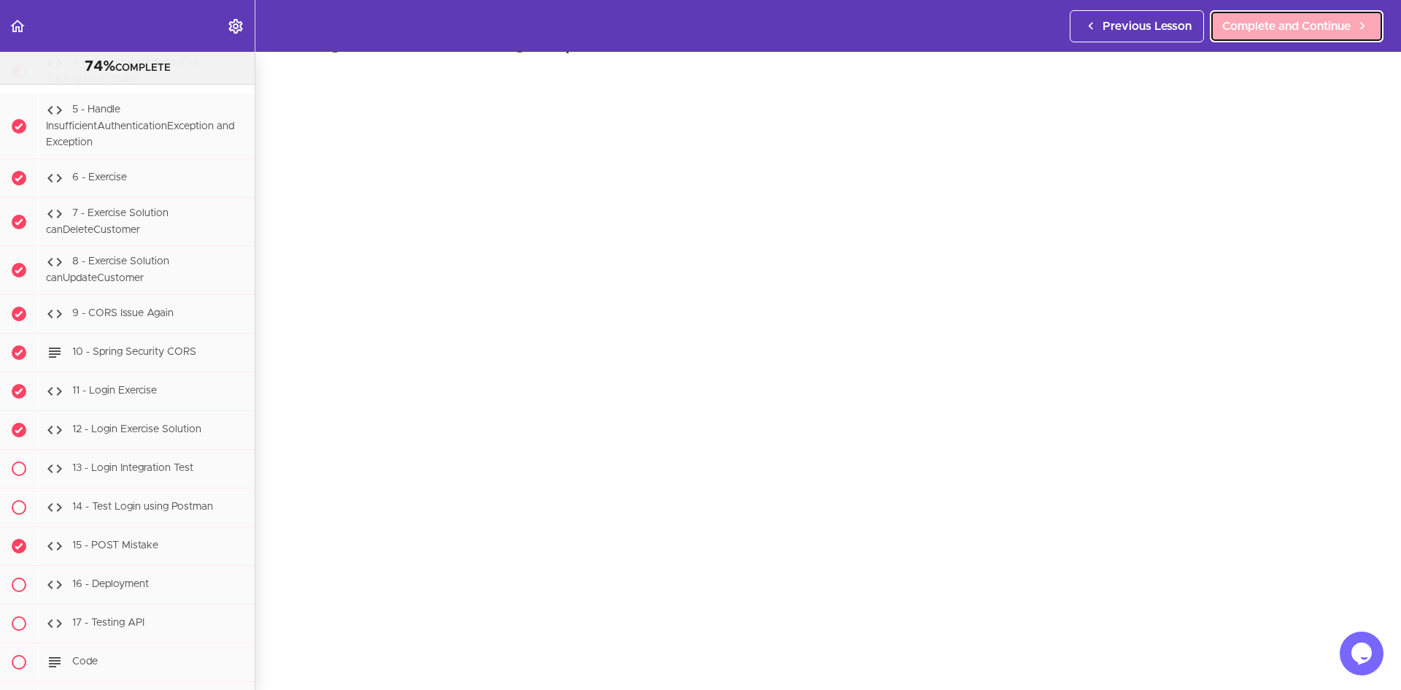
drag, startPoint x: 1253, startPoint y: 25, endPoint x: 1227, endPoint y: 26, distance: 26.3
click at [1253, 25] on span "Complete and Continue" at bounding box center [1286, 27] width 128 height 18
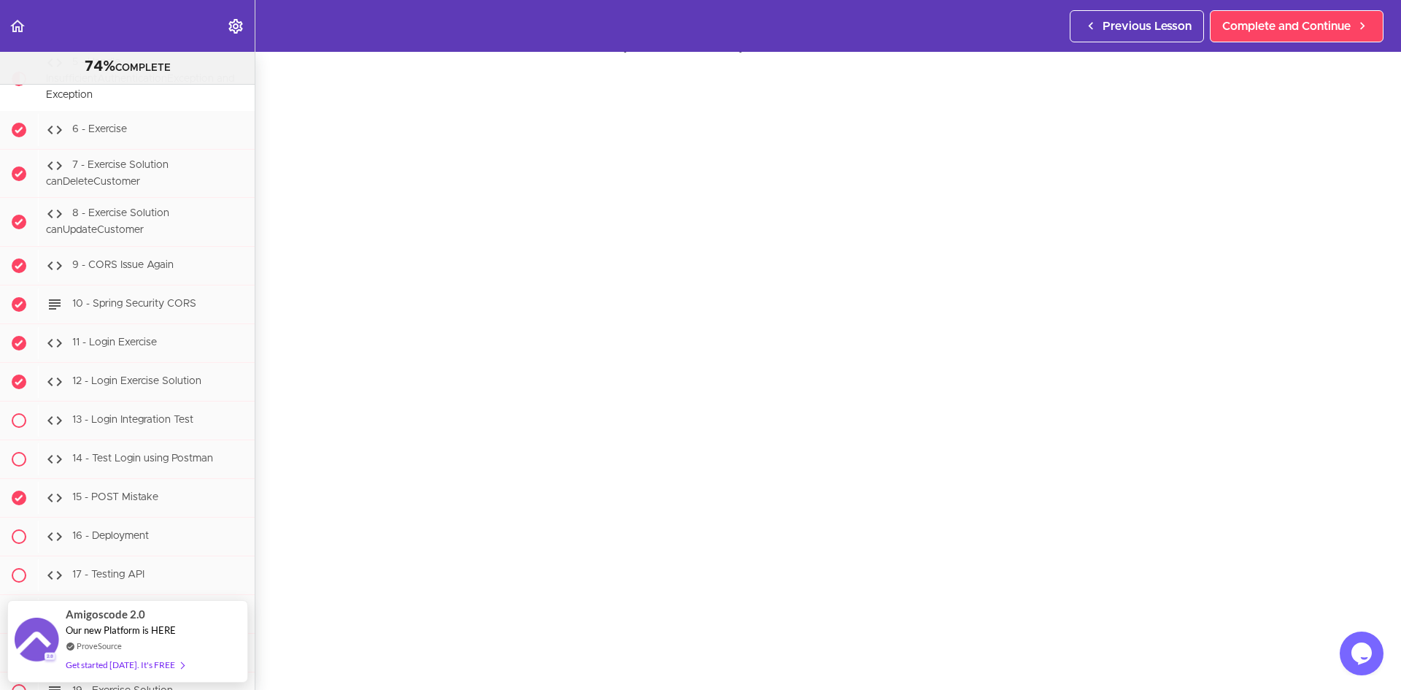
scroll to position [51, 0]
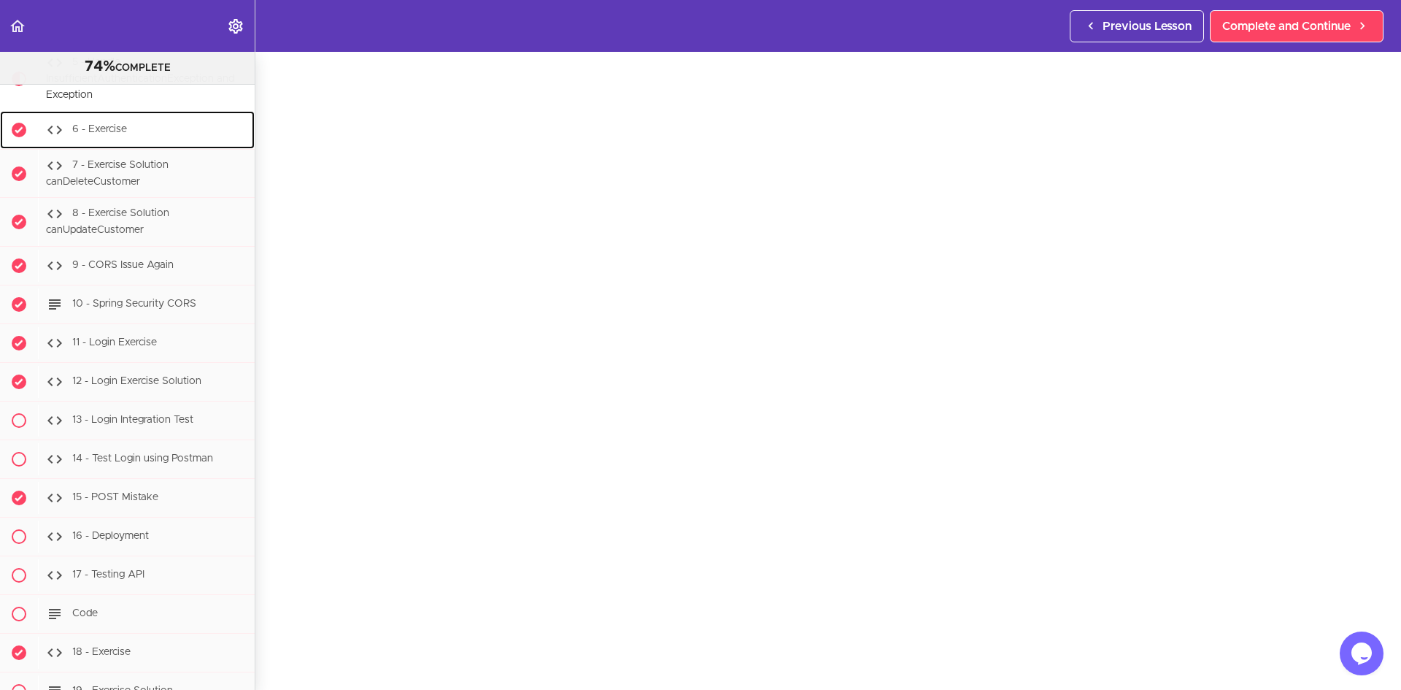
click at [93, 146] on div "6 - Exercise" at bounding box center [146, 130] width 217 height 32
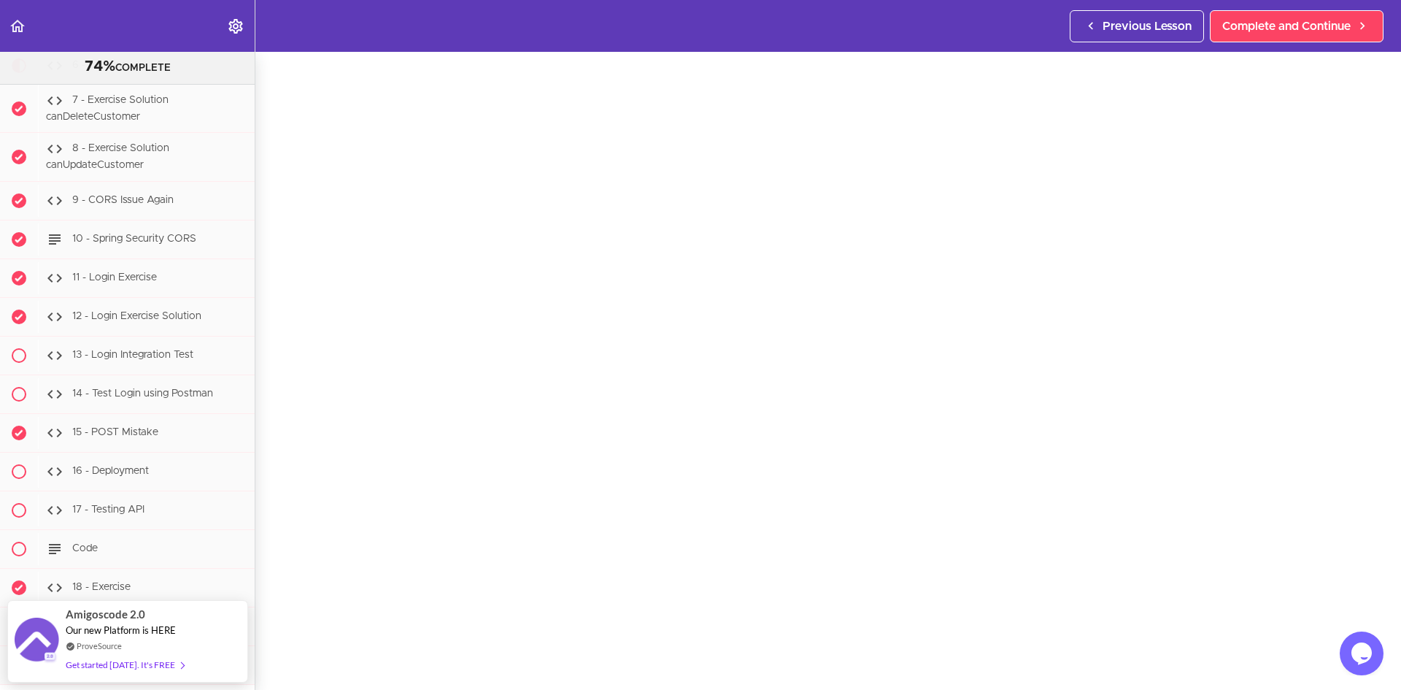
scroll to position [72, 0]
click at [120, 133] on div "7 - Exercise Solution canDeleteCustomer" at bounding box center [146, 109] width 217 height 48
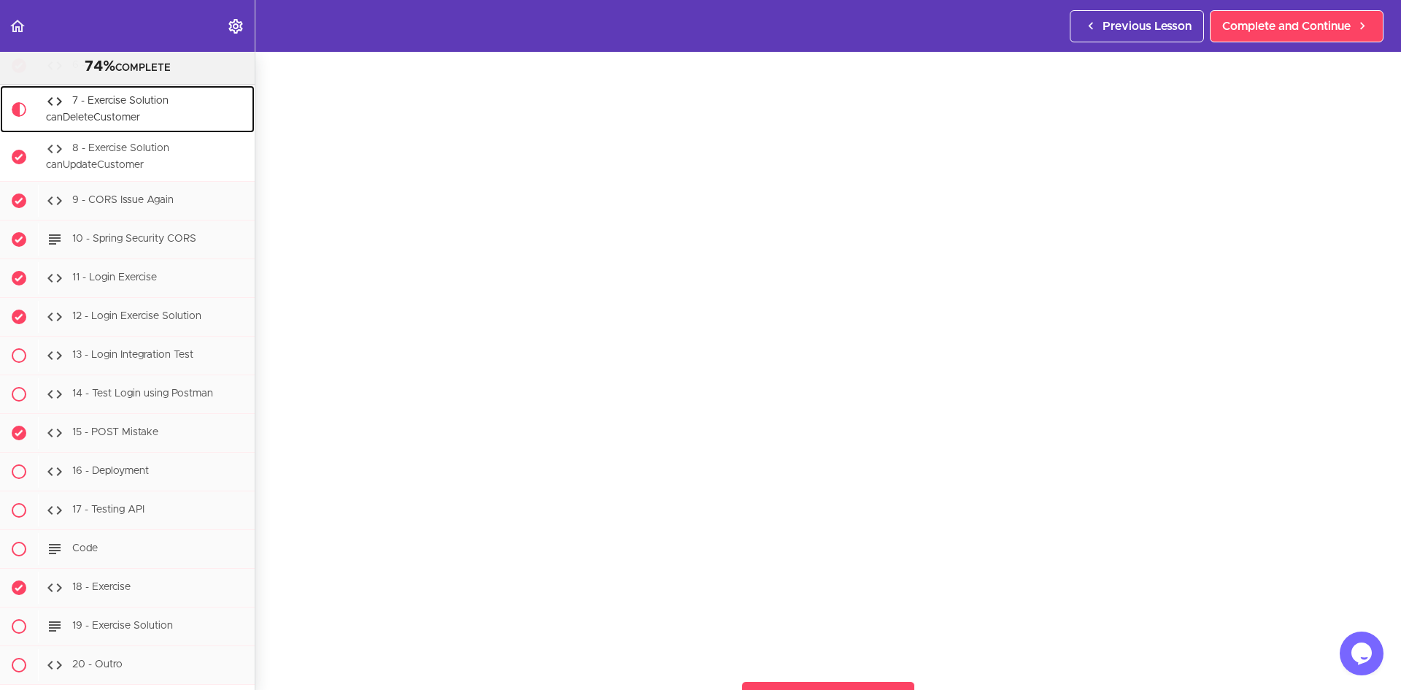
scroll to position [22070, 0]
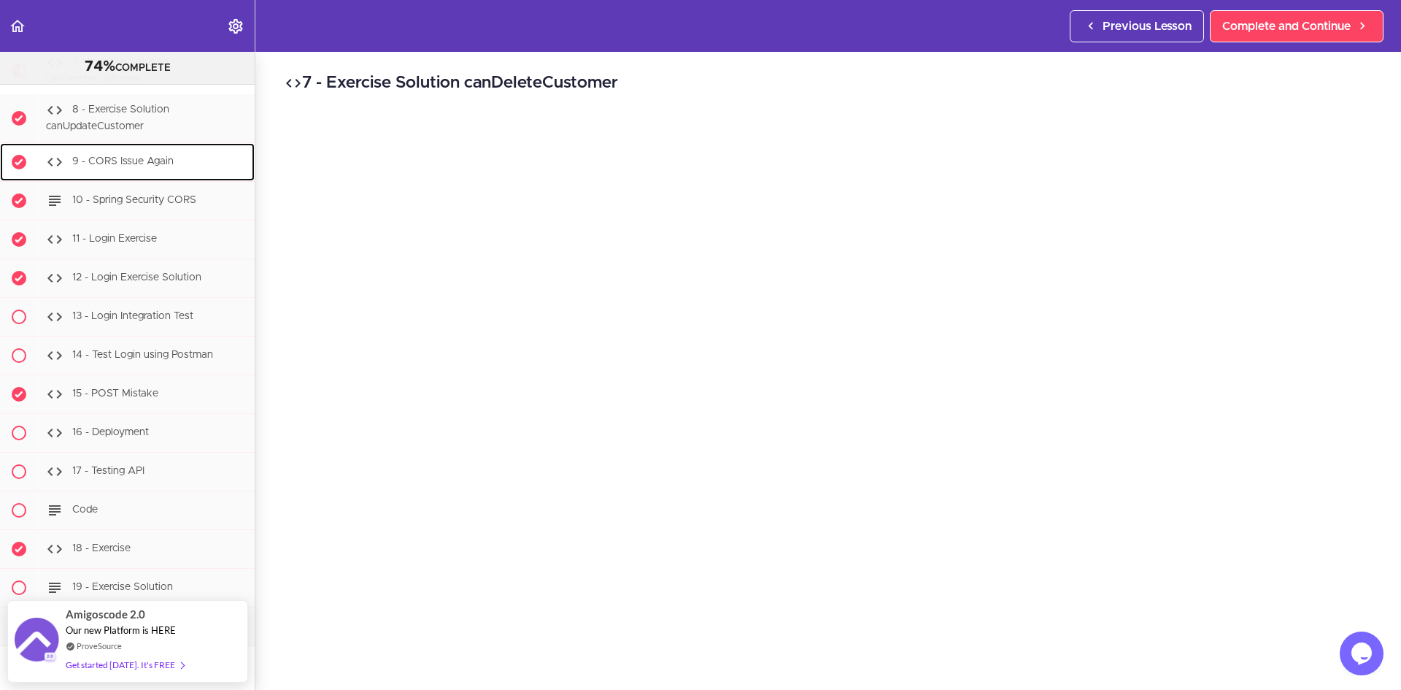
click at [143, 166] on span "9 - CORS Issue Again" at bounding box center [122, 161] width 101 height 10
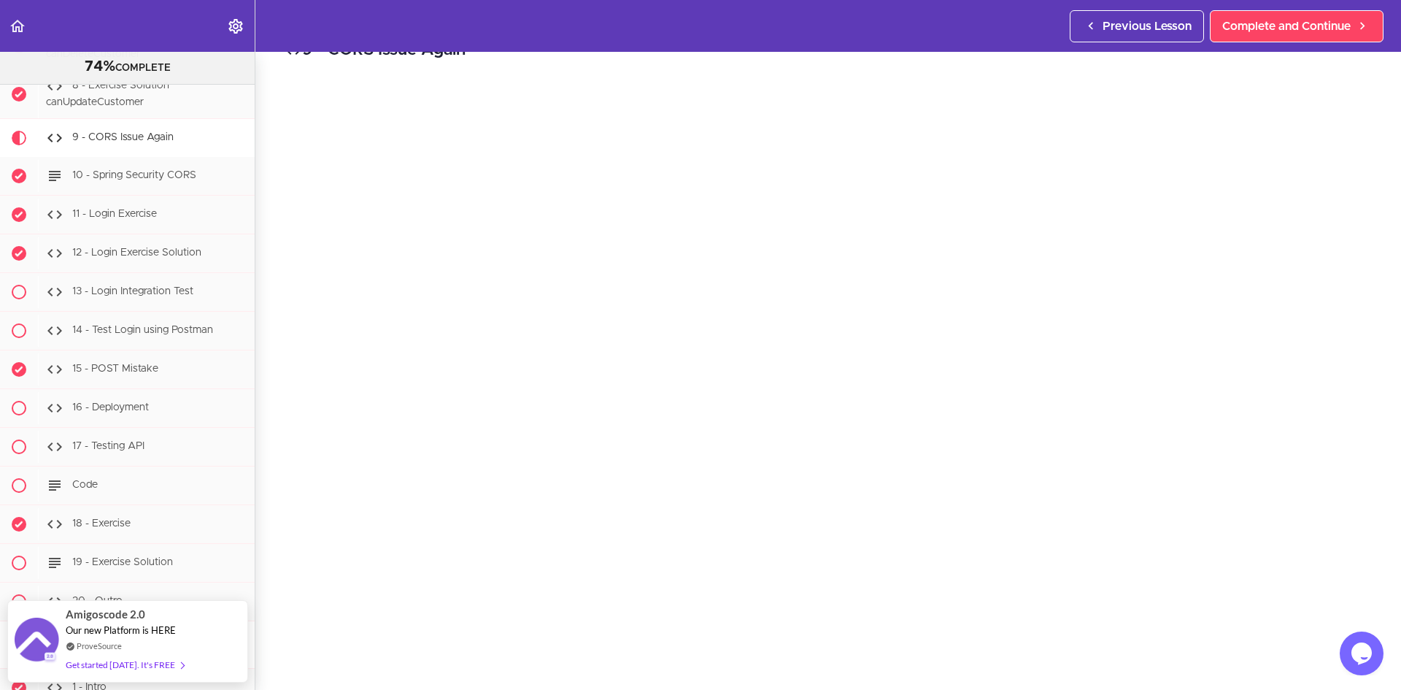
scroll to position [44, 0]
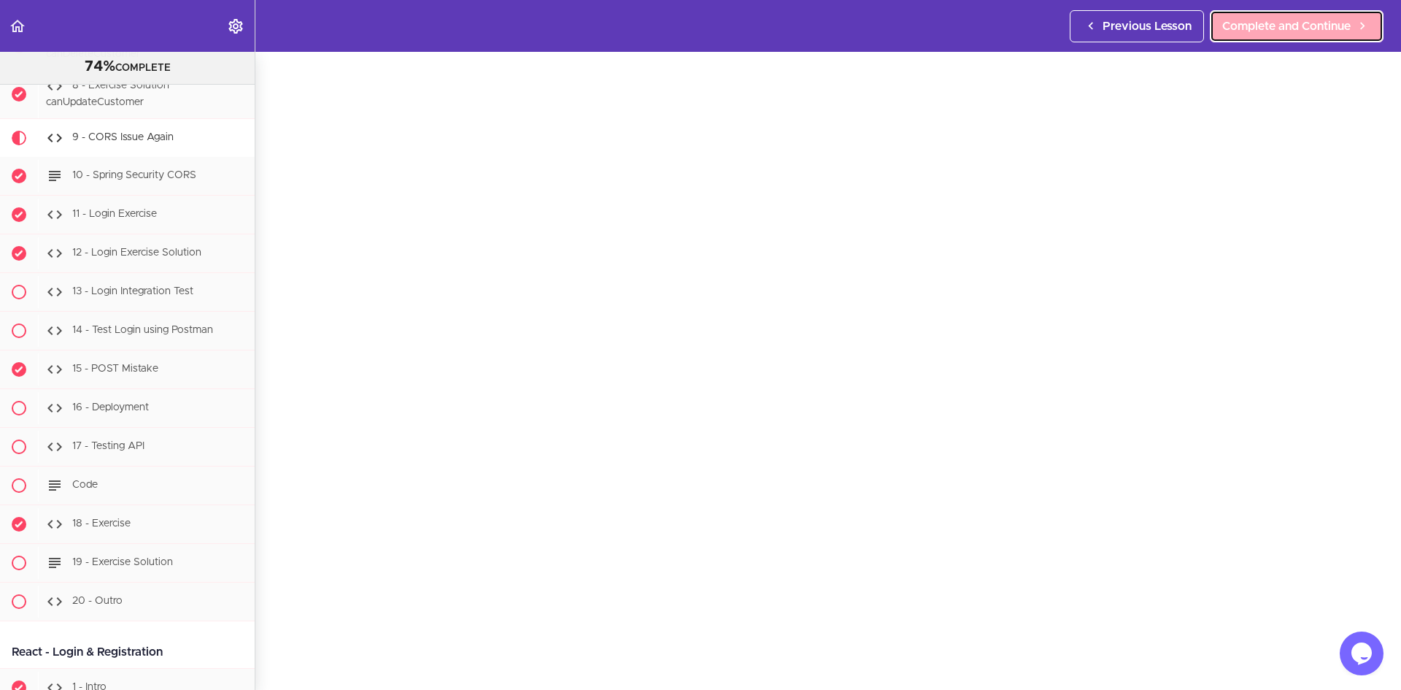
click at [1273, 18] on span "Complete and Continue" at bounding box center [1286, 27] width 128 height 18
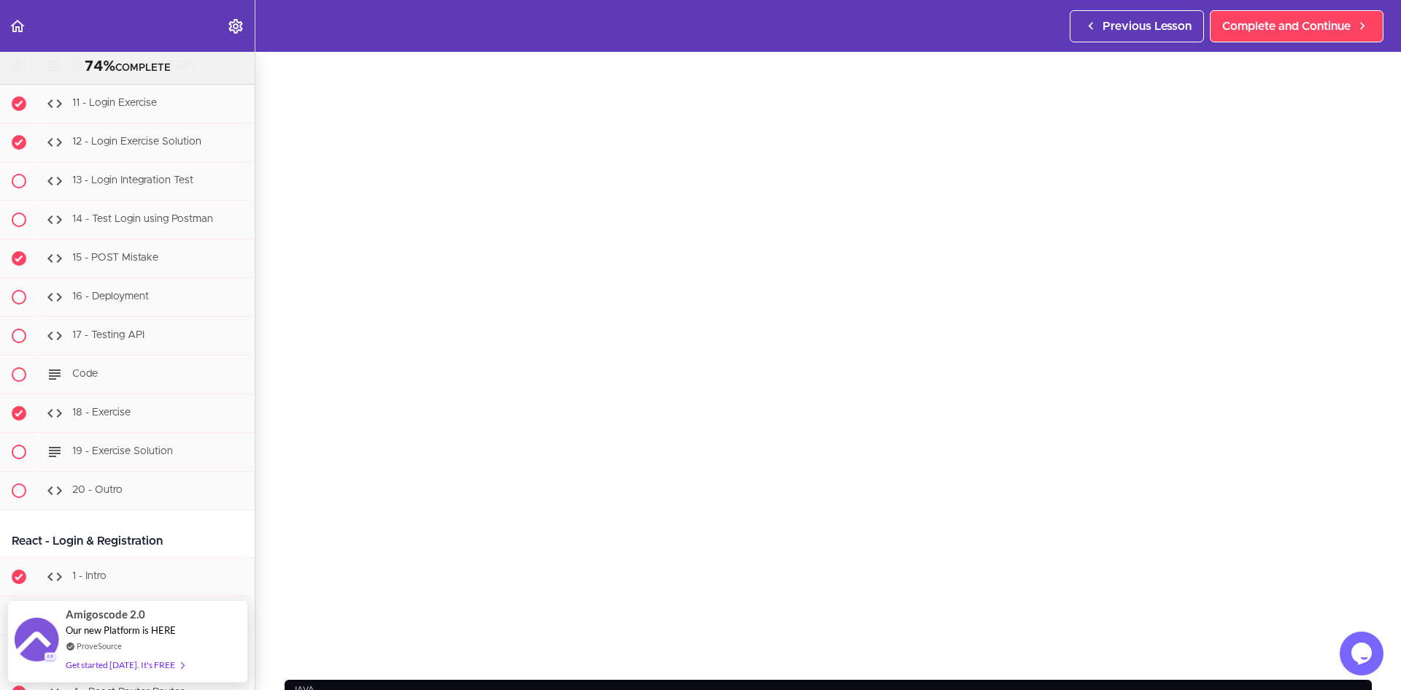
scroll to position [72, 0]
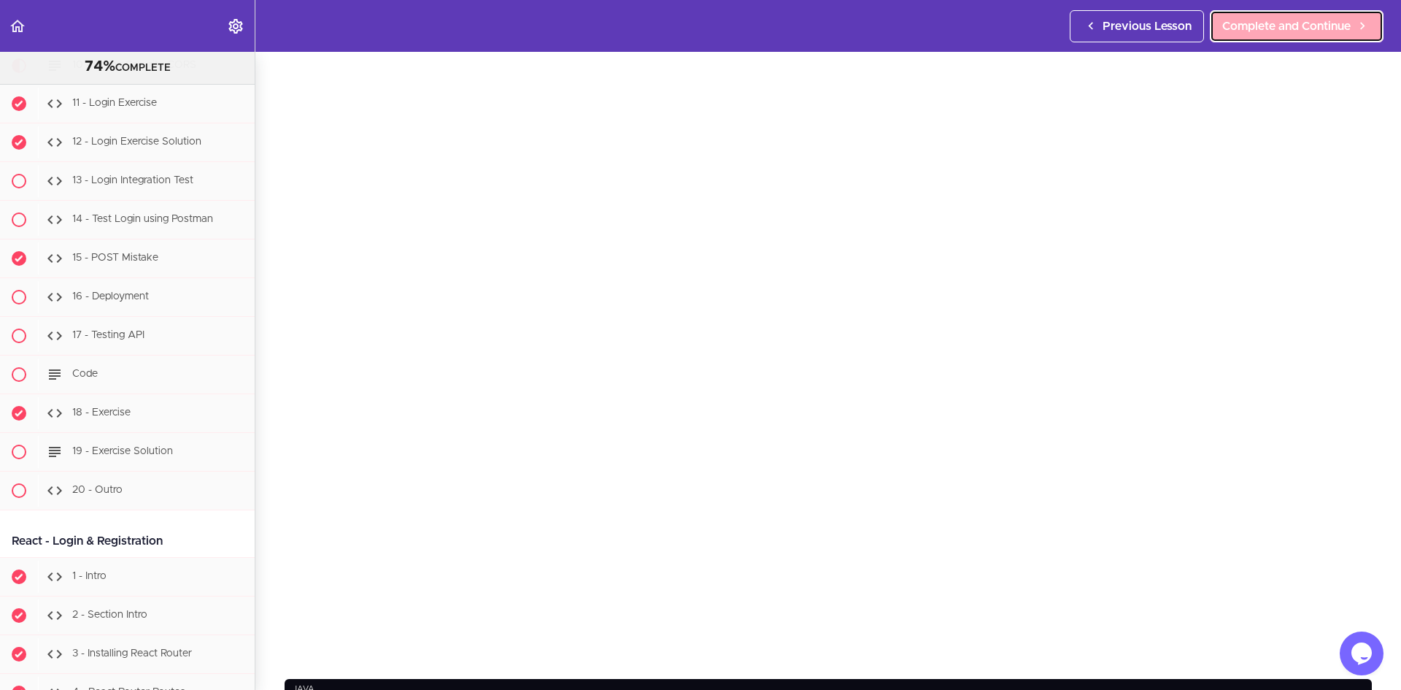
click at [1287, 18] on span "Complete and Continue" at bounding box center [1286, 27] width 128 height 18
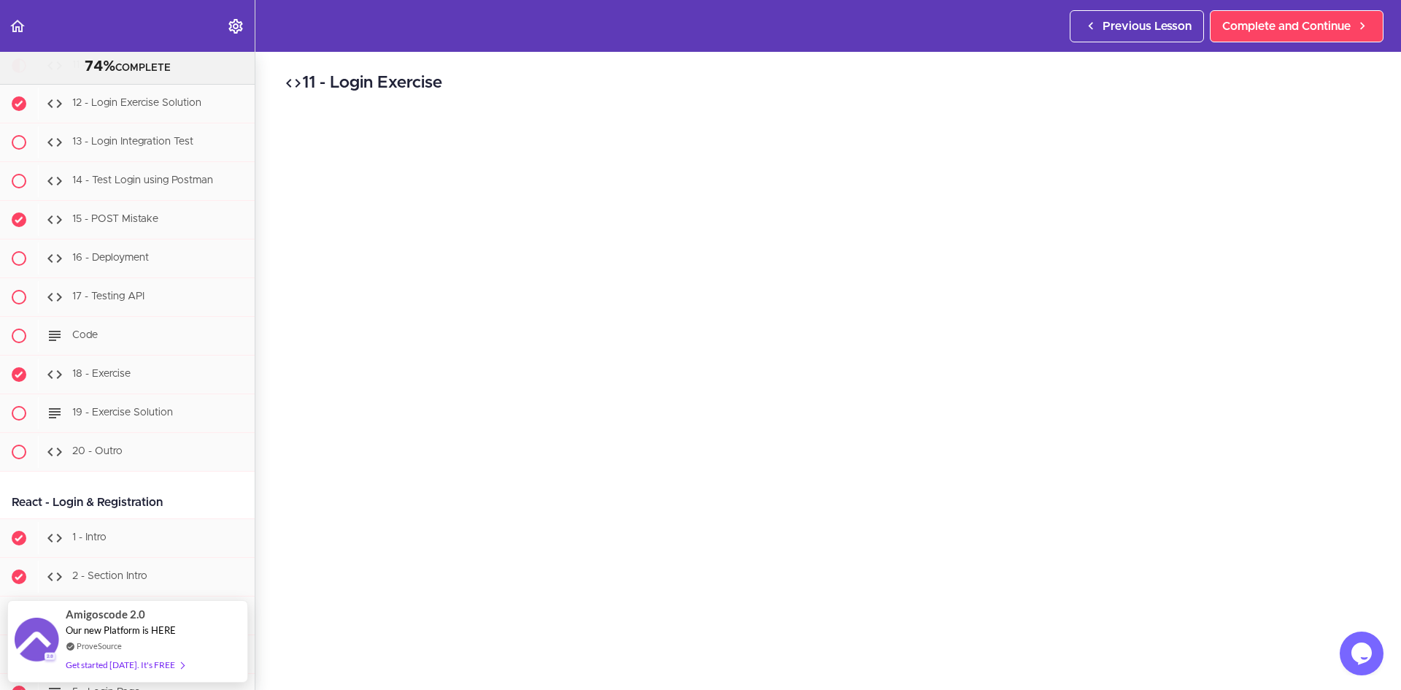
scroll to position [50, 0]
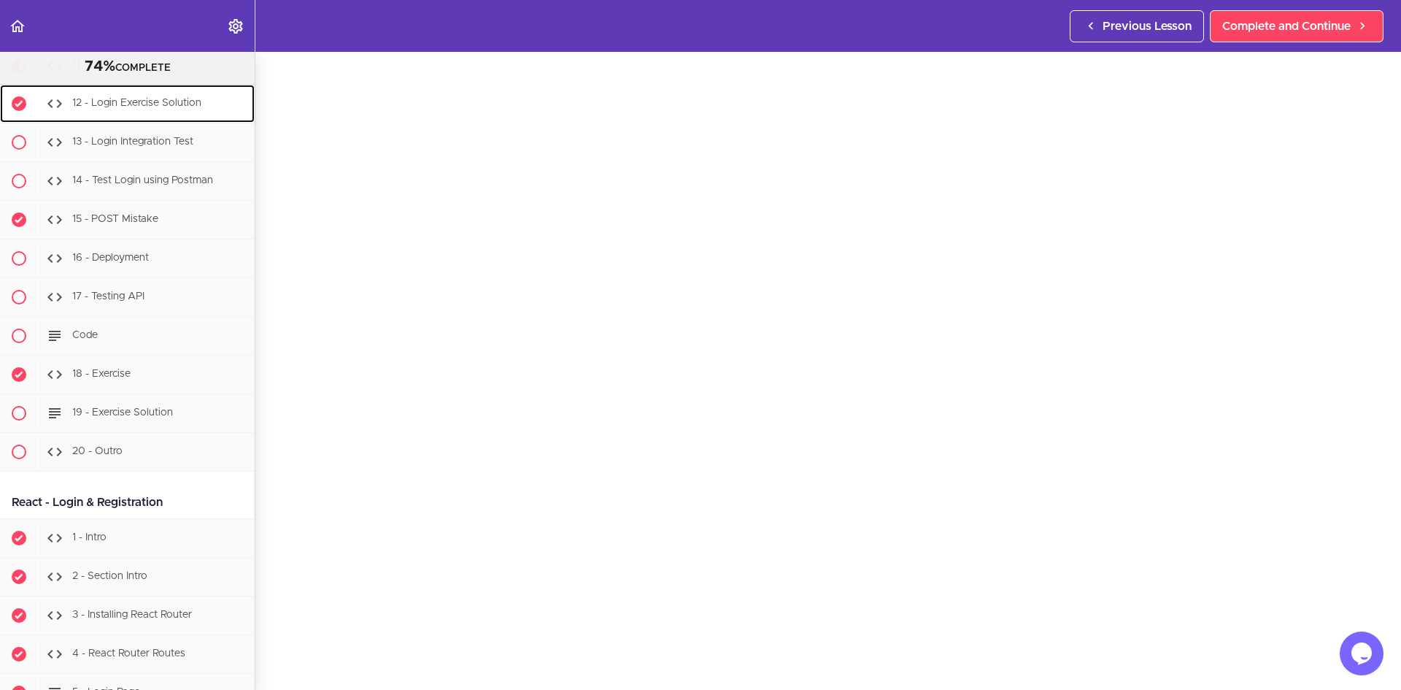
click at [188, 108] on span "12 - Login Exercise Solution" at bounding box center [136, 103] width 129 height 10
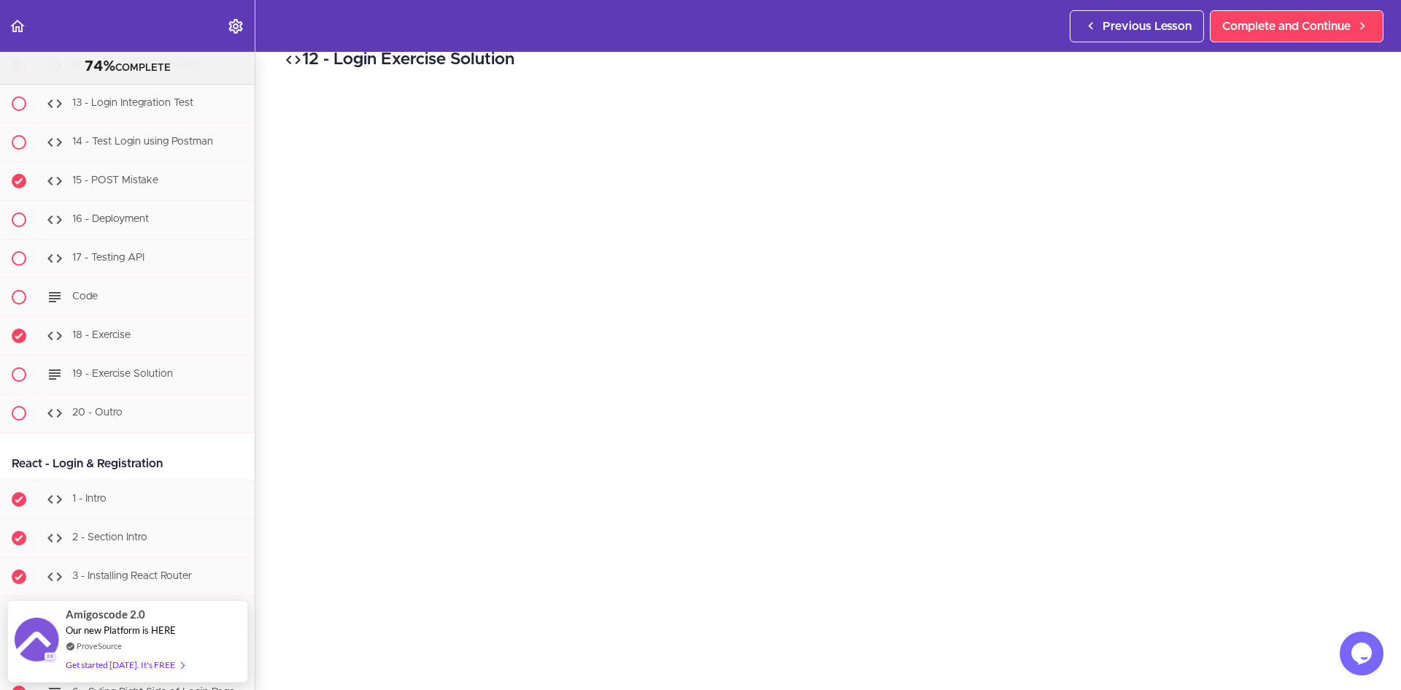
scroll to position [30, 0]
